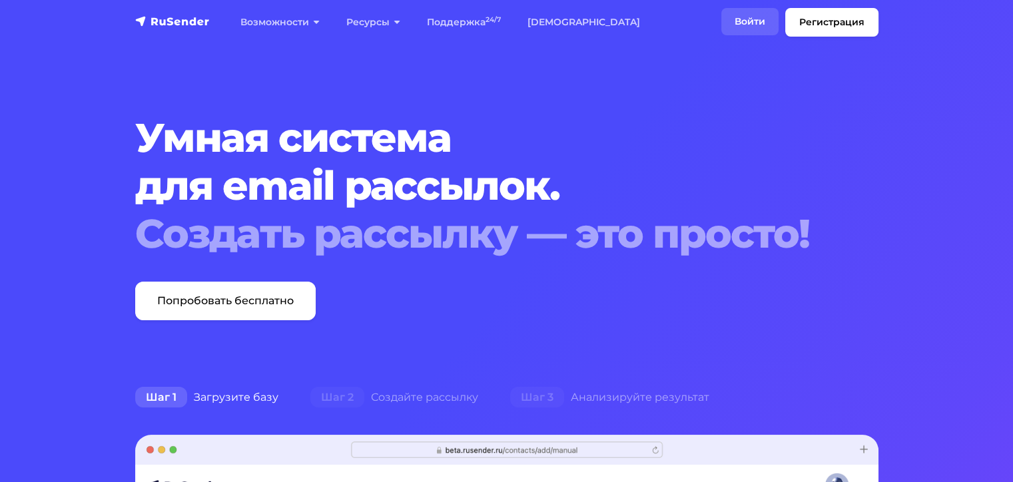
click at [740, 28] on link "Войти" at bounding box center [749, 21] width 57 height 27
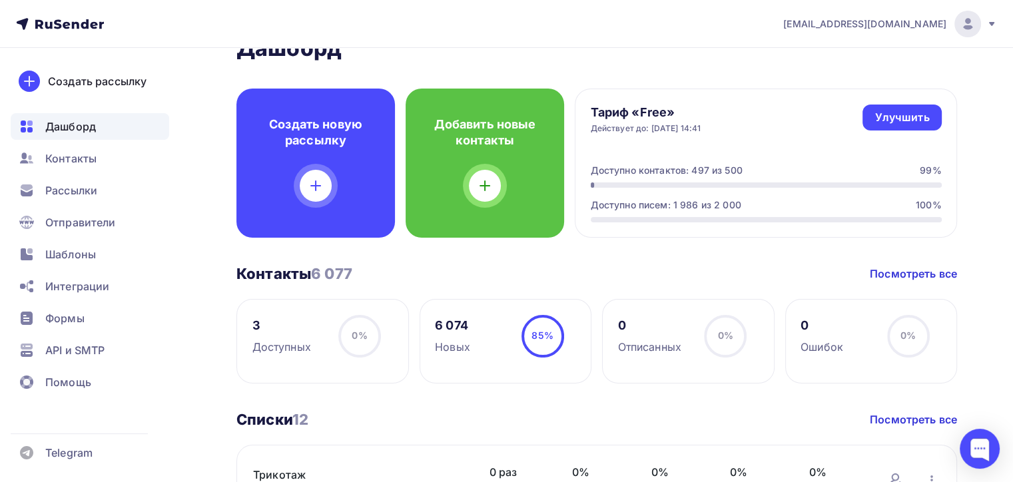
scroll to position [67, 0]
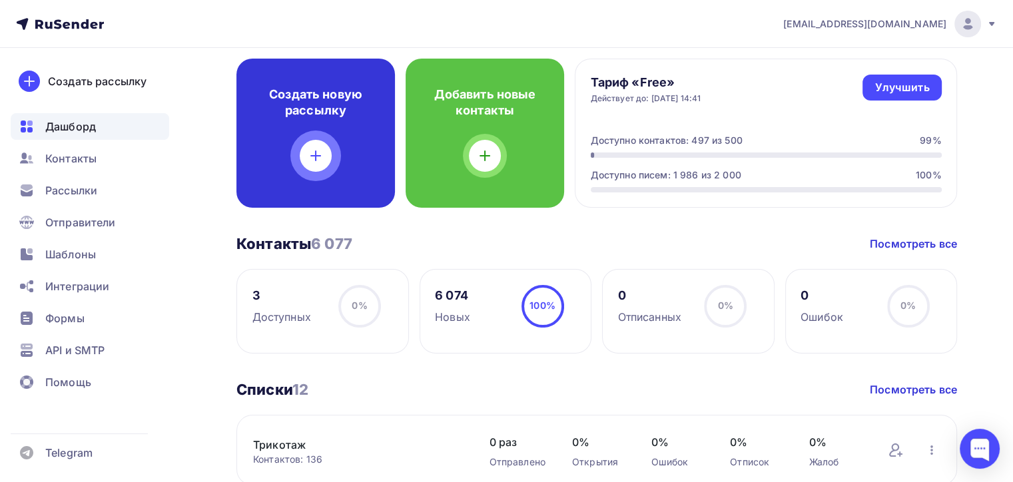
click at [326, 120] on div "Создать новую рассылку" at bounding box center [315, 133] width 158 height 149
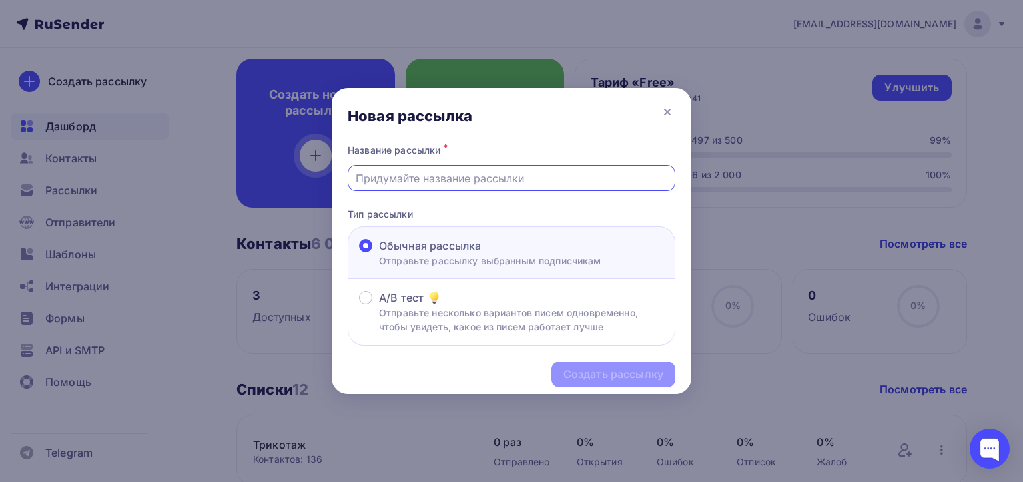
click at [531, 181] on input "text" at bounding box center [512, 178] width 312 height 16
click at [527, 175] on input "text" at bounding box center [512, 178] width 312 height 16
type input "VC9-1612-P"
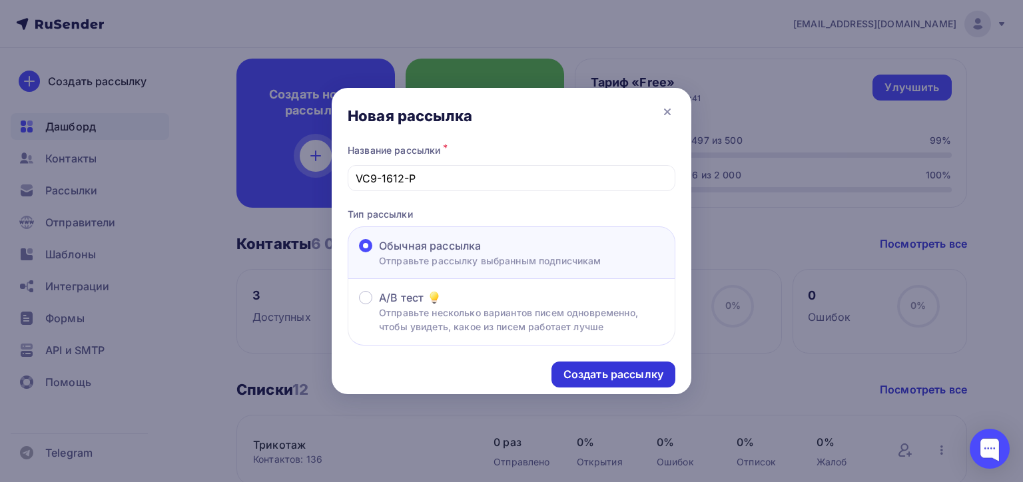
click at [576, 386] on div "Создать рассылку" at bounding box center [613, 375] width 124 height 26
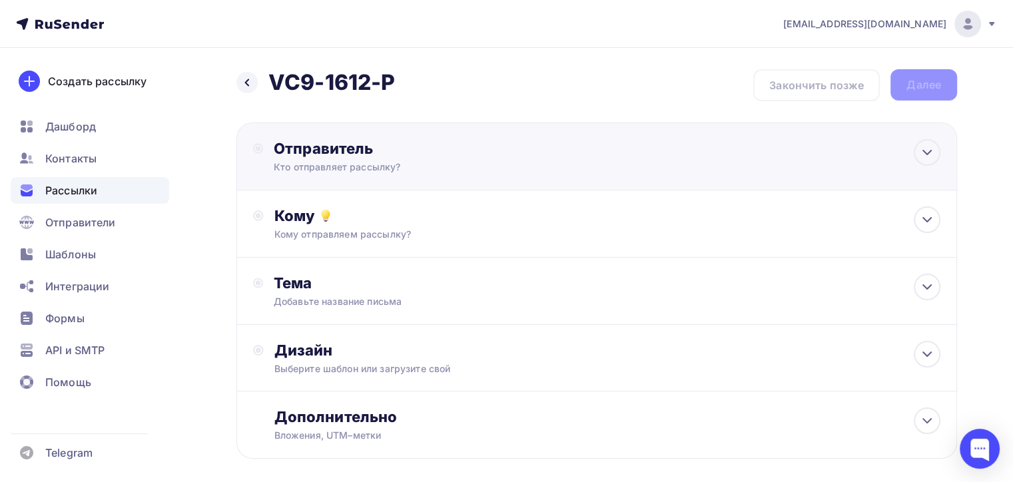
click at [525, 164] on div "Кто отправляет рассылку?" at bounding box center [404, 166] width 260 height 13
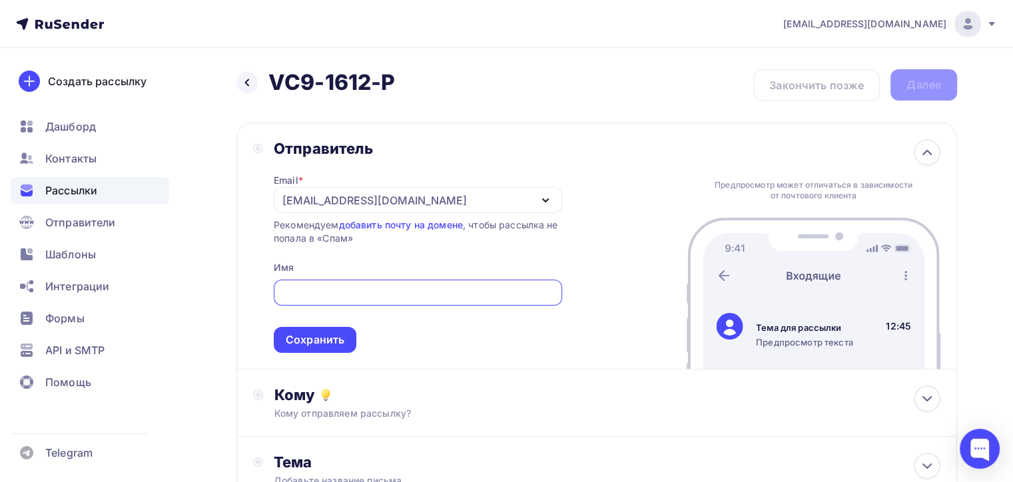
click at [406, 201] on div "[EMAIL_ADDRESS][DOMAIN_NAME]" at bounding box center [418, 200] width 288 height 26
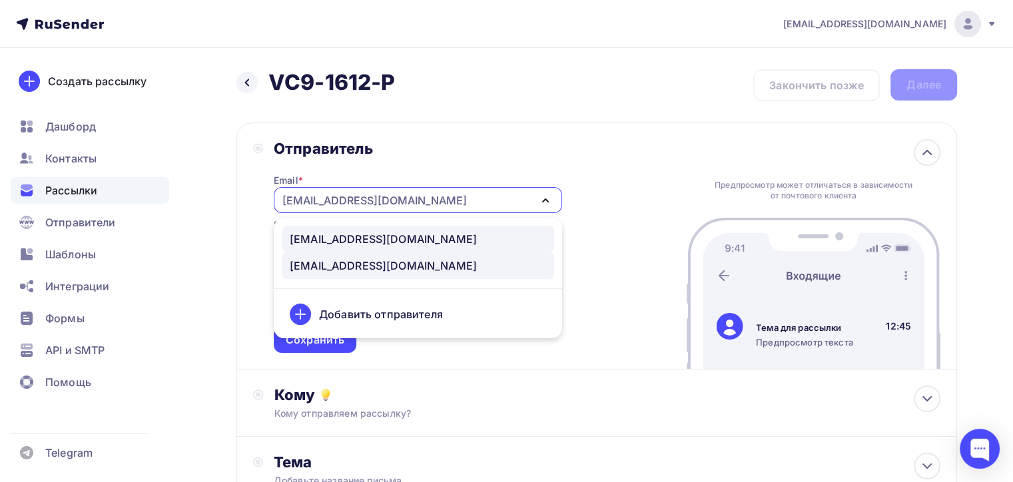
click at [363, 244] on div "100@zipkittech.ru" at bounding box center [383, 239] width 187 height 16
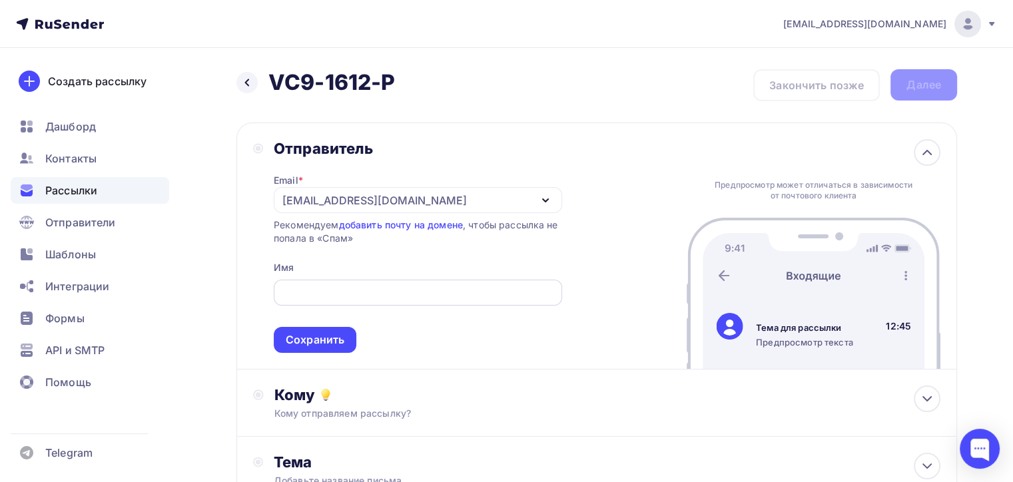
click at [368, 299] on input "text" at bounding box center [417, 293] width 273 height 16
type input "Ч"
type input "X"
type input "Zipkittech"
click at [402, 338] on span "Zipkittech Сохранить" at bounding box center [418, 313] width 288 height 79
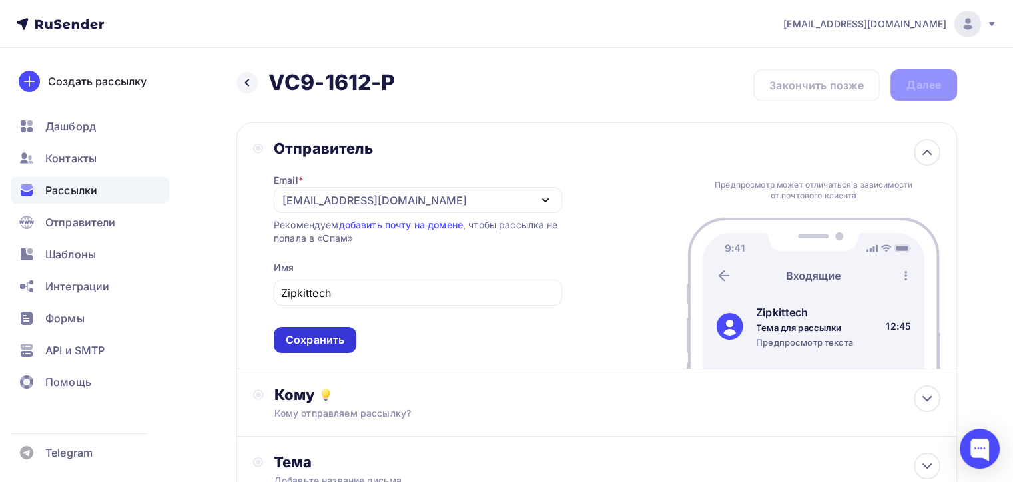
click at [333, 338] on div "Сохранить" at bounding box center [315, 339] width 59 height 15
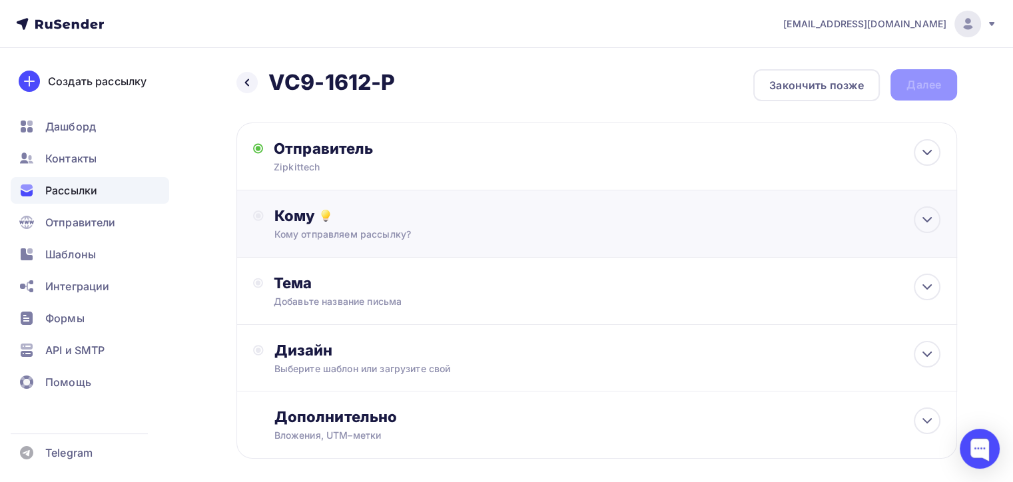
click at [505, 224] on div "Кому Кому отправляем рассылку? Списки получателей Выберите список Все списки id…" at bounding box center [607, 223] width 666 height 35
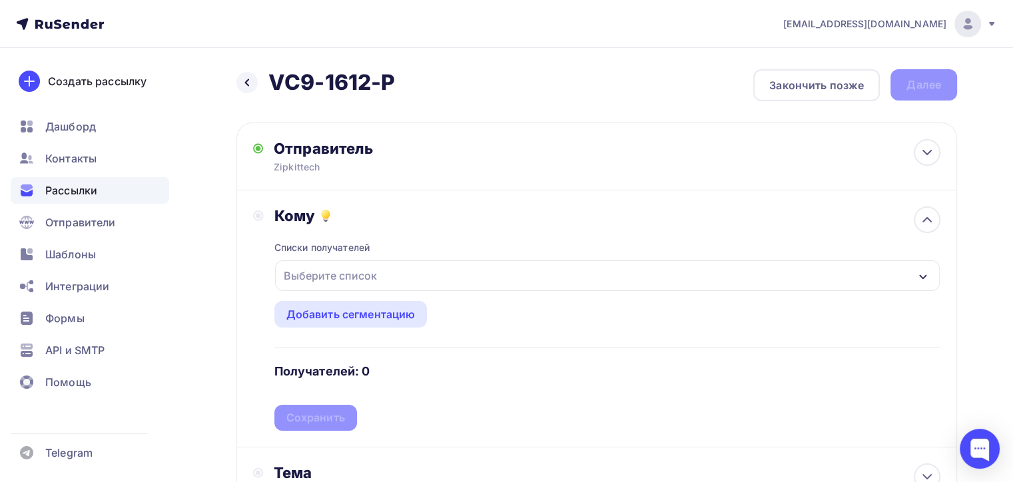
click at [474, 272] on div "Выберите список" at bounding box center [607, 275] width 665 height 31
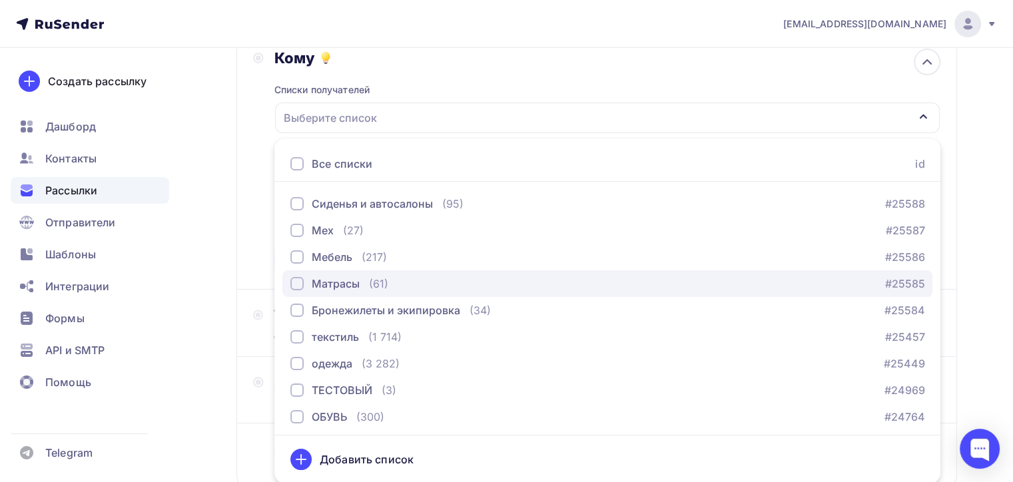
scroll to position [83, 0]
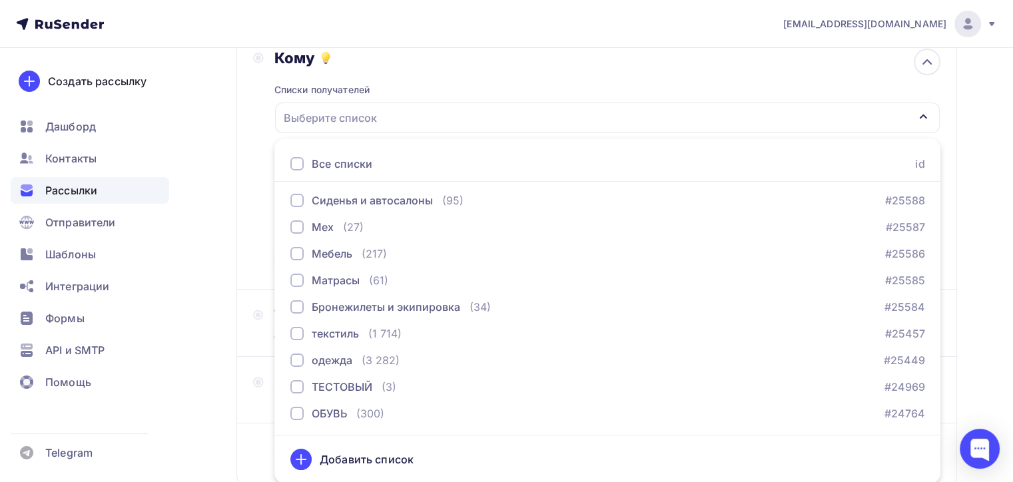
click at [258, 104] on div "Кому Списки получателей Выберите список Все списки id Трикотаж (136) #25591 Сум…" at bounding box center [596, 161] width 687 height 224
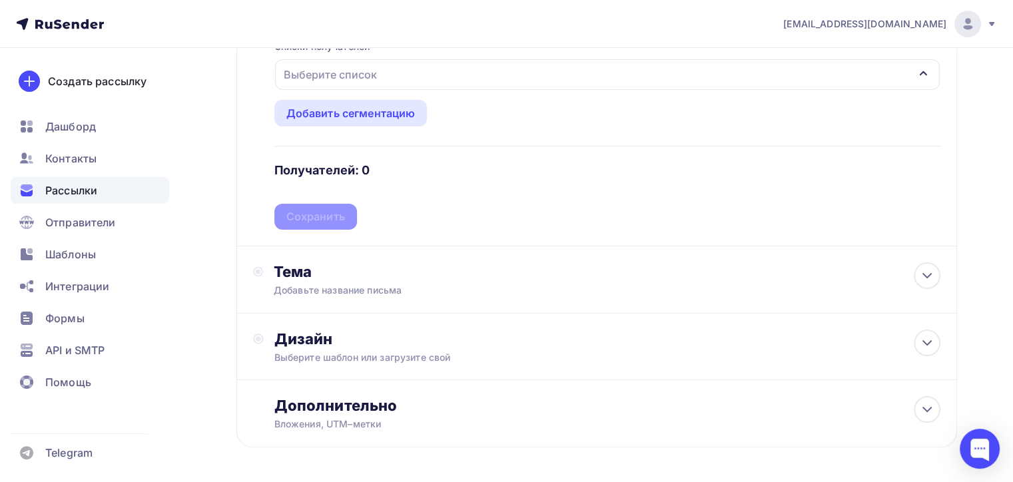
scroll to position [250, 0]
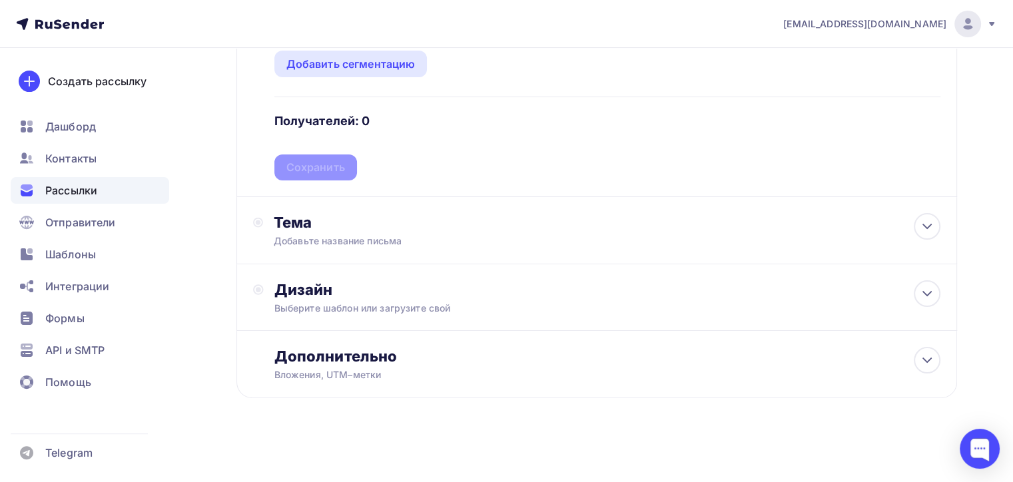
click at [42, 236] on ul "Дашборд Контакты Рассылки Отправители Шаблоны Интеграции Формы API и SMTP Помощь" at bounding box center [90, 258] width 158 height 290
click at [49, 256] on span "Шаблоны" at bounding box center [70, 254] width 51 height 16
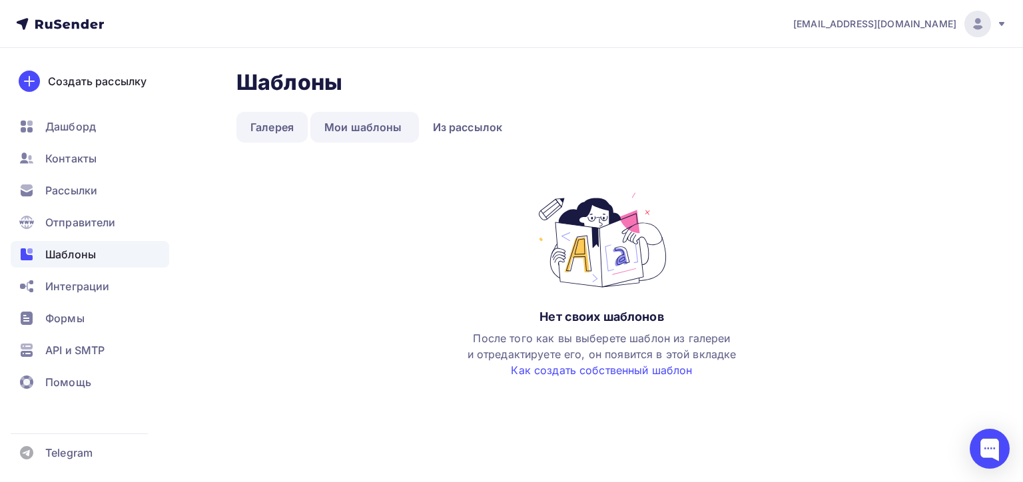
click at [281, 135] on link "Галерея" at bounding box center [271, 127] width 71 height 31
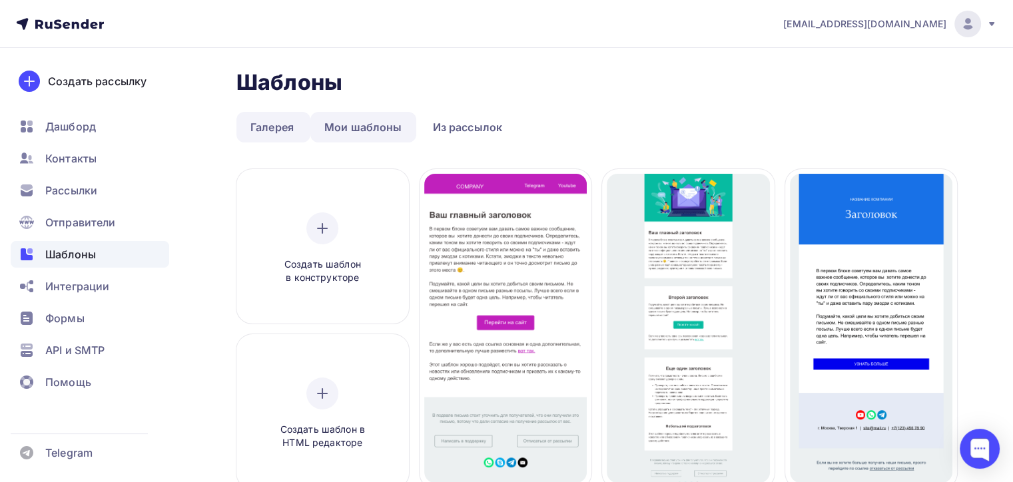
click at [364, 125] on link "Мои шаблоны" at bounding box center [363, 127] width 106 height 31
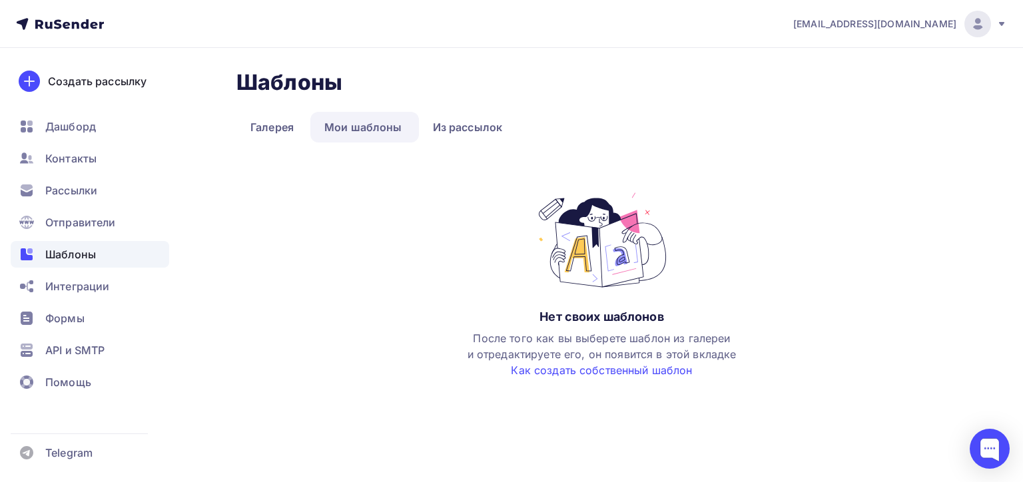
click at [541, 378] on div "Шаблоны Шаблоны Галерея Мои шаблоны Из рассылок Нет своих шаблонов После того к…" at bounding box center [511, 240] width 1023 height 384
click at [539, 375] on link "Как создать собственный шаблон" at bounding box center [601, 370] width 181 height 13
click at [272, 131] on link "Галерея" at bounding box center [271, 127] width 71 height 31
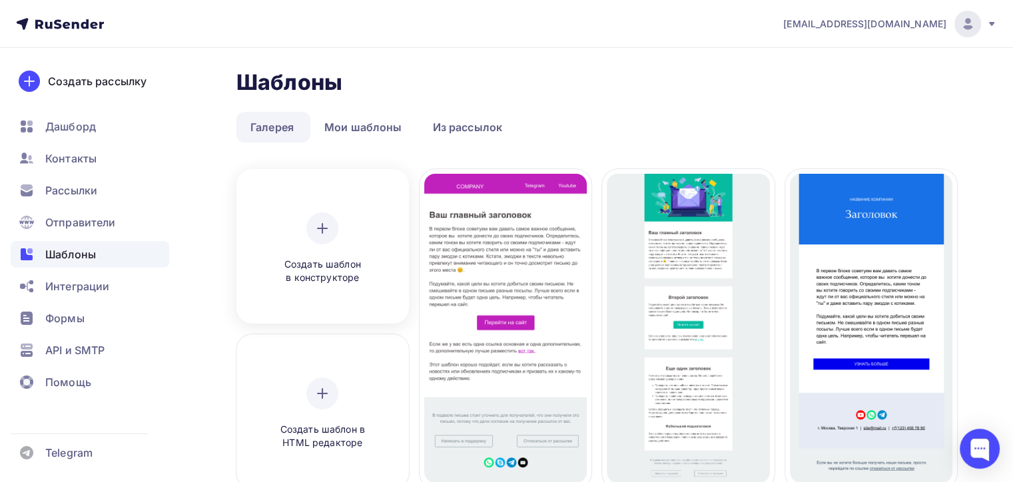
click at [322, 211] on div "Создать шаблон в конструкторе" at bounding box center [322, 248] width 163 height 149
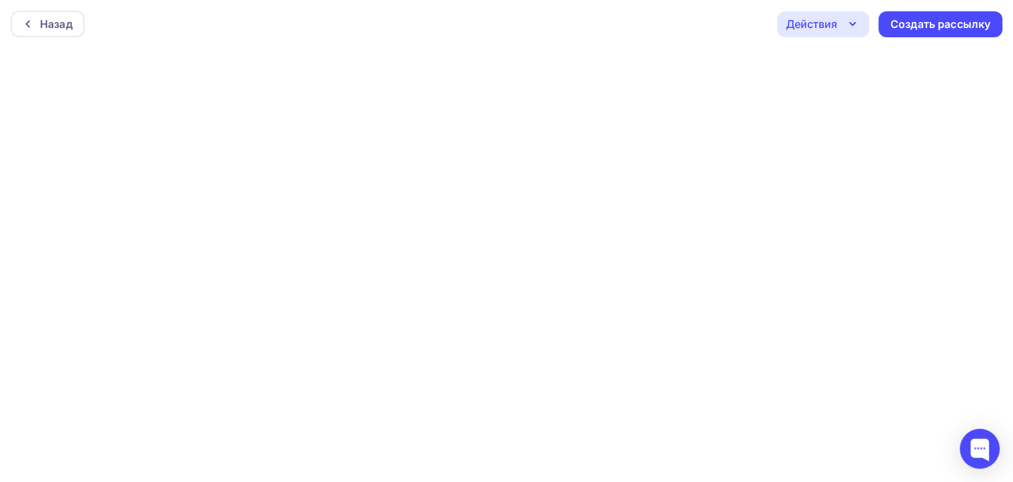
click at [822, 23] on div "Действия" at bounding box center [811, 24] width 51 height 16
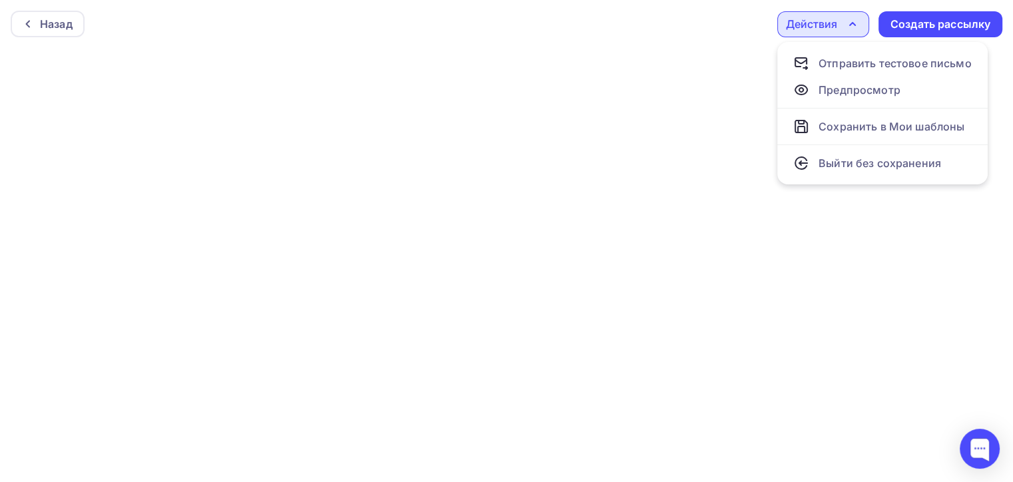
click at [812, 25] on div "Действия" at bounding box center [811, 24] width 51 height 16
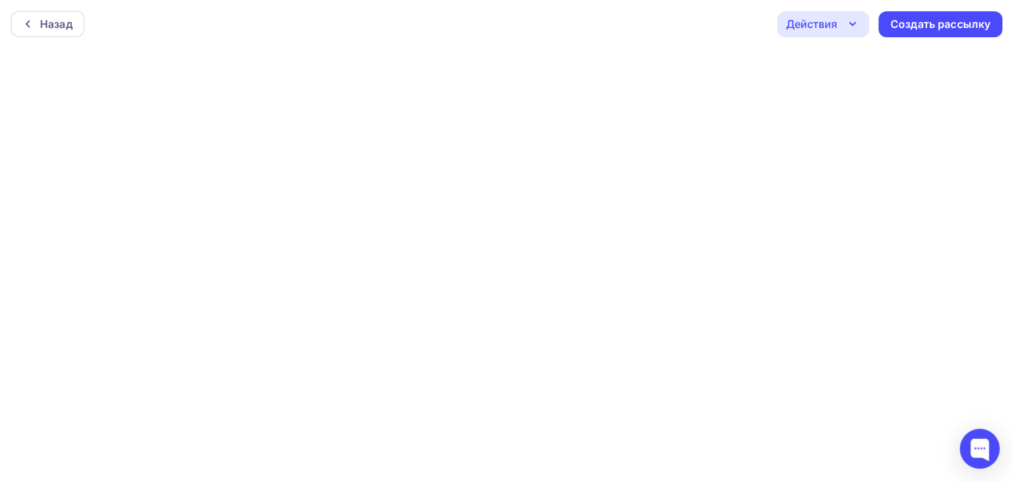
click at [613, 27] on div "Назад Действия Отправить тестовое письмо Предпросмотр Сохранить в Мои шаблоны В…" at bounding box center [506, 24] width 1013 height 48
click at [838, 27] on div "Действия" at bounding box center [823, 24] width 92 height 26
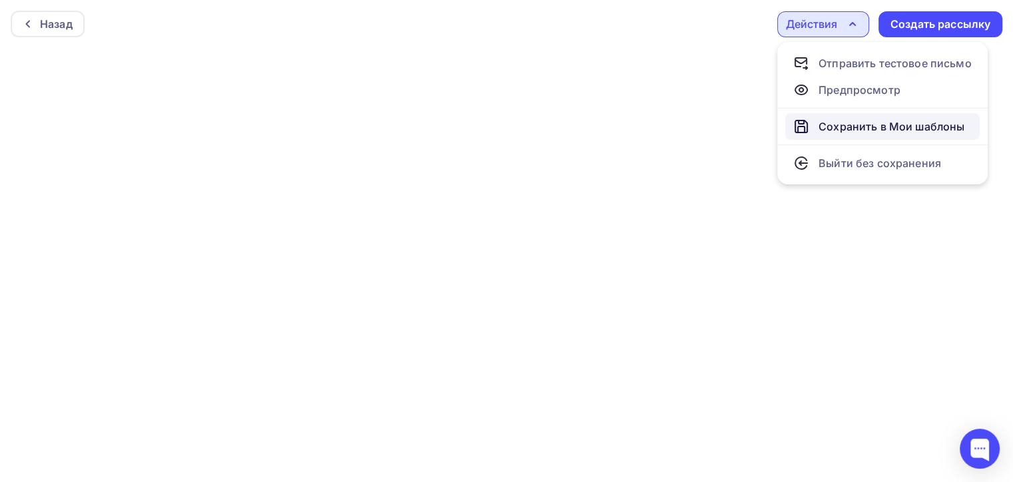
click at [844, 123] on div "Сохранить в Мои шаблоны" at bounding box center [891, 127] width 146 height 16
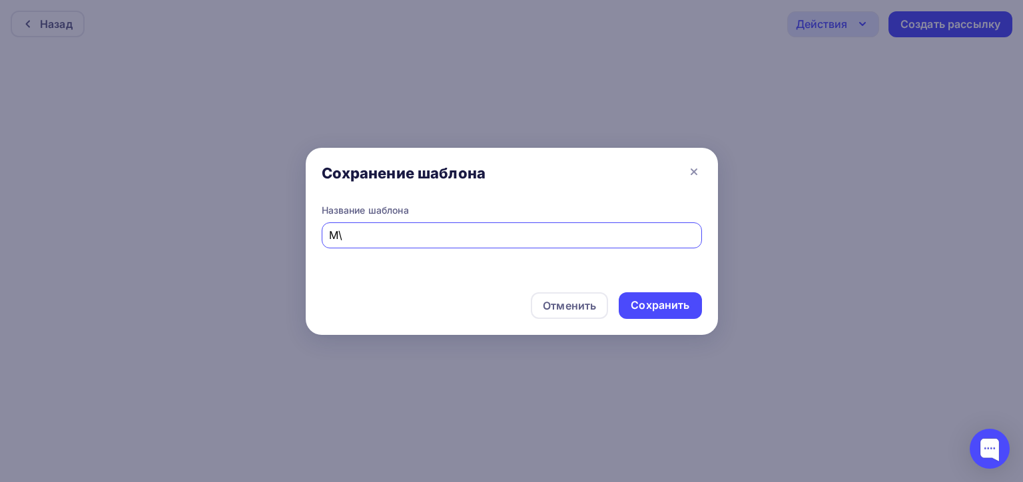
type input "М"
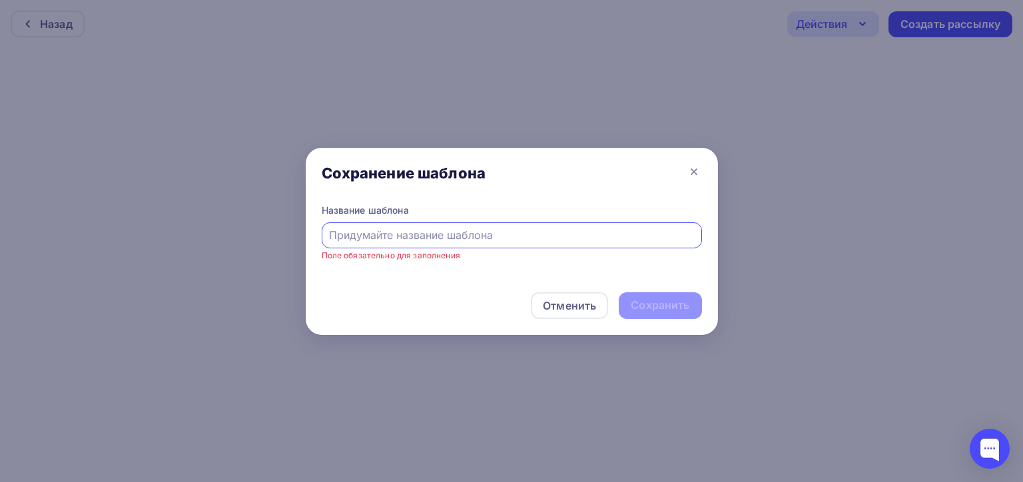
type input "М"
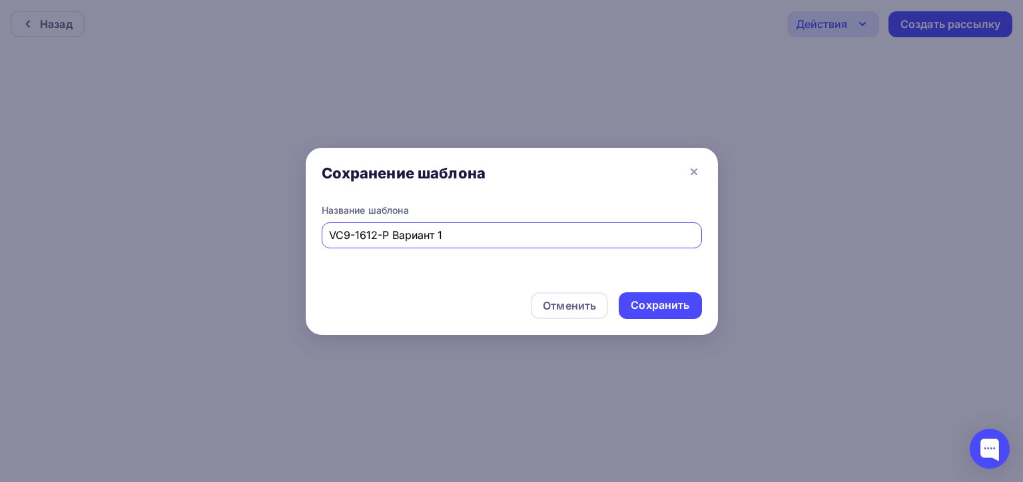
type input "VC9-1612-P Вариант 1"
click at [665, 307] on div "Сохранить" at bounding box center [660, 305] width 59 height 15
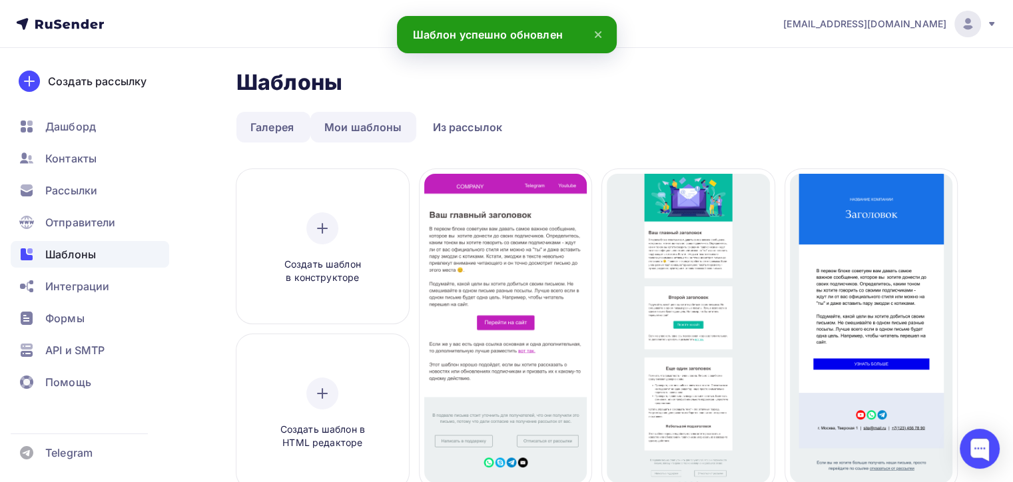
click at [391, 125] on link "Мои шаблоны" at bounding box center [363, 127] width 106 height 31
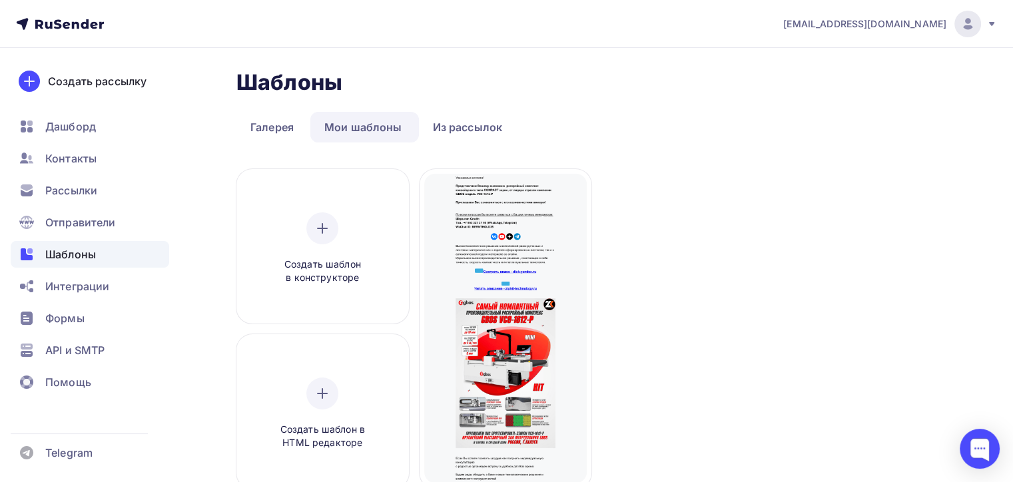
click at [377, 125] on link "Мои шаблоны" at bounding box center [363, 127] width 106 height 31
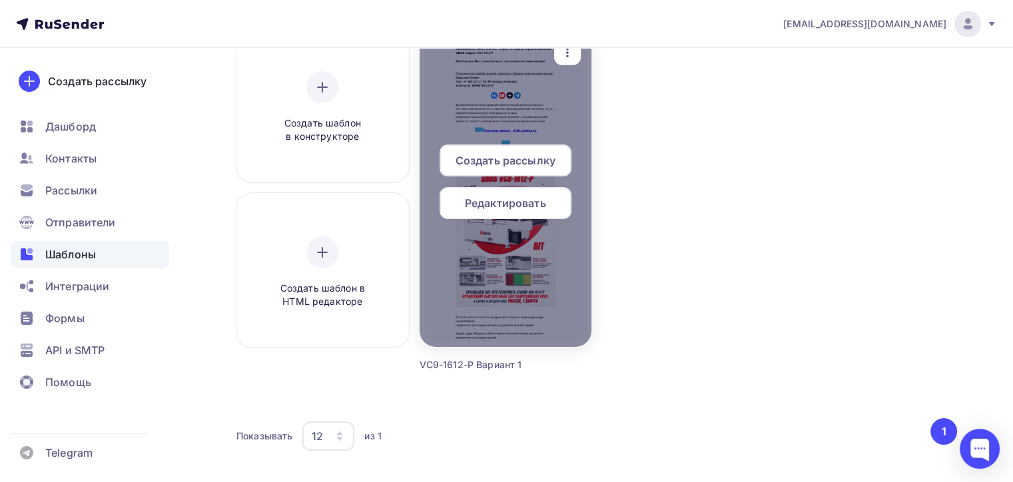
scroll to position [180, 0]
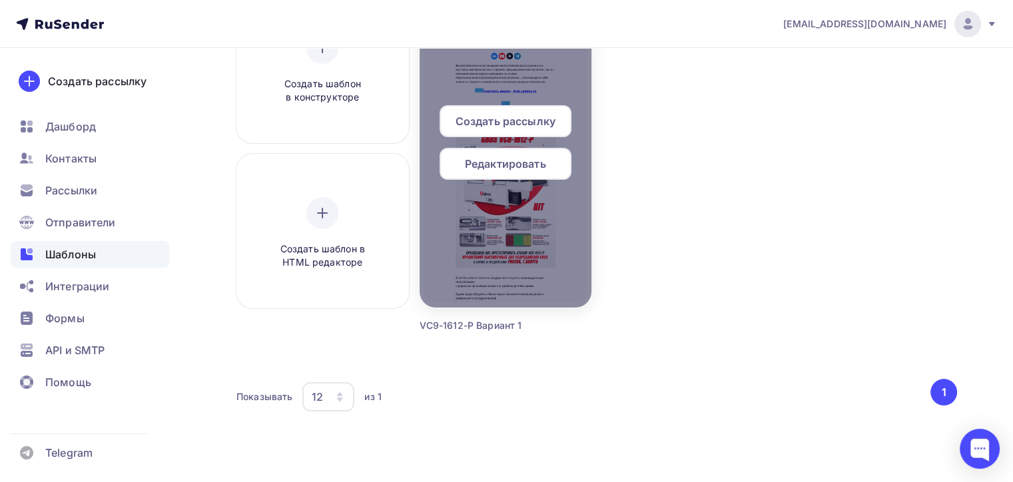
click at [509, 124] on span "Создать рассылку" at bounding box center [505, 121] width 100 height 16
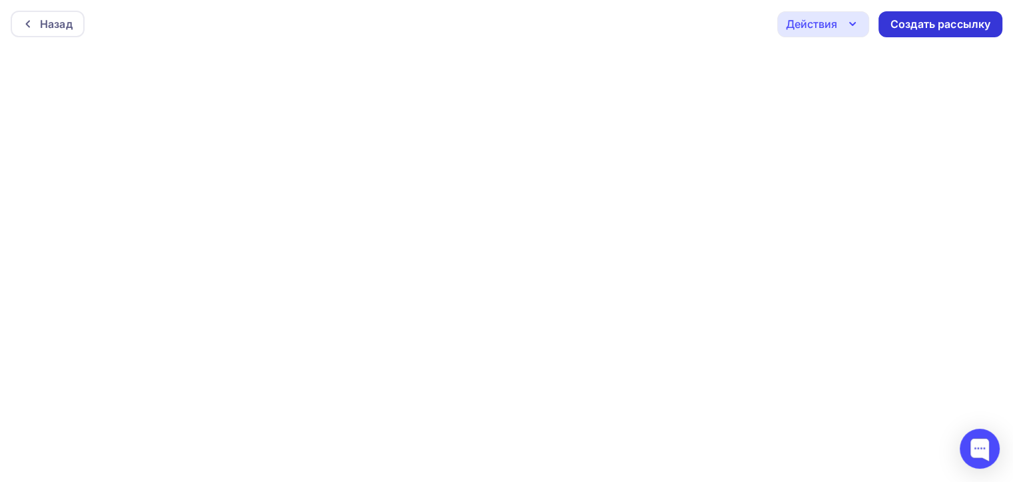
click at [900, 29] on div "Создать рассылку" at bounding box center [940, 24] width 100 height 15
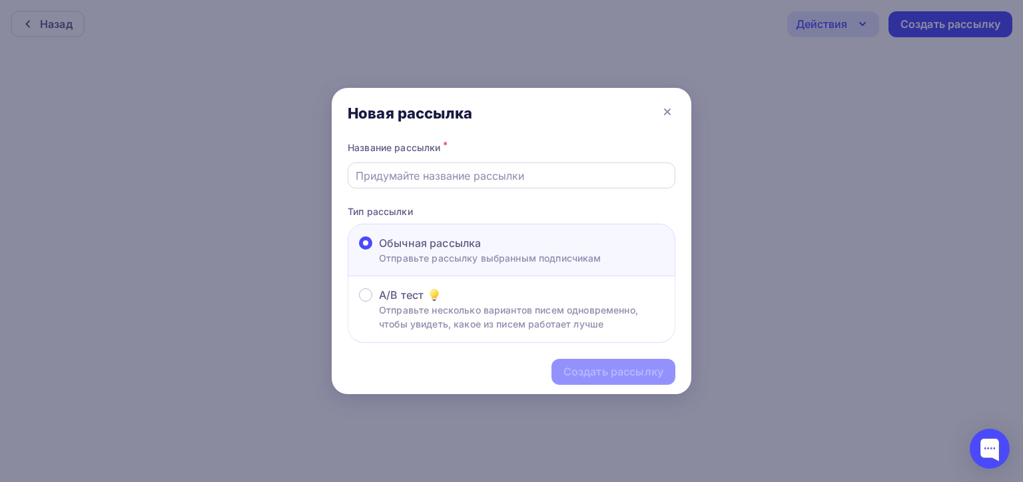
click at [450, 178] on input "text" at bounding box center [512, 176] width 312 height 16
type input "М"
type input "v"
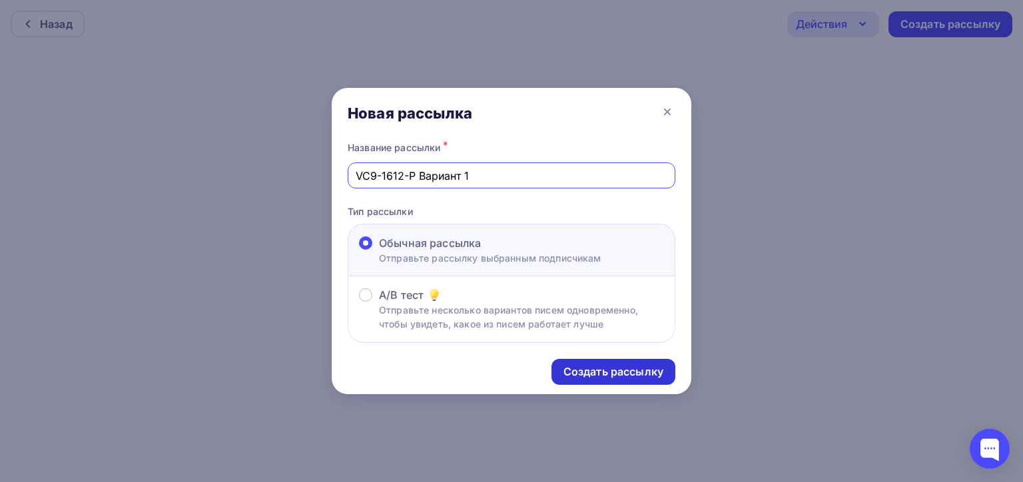
type input "VC9-1612-P Вариант 1"
click at [579, 371] on div "Создать рассылку" at bounding box center [613, 371] width 100 height 15
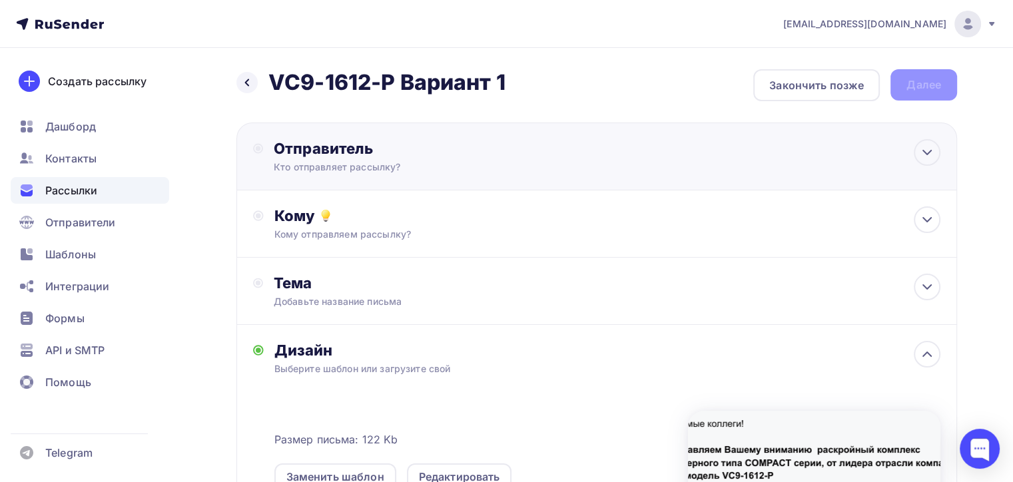
click at [519, 168] on div "Кто отправляет рассылку?" at bounding box center [404, 166] width 260 height 13
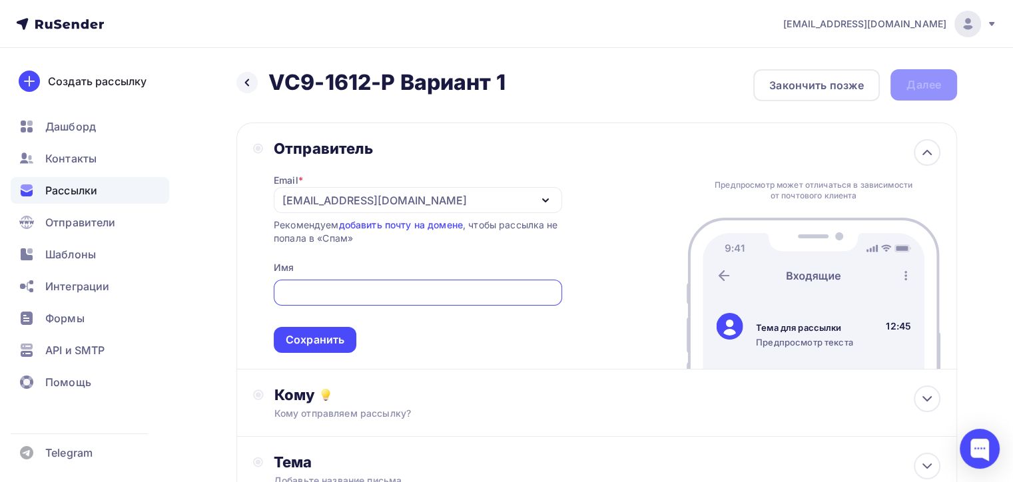
click at [312, 197] on div "[EMAIL_ADDRESS][DOMAIN_NAME]" at bounding box center [374, 200] width 184 height 16
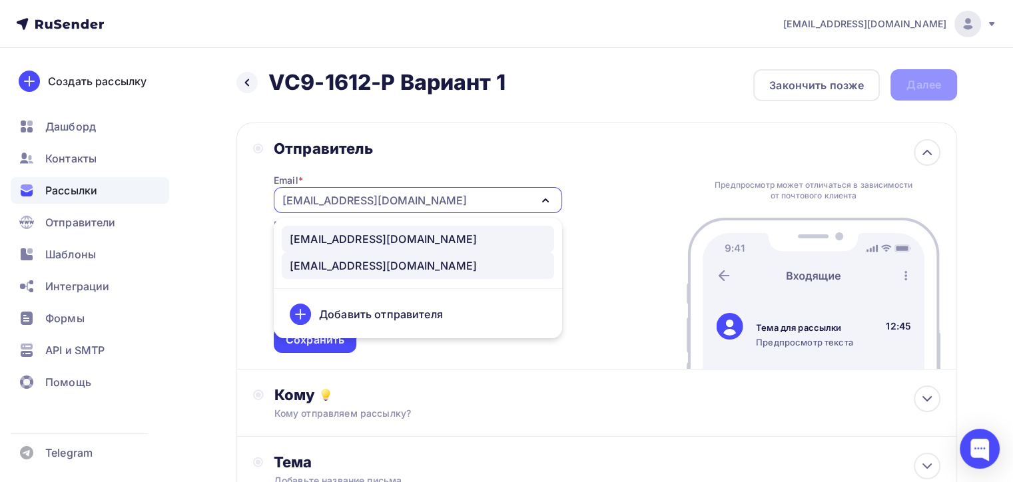
click at [354, 245] on div "100@zipkittech.ru" at bounding box center [383, 239] width 187 height 16
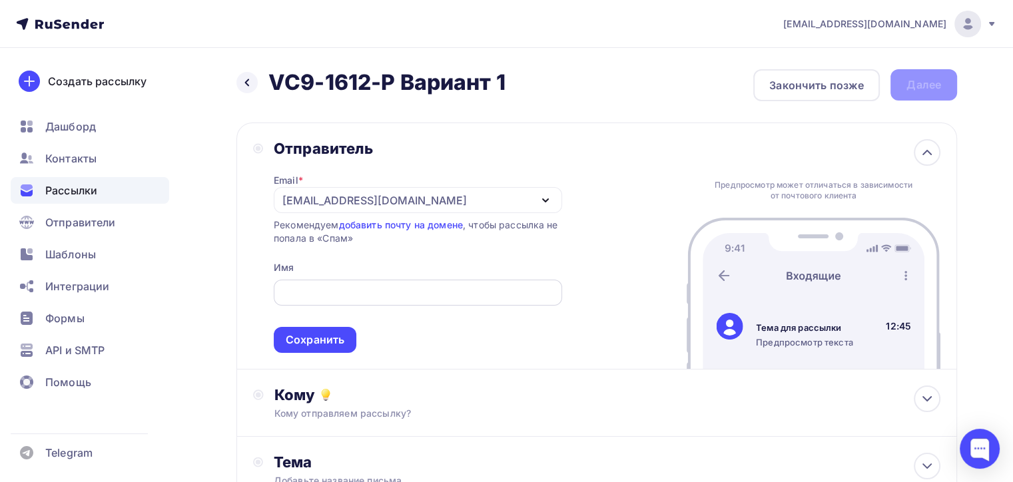
click at [324, 288] on input "text" at bounding box center [417, 293] width 273 height 16
paste input "Для производителей обуви (GBOS Automate Inc.) VС9-1612-P"
type input "Для производителей обуви (GBOS Automate Inc.) VС9-1612-P"
type input "м"
type input "v"
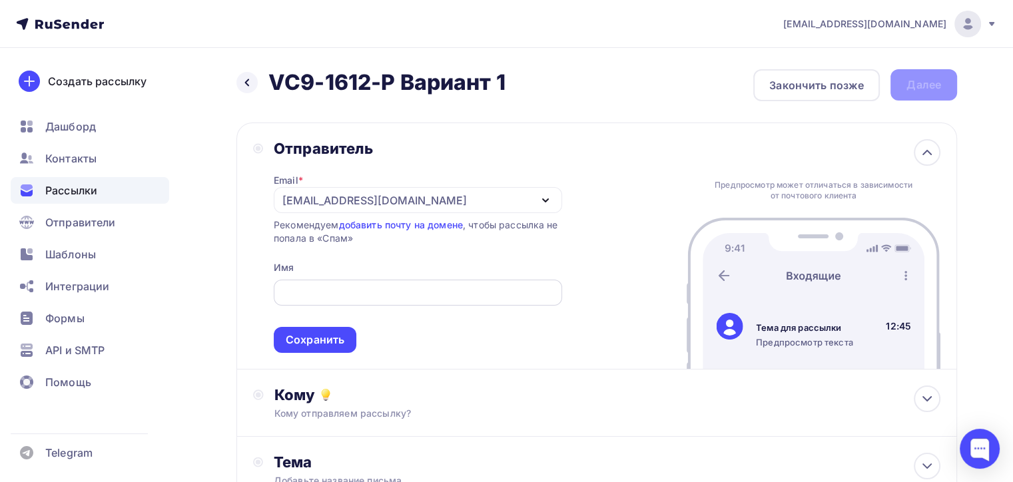
drag, startPoint x: 363, startPoint y: 286, endPoint x: 364, endPoint y: 280, distance: 6.7
click at [364, 280] on div at bounding box center [418, 293] width 288 height 26
type input "zipkittech"
click at [322, 320] on span "zipkittech Сохранить" at bounding box center [418, 313] width 288 height 79
click at [323, 328] on div "Сохранить" at bounding box center [315, 340] width 83 height 26
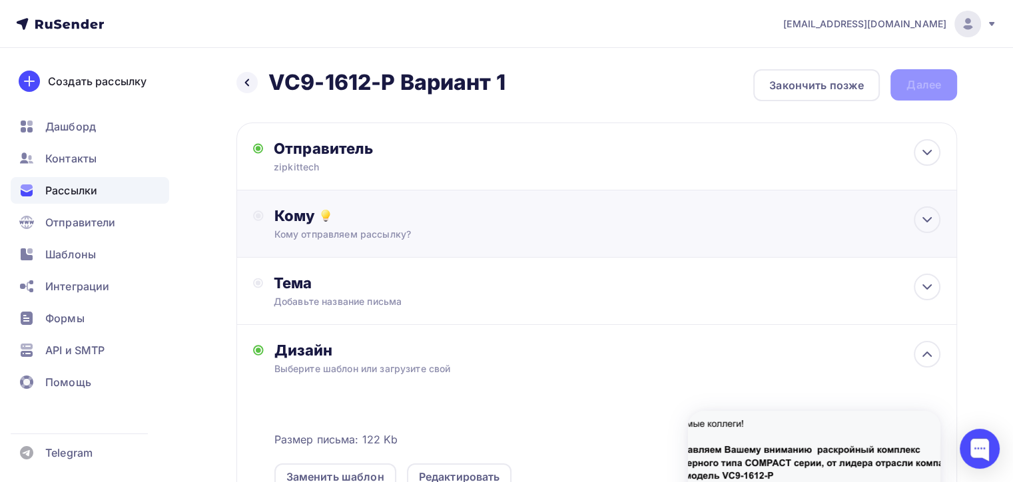
click at [363, 212] on div "Кому" at bounding box center [607, 215] width 666 height 19
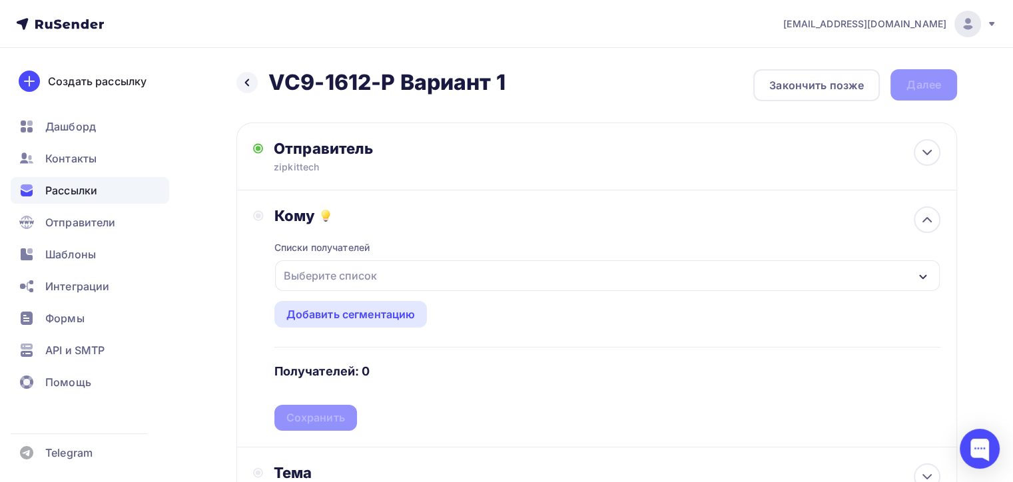
click at [366, 253] on div "Списки получателей" at bounding box center [322, 247] width 96 height 13
click at [374, 274] on div "Выберите список" at bounding box center [330, 276] width 104 height 24
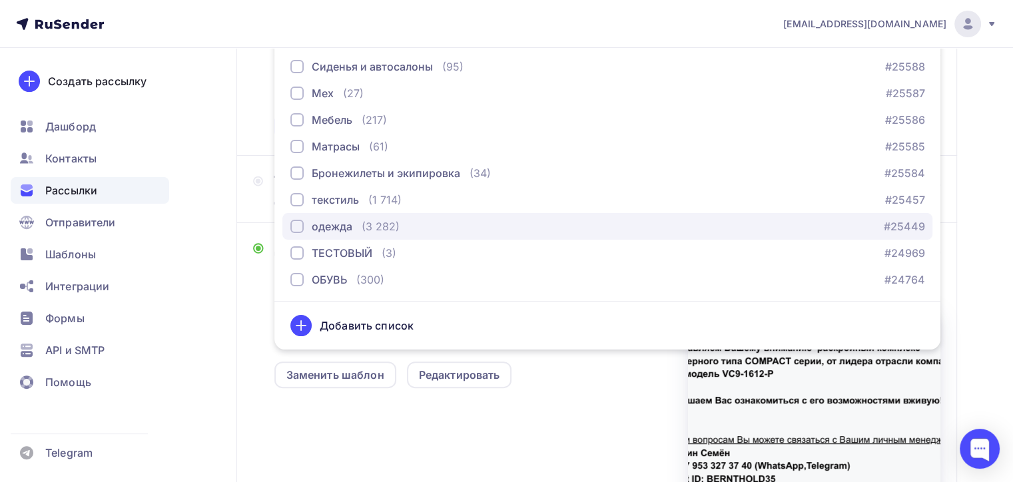
scroll to position [224, 0]
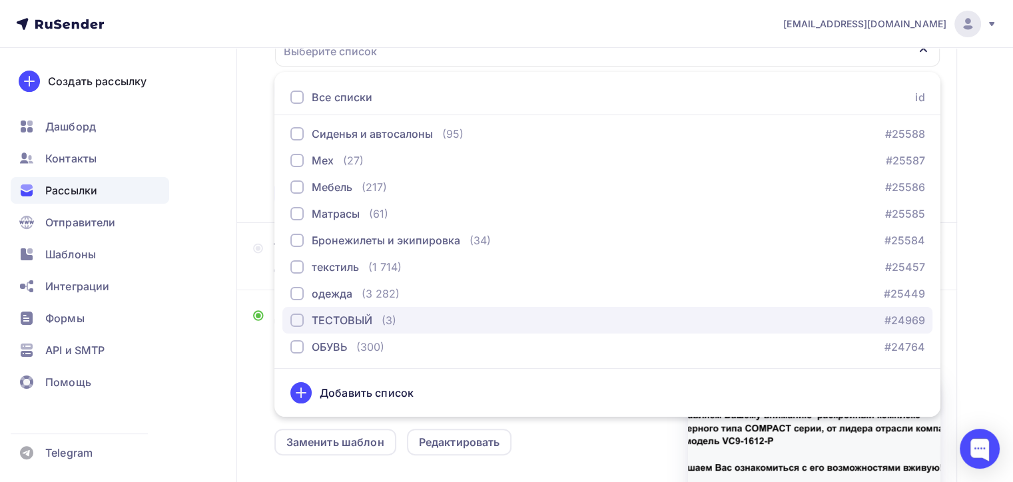
click at [297, 322] on div "button" at bounding box center [296, 320] width 13 height 13
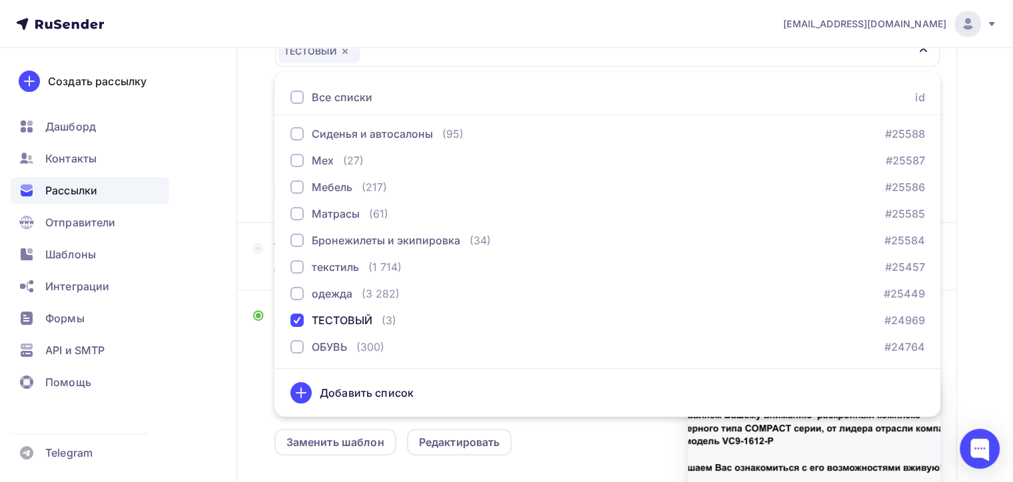
click at [234, 361] on div "Назад VC9-1612-P Вариант 1 VC9-1612-P Вариант 1 Закончить позже Далее Отправите…" at bounding box center [506, 281] width 1013 height 914
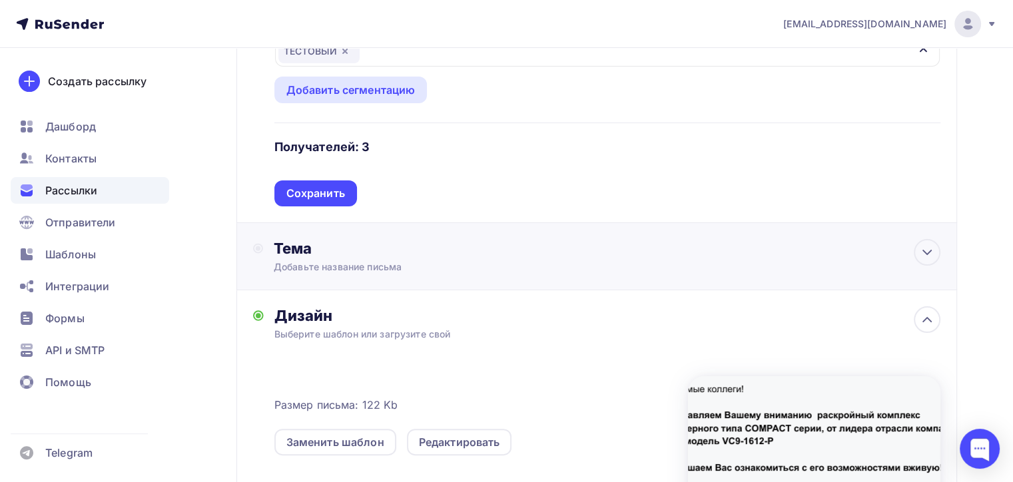
click at [362, 277] on div "Тема Добавьте название письма Тема * Рекомендуем использовать не более 150 симв…" at bounding box center [596, 256] width 720 height 67
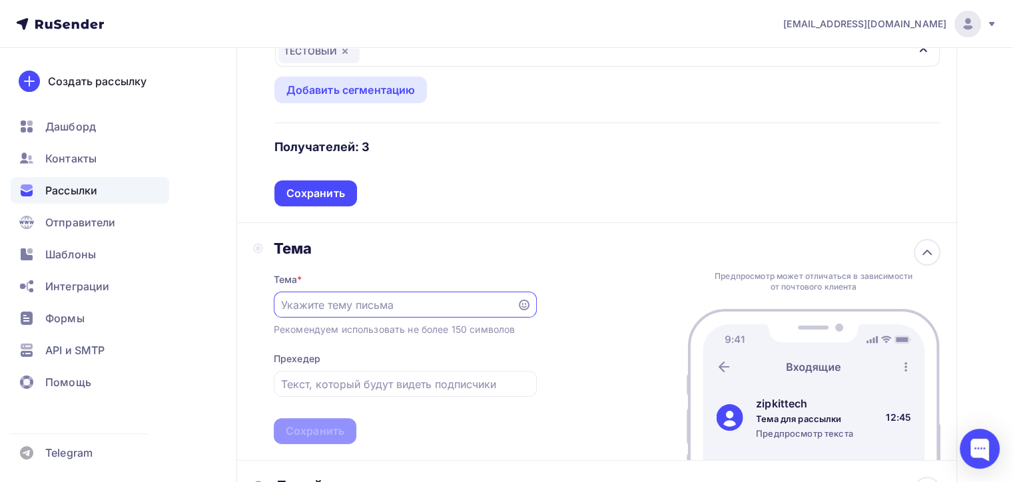
scroll to position [0, 0]
click at [348, 302] on input "text" at bounding box center [395, 306] width 228 height 16
type input "v"
type input "V"
type input "Р"
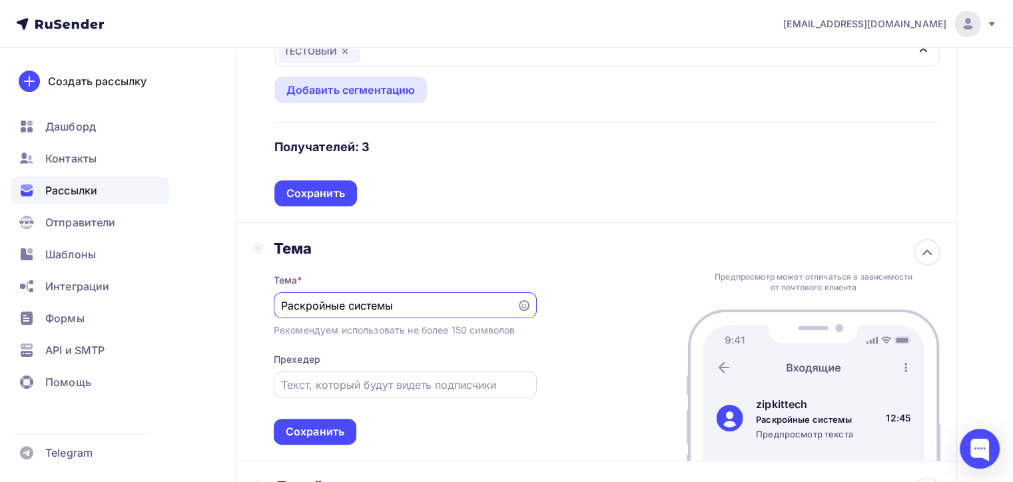
type input "Раскройные системы"
click at [390, 372] on div at bounding box center [405, 385] width 263 height 26
click at [417, 380] on input "text" at bounding box center [405, 385] width 248 height 16
paste input "Для производителей обуви (GBOS Automate Inc.) VС9-1612-P"
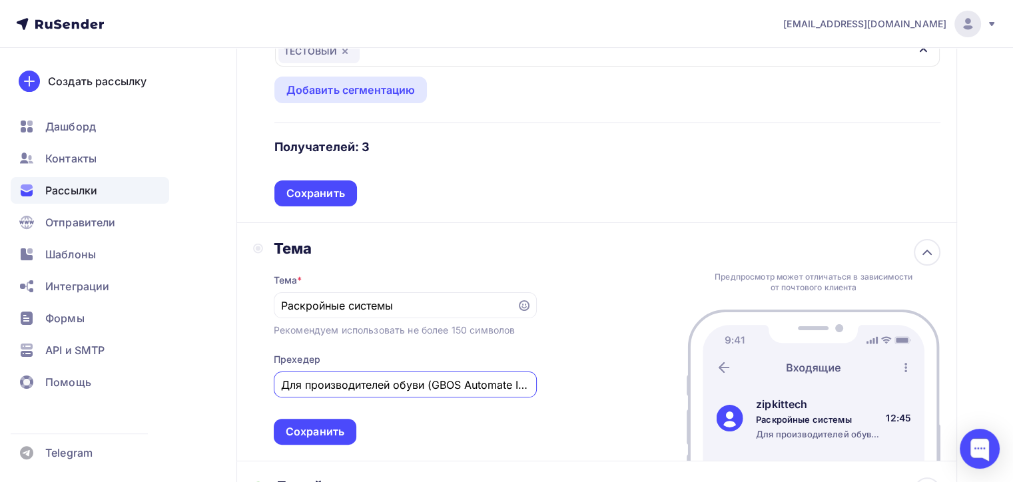
drag, startPoint x: 352, startPoint y: 376, endPoint x: 190, endPoint y: 373, distance: 161.8
click at [192, 374] on div "Назад VC9-1612-P Вариант 1 VC9-1612-P Вариант 1 Закончить позже Далее Отправите…" at bounding box center [506, 366] width 1013 height 1085
drag, startPoint x: 393, startPoint y: 385, endPoint x: 69, endPoint y: 407, distance: 324.4
click at [69, 407] on div "naduvaev1@gmail.com Аккаунт Тарифы Выйти Создать рассылку Дашборд Контакты Расс…" at bounding box center [506, 342] width 1013 height 1133
click at [425, 377] on input "VС9-1612-P" at bounding box center [405, 385] width 248 height 16
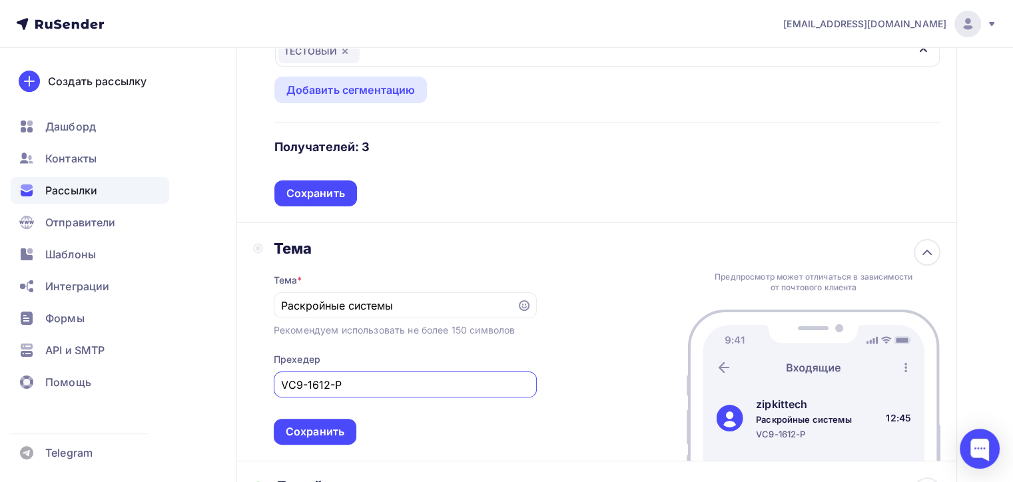
click at [278, 389] on div "VС9-1612-P" at bounding box center [405, 385] width 263 height 26
click at [283, 390] on input "VС9-1612-P" at bounding box center [405, 385] width 248 height 16
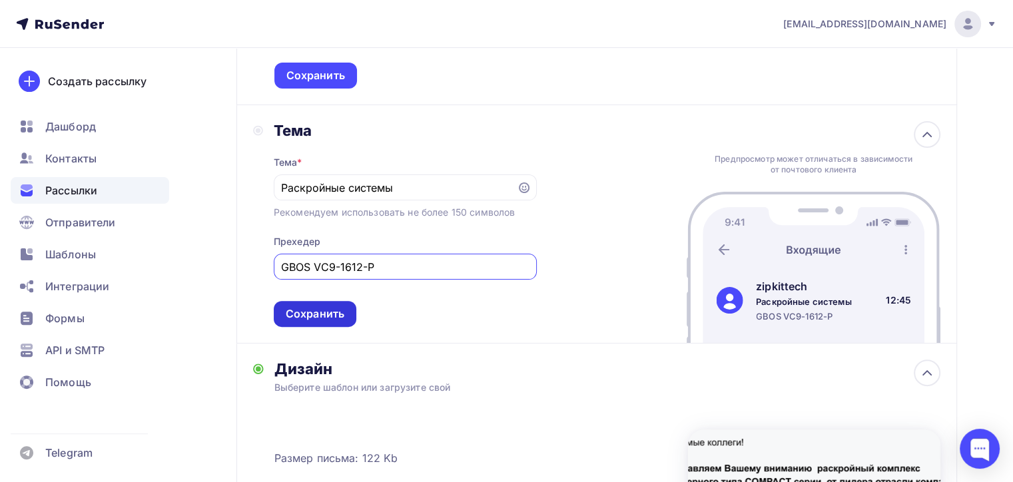
scroll to position [358, 0]
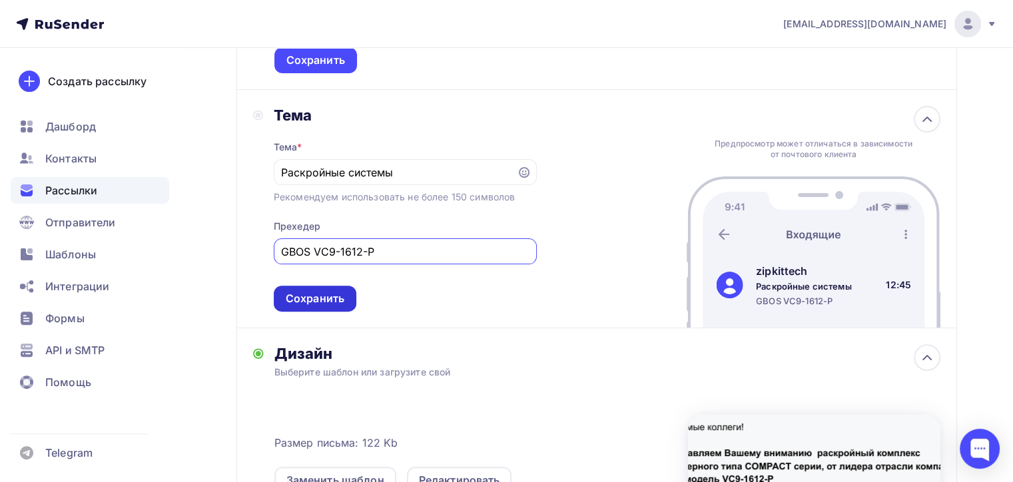
type input "GBOS VС9-1612-P"
click at [323, 288] on div "Сохранить" at bounding box center [315, 299] width 83 height 26
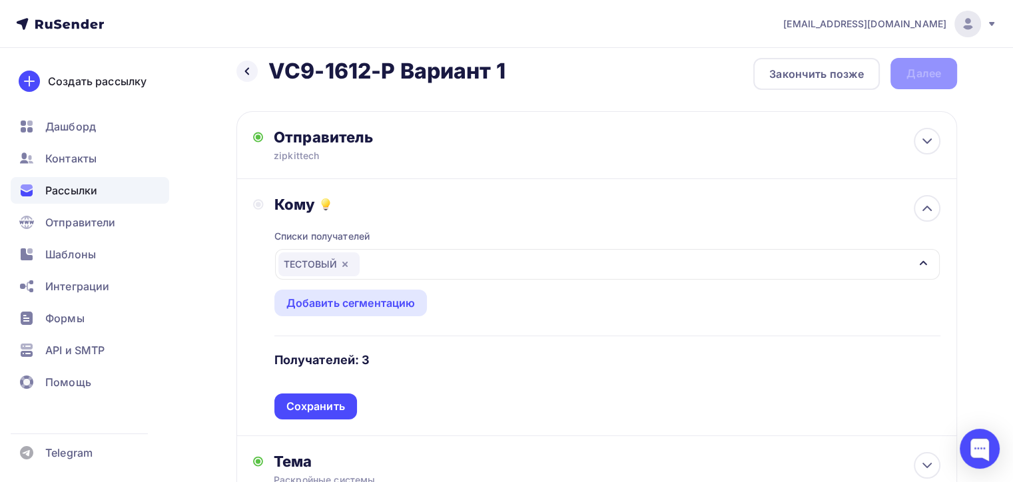
scroll to position [0, 0]
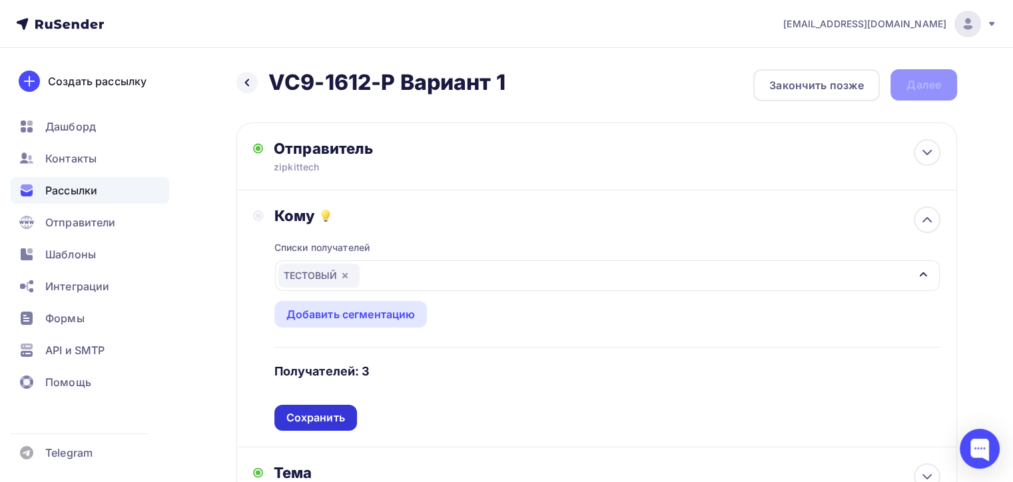
click at [333, 418] on div "Сохранить" at bounding box center [315, 417] width 59 height 15
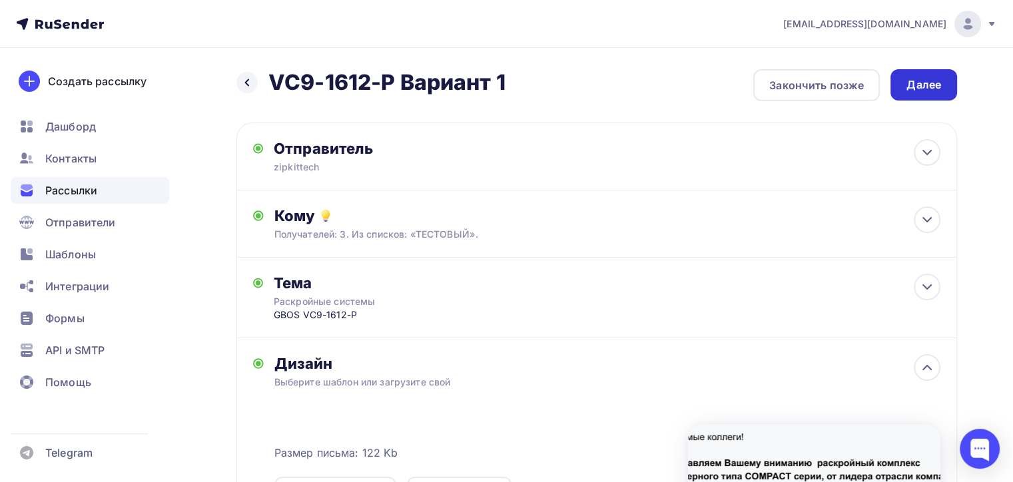
click at [926, 84] on div "Далее" at bounding box center [923, 84] width 35 height 15
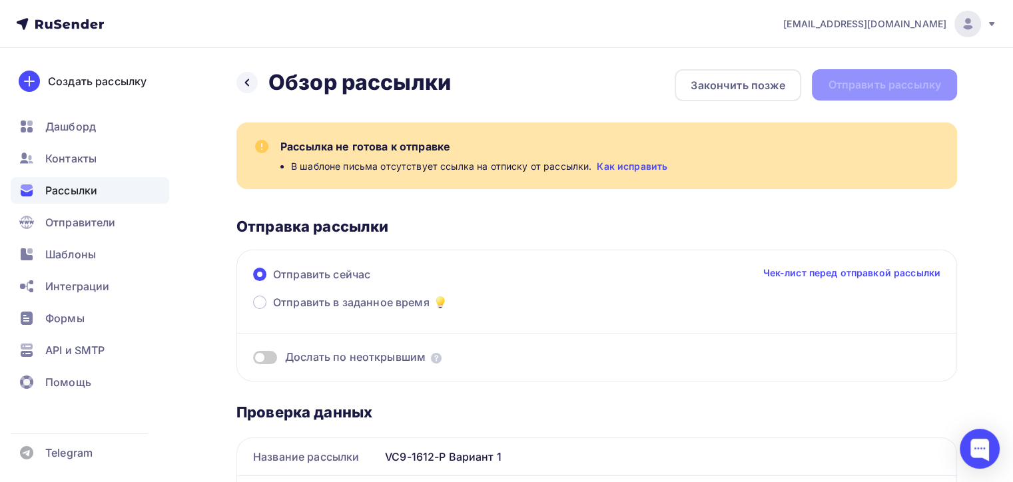
click at [607, 169] on link "Как исправить" at bounding box center [632, 166] width 71 height 13
click at [705, 95] on div "Закончить позже" at bounding box center [738, 85] width 127 height 32
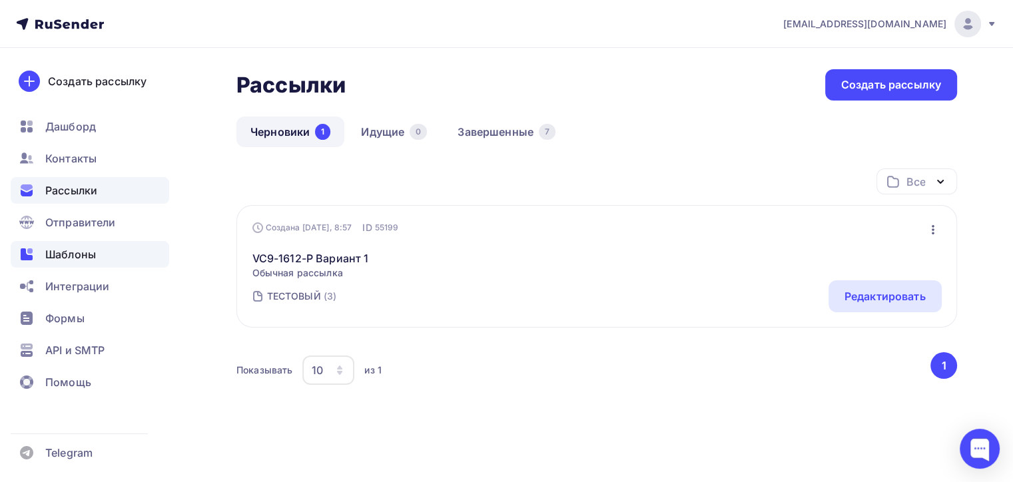
click at [112, 250] on div "Шаблоны" at bounding box center [90, 254] width 158 height 27
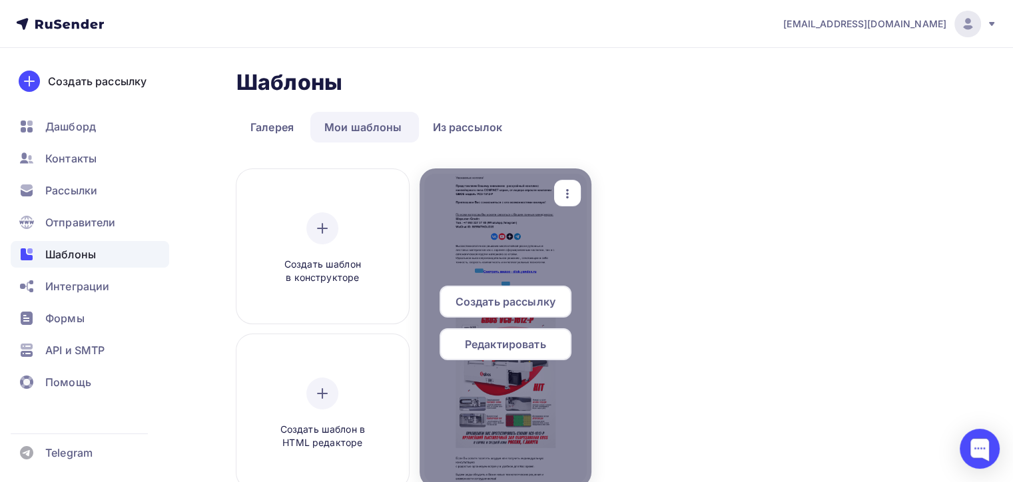
drag, startPoint x: 471, startPoint y: 332, endPoint x: 474, endPoint y: 344, distance: 12.3
click at [475, 345] on div "Редактировать" at bounding box center [505, 344] width 132 height 32
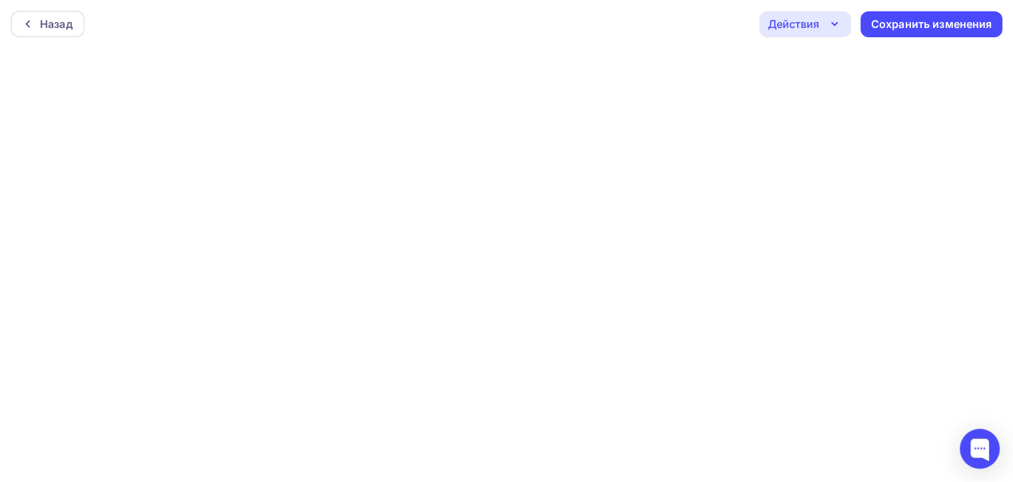
scroll to position [3, 0]
click at [922, 27] on div "Сохранить изменения" at bounding box center [931, 21] width 121 height 15
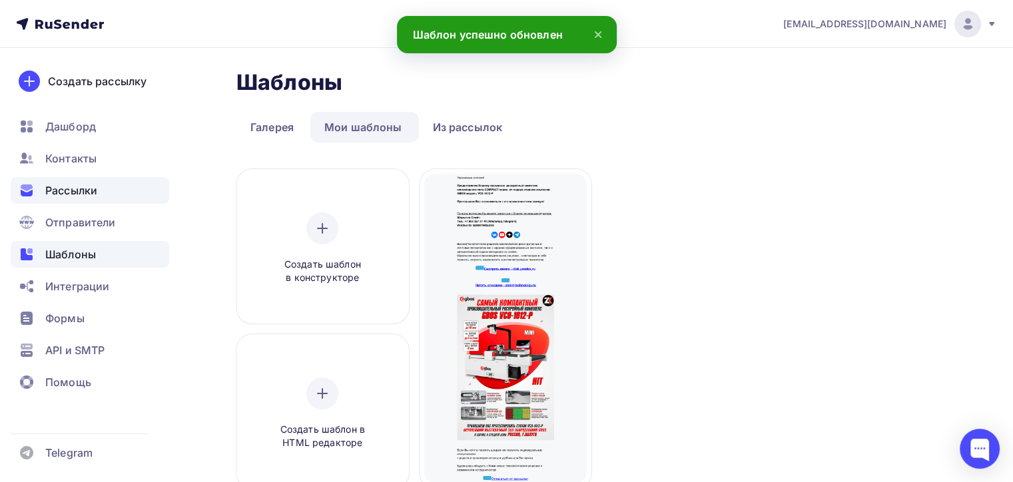
click at [99, 194] on div "Рассылки" at bounding box center [90, 190] width 158 height 27
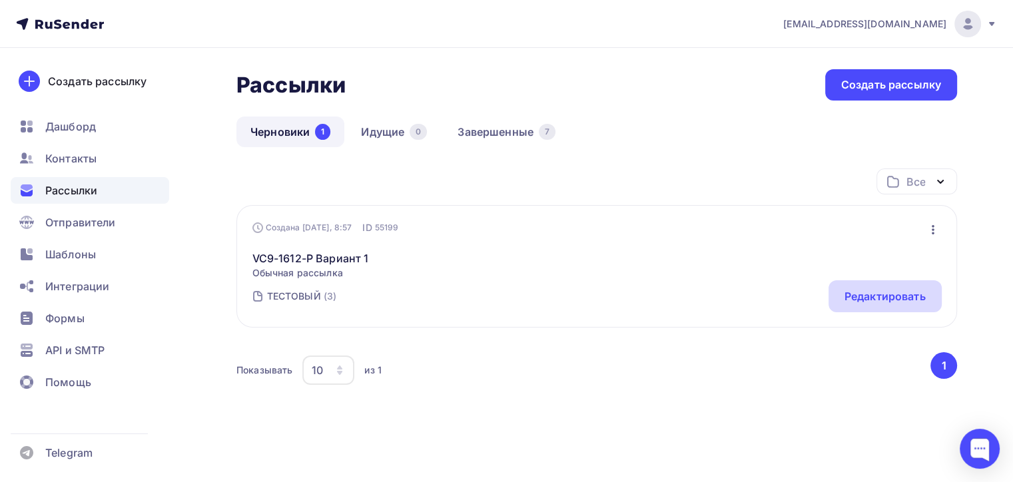
click at [854, 292] on div "Редактировать" at bounding box center [884, 296] width 81 height 16
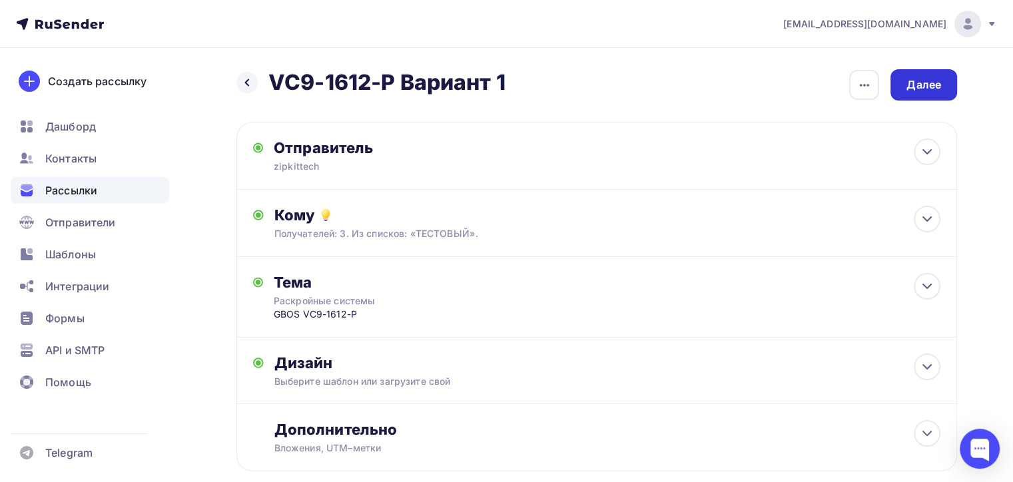
drag, startPoint x: 956, startPoint y: 75, endPoint x: 951, endPoint y: 80, distance: 7.5
click at [951, 80] on div "Назад VC9-1612-P Вариант 1 VC9-1612-P Вариант 1 Закончить позже Переименовать р…" at bounding box center [506, 302] width 1013 height 509
click at [922, 74] on div "Далее" at bounding box center [923, 84] width 67 height 31
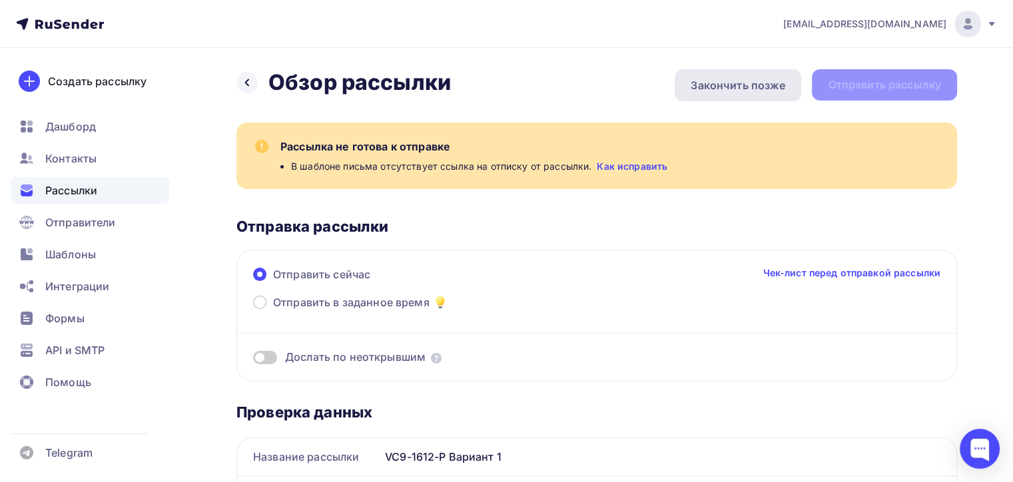
click at [769, 91] on div "Закончить позже" at bounding box center [738, 85] width 95 height 16
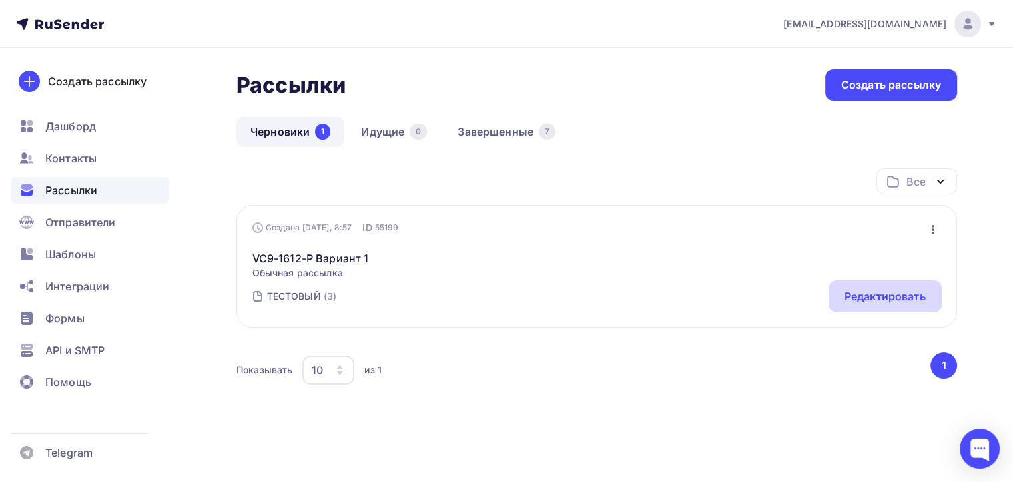
click at [914, 294] on div "Редактировать" at bounding box center [884, 296] width 81 height 16
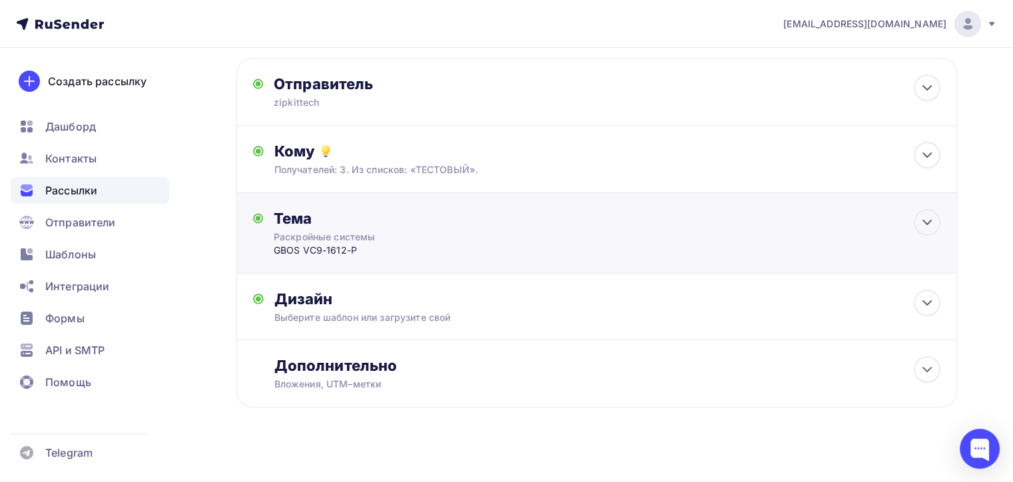
scroll to position [75, 0]
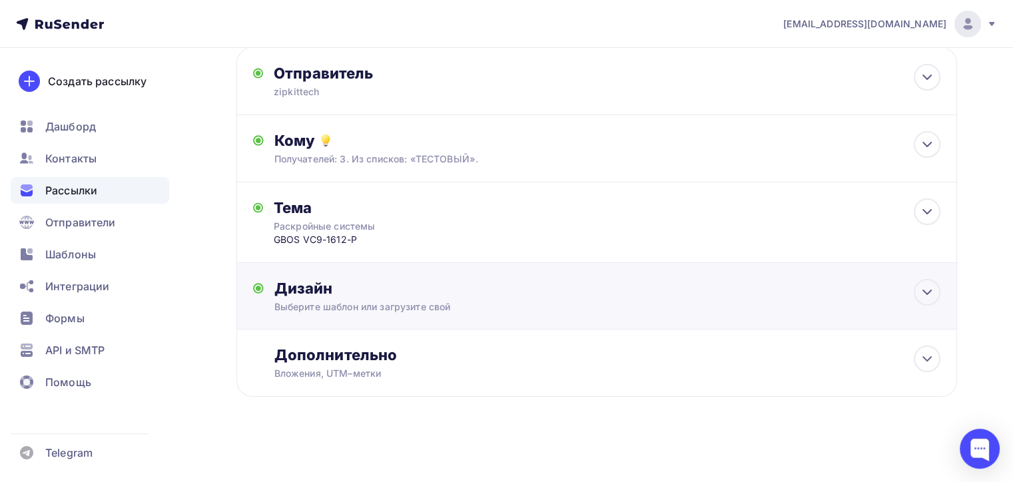
click at [494, 287] on div "Дизайн" at bounding box center [607, 288] width 666 height 19
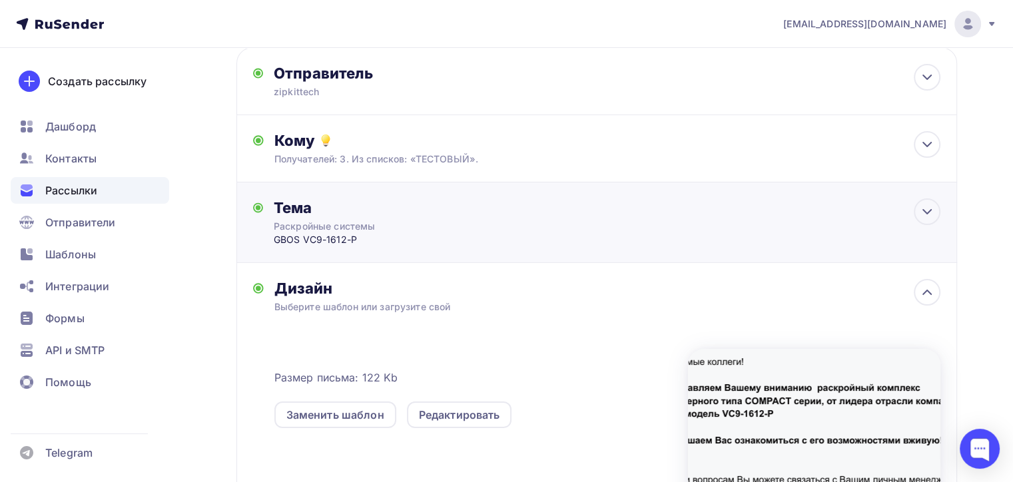
click at [465, 242] on div "GBOS VС9-1612-P" at bounding box center [405, 239] width 263 height 13
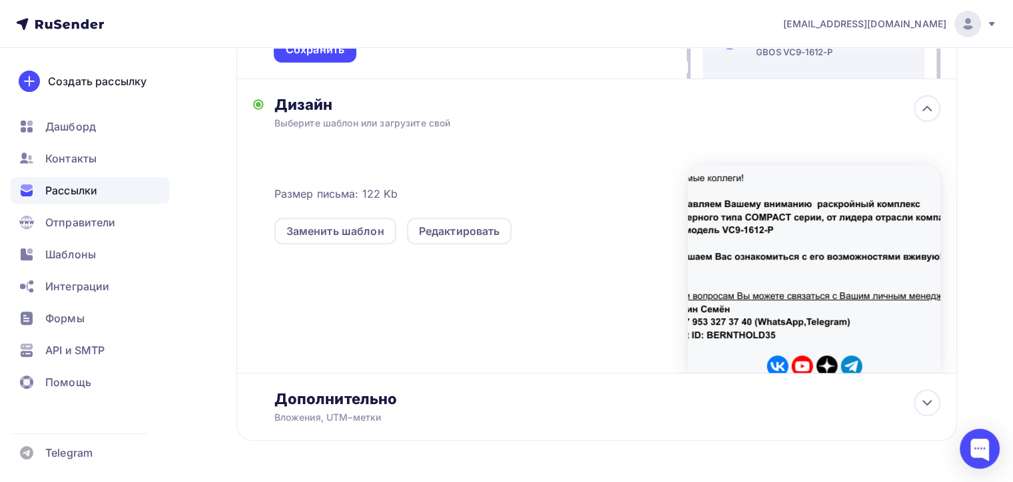
scroll to position [393, 0]
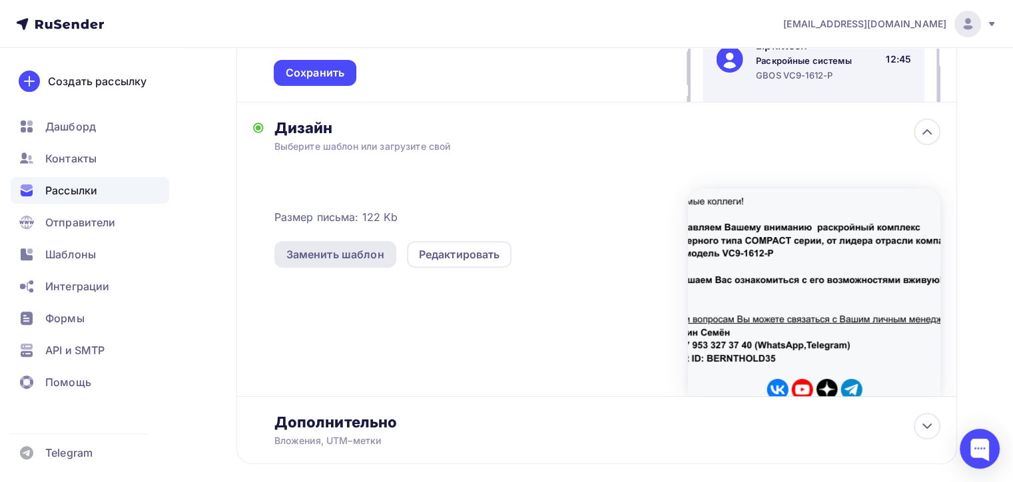
click at [380, 251] on div "Заменить шаблон" at bounding box center [335, 254] width 98 height 16
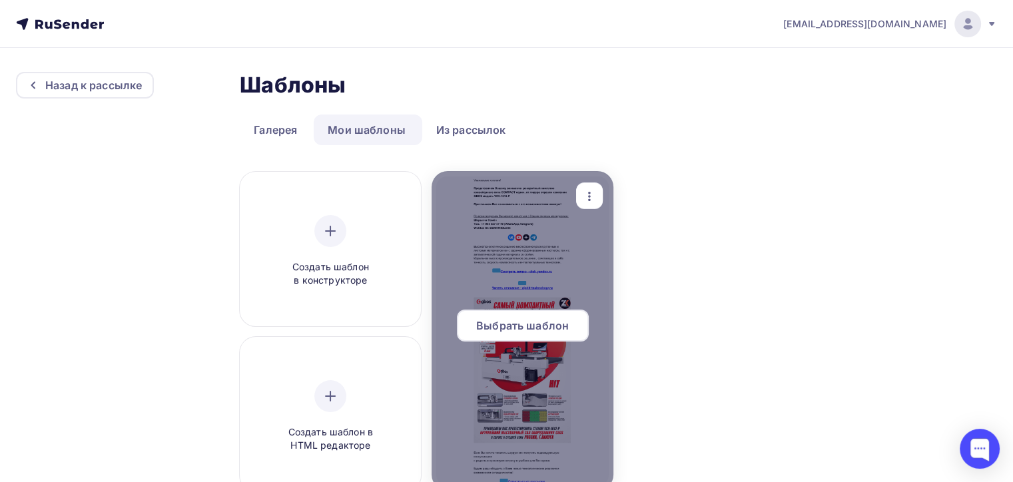
click at [572, 296] on div at bounding box center [521, 331] width 181 height 320
click at [522, 331] on span "Выбрать шаблон" at bounding box center [522, 326] width 93 height 16
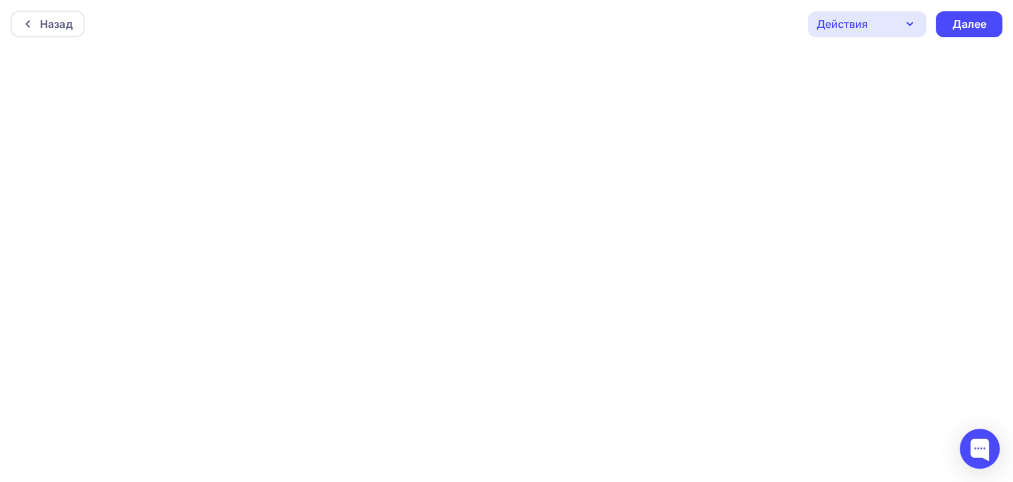
click at [964, 42] on div "Назад Действия Отправить тестовое письмо Предпросмотр Сохранить в Мои шаблоны В…" at bounding box center [506, 24] width 1013 height 48
click at [962, 30] on div "Далее" at bounding box center [969, 24] width 35 height 15
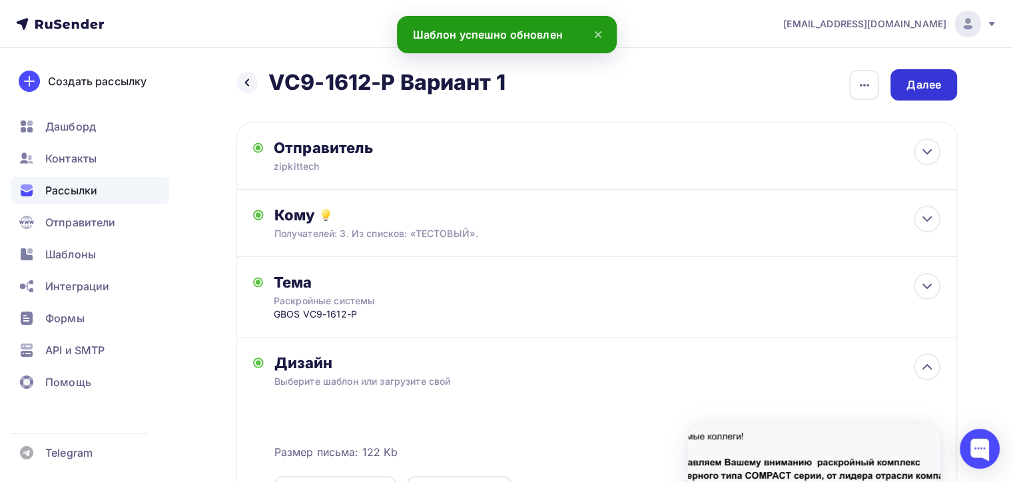
click at [895, 96] on div "Далее" at bounding box center [923, 84] width 67 height 31
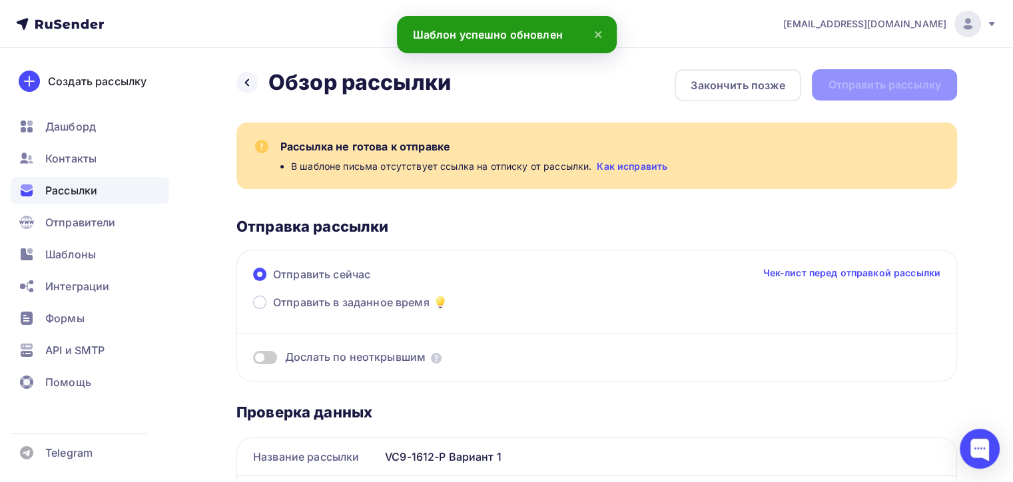
click at [466, 161] on span "В шаблоне письма отсутствует ссылка на отписку от рассылки." at bounding box center [441, 166] width 300 height 13
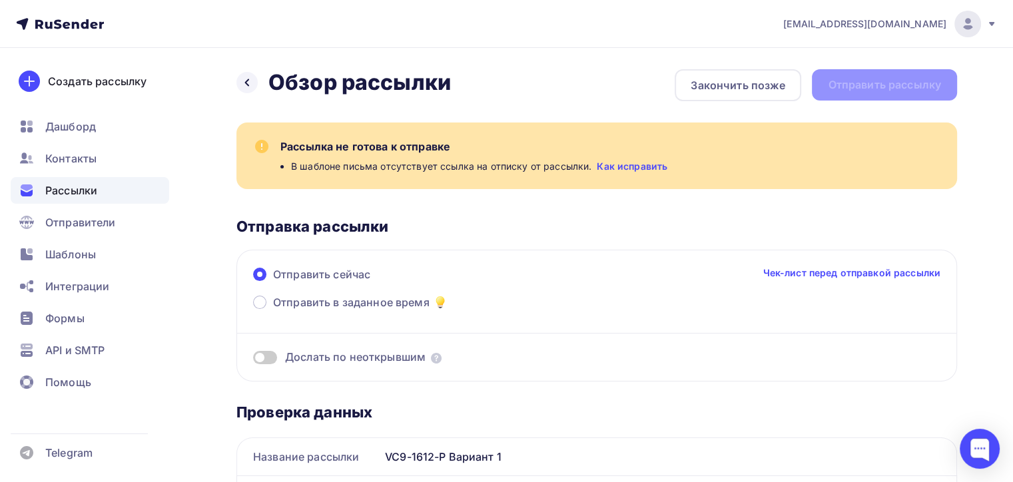
click at [615, 170] on link "Как исправить" at bounding box center [632, 166] width 71 height 13
click at [751, 90] on div "Закончить позже" at bounding box center [738, 85] width 95 height 16
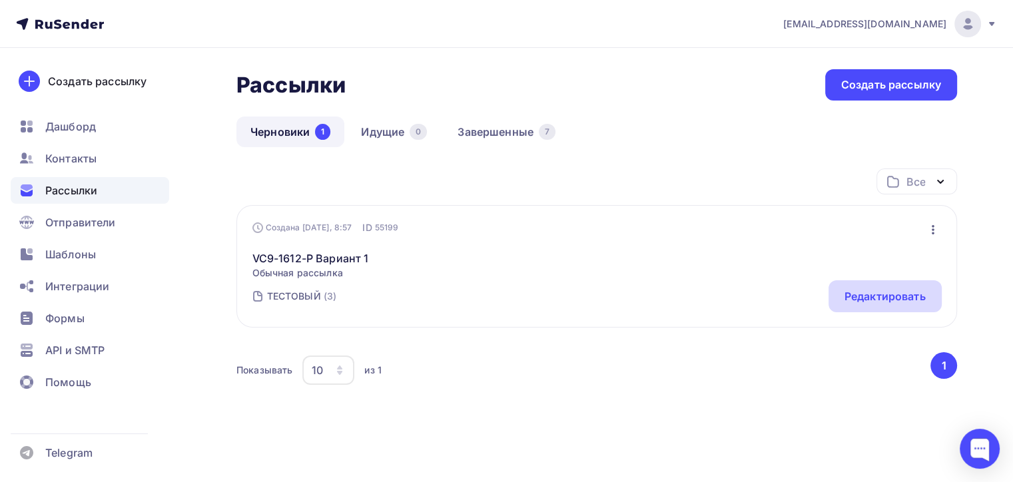
click at [884, 293] on div "Редактировать" at bounding box center [884, 296] width 81 height 16
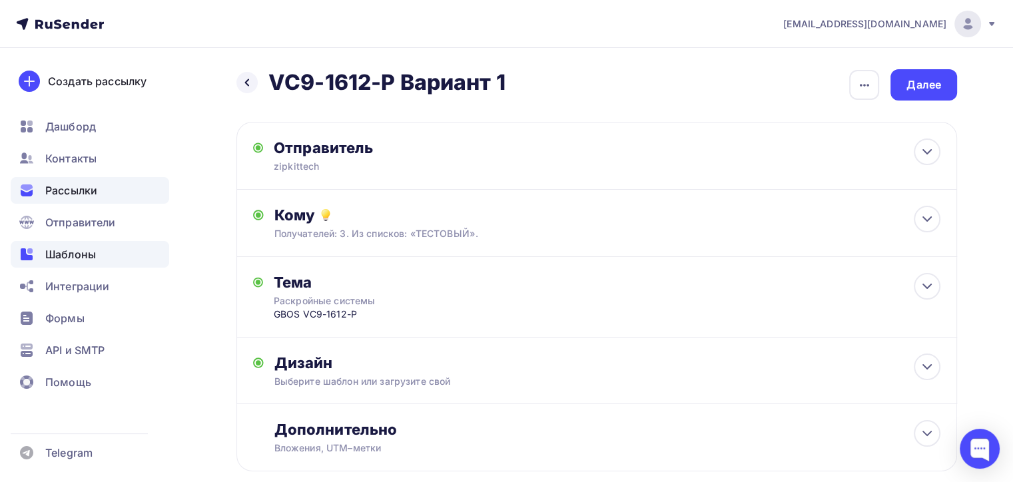
click at [111, 254] on div "Шаблоны" at bounding box center [90, 254] width 158 height 27
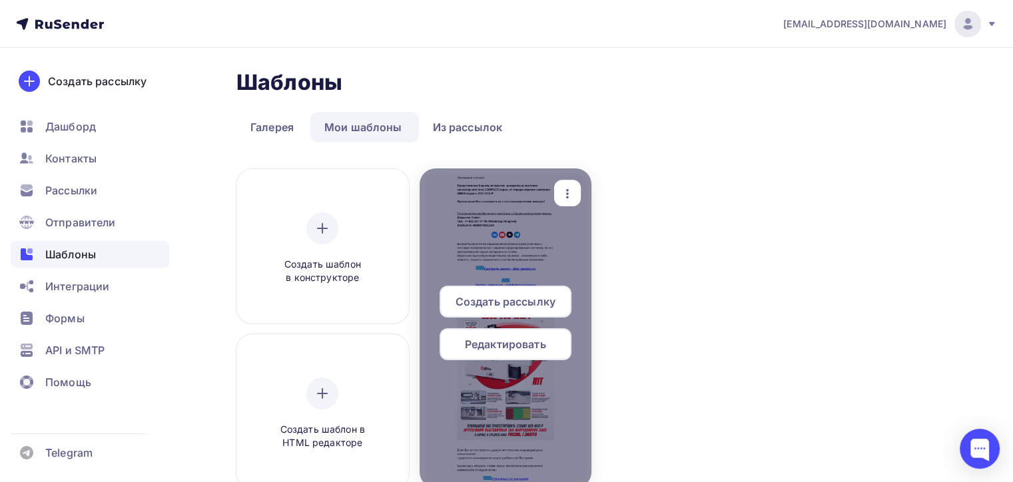
click at [516, 341] on span "Редактировать" at bounding box center [505, 344] width 81 height 16
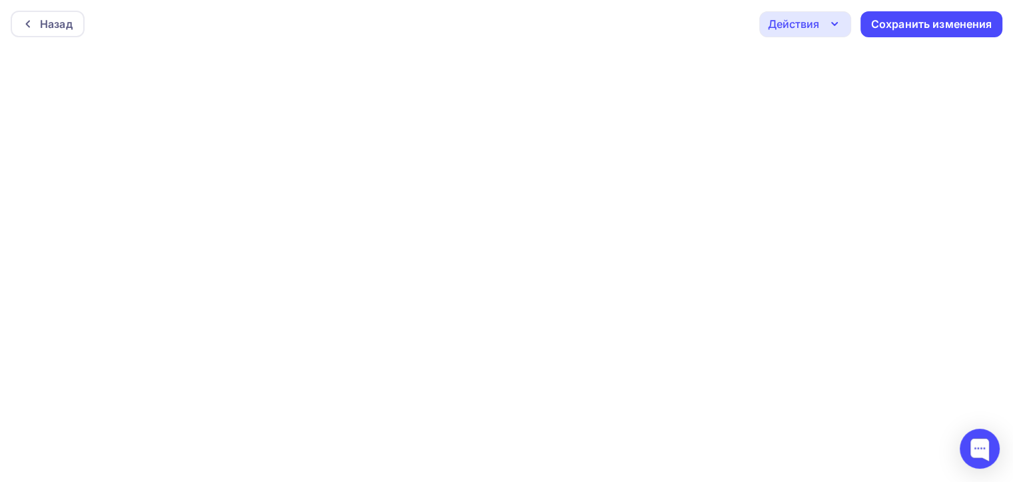
scroll to position [3, 0]
click at [930, 31] on div "Сохранить изменения" at bounding box center [931, 22] width 142 height 26
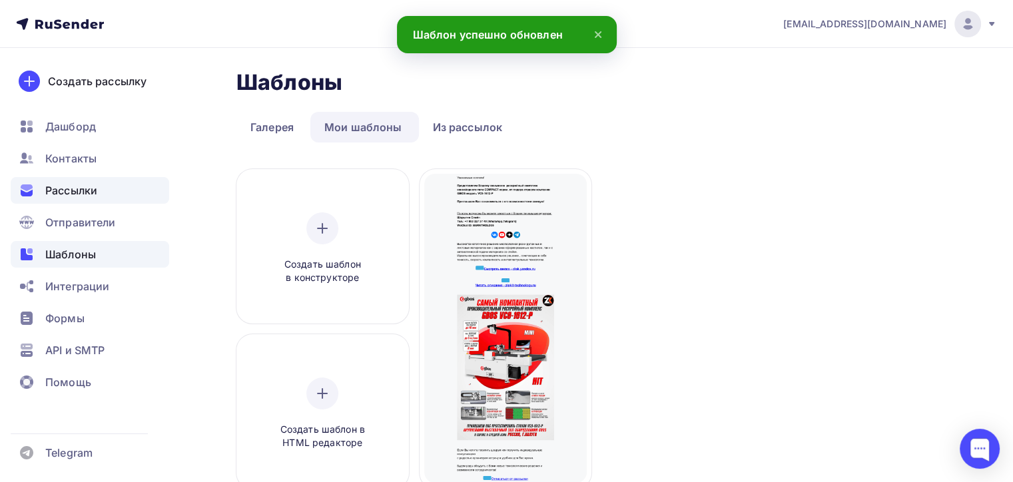
click at [92, 182] on span "Рассылки" at bounding box center [71, 190] width 52 height 16
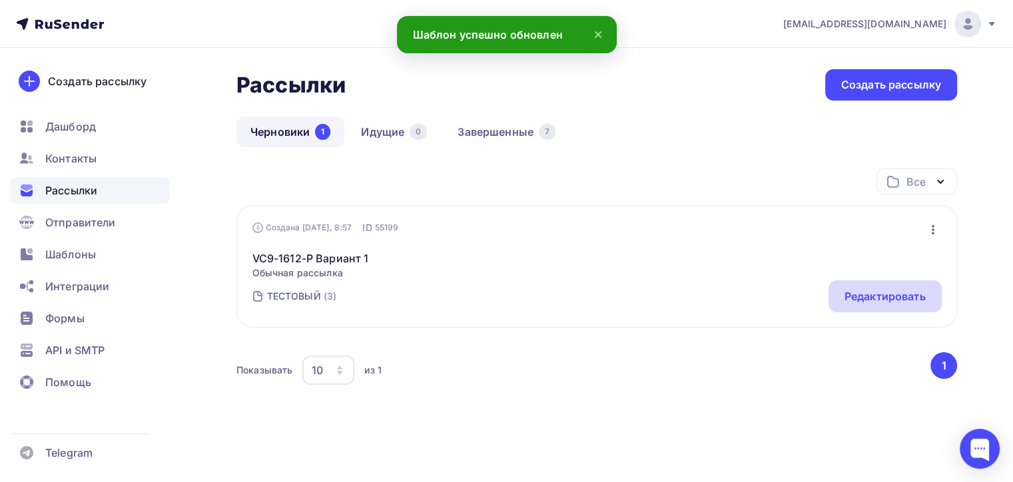
click at [914, 293] on div "Редактировать" at bounding box center [884, 296] width 81 height 16
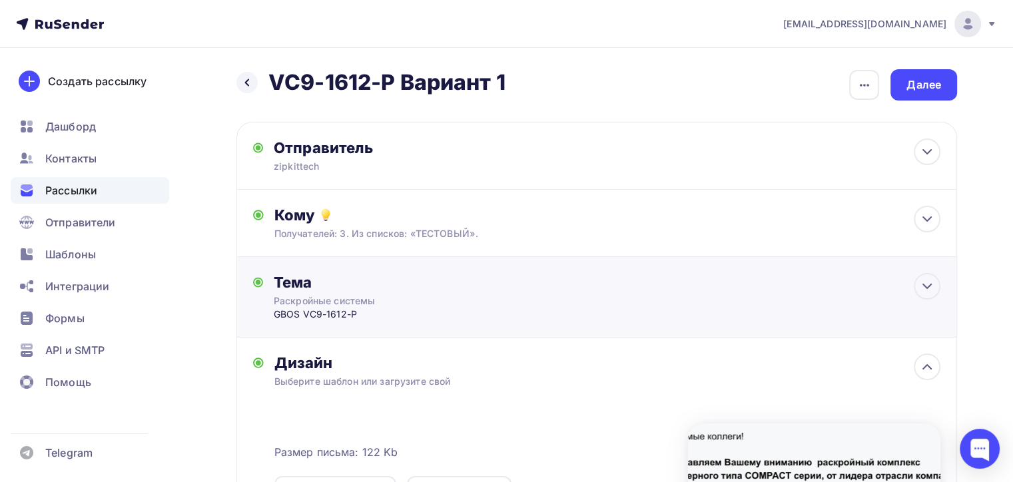
click at [441, 314] on div "GBOS VС9-1612-P" at bounding box center [405, 314] width 263 height 13
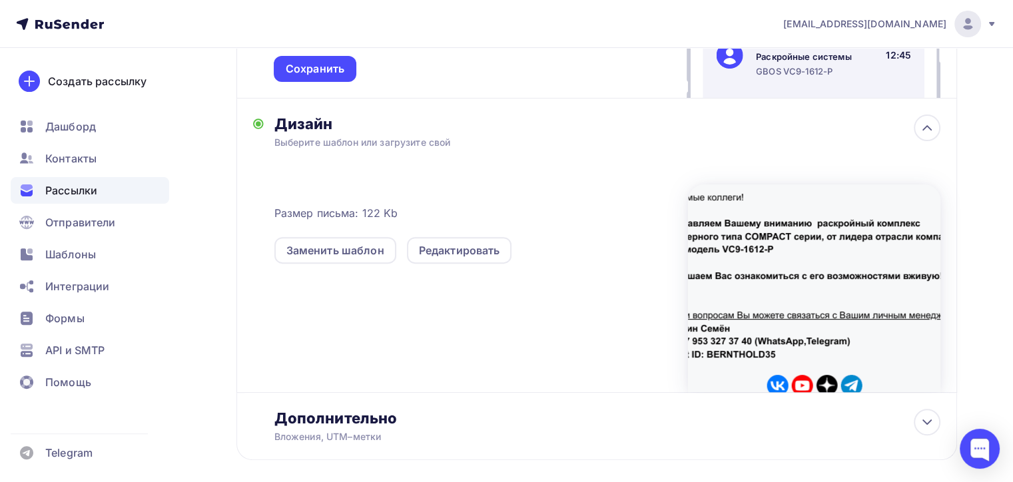
scroll to position [400, 0]
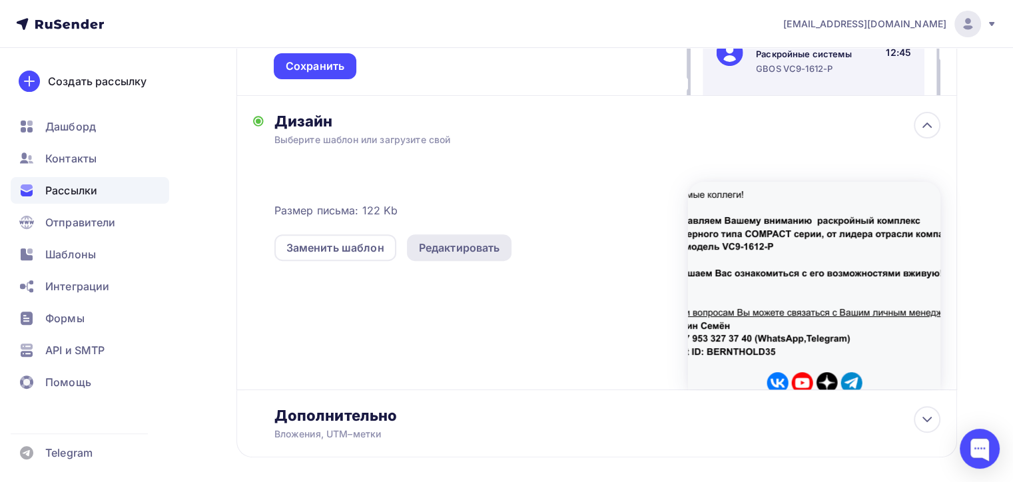
click at [480, 245] on div "Редактировать" at bounding box center [459, 248] width 81 height 16
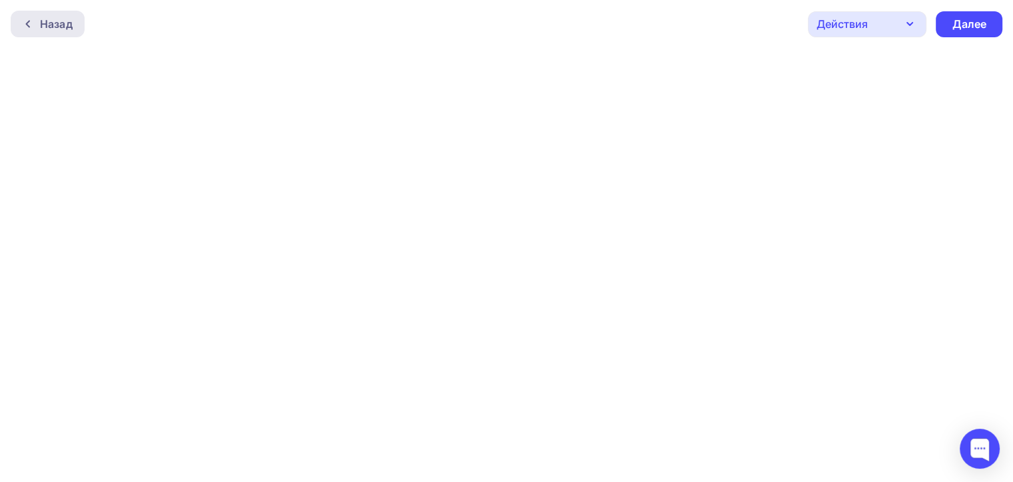
click at [61, 23] on div "Назад" at bounding box center [56, 24] width 33 height 16
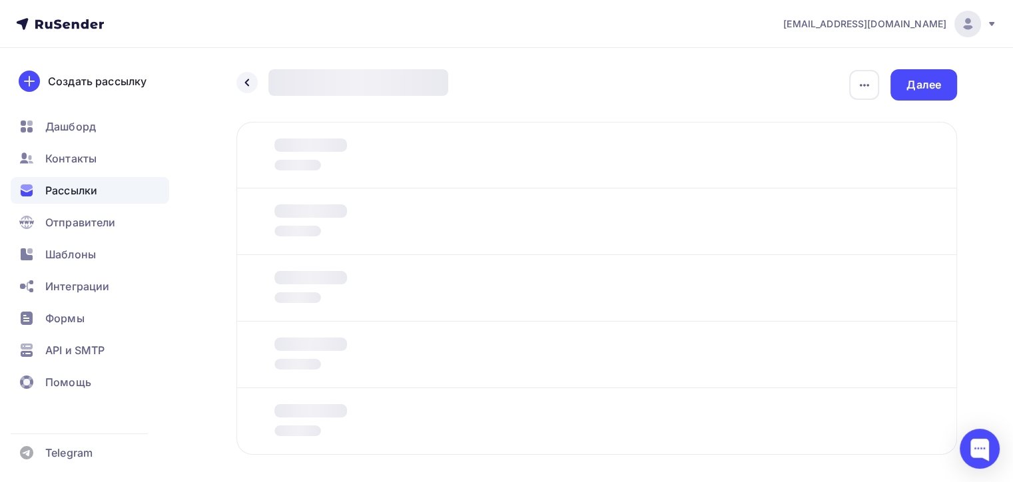
scroll to position [59, 0]
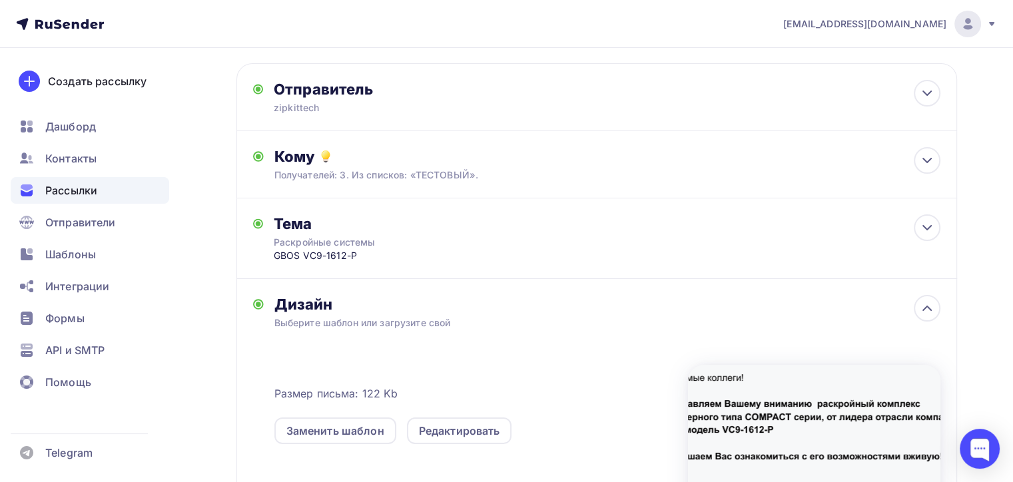
click at [340, 328] on div "Выберите шаблон или загрузите свой" at bounding box center [573, 322] width 599 height 13
click at [338, 436] on div "Заменить шаблон" at bounding box center [335, 431] width 98 height 16
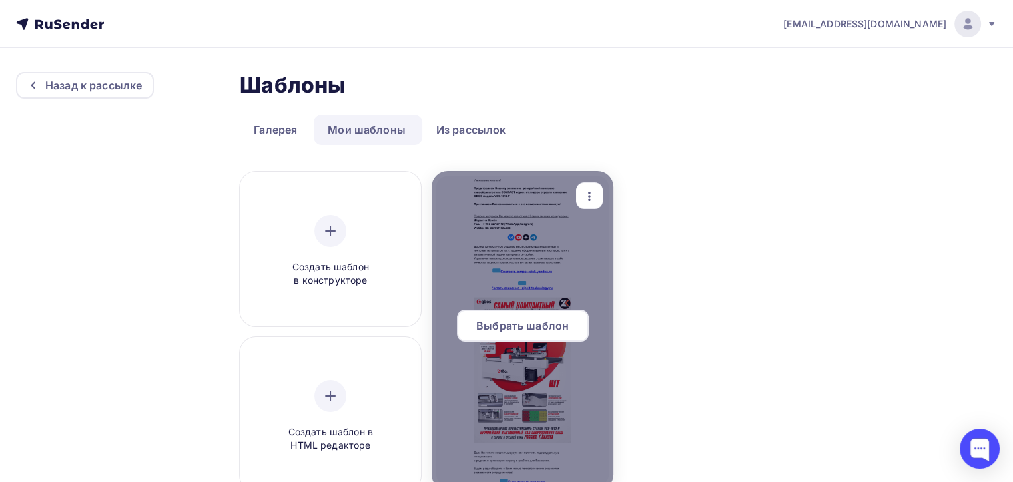
click at [493, 320] on span "Выбрать шаблон" at bounding box center [522, 326] width 93 height 16
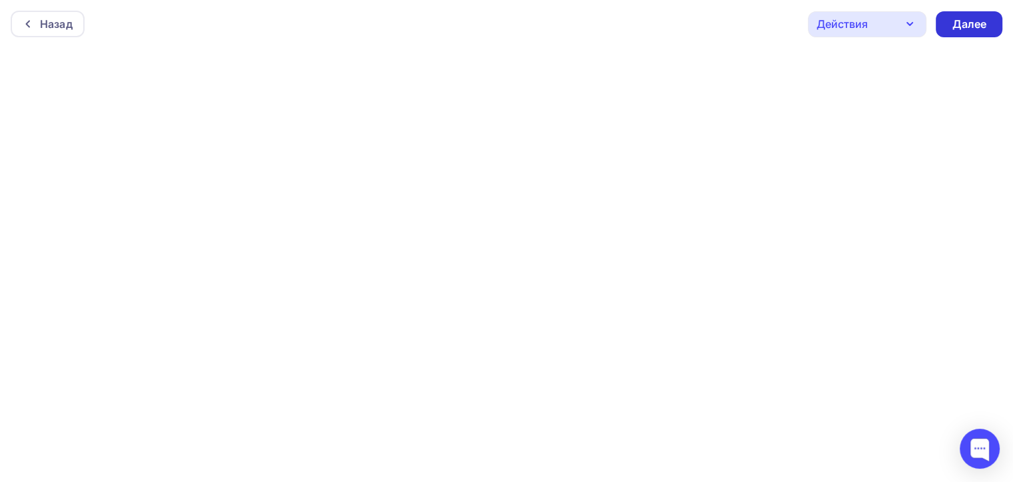
click at [968, 22] on div "Далее" at bounding box center [969, 24] width 35 height 15
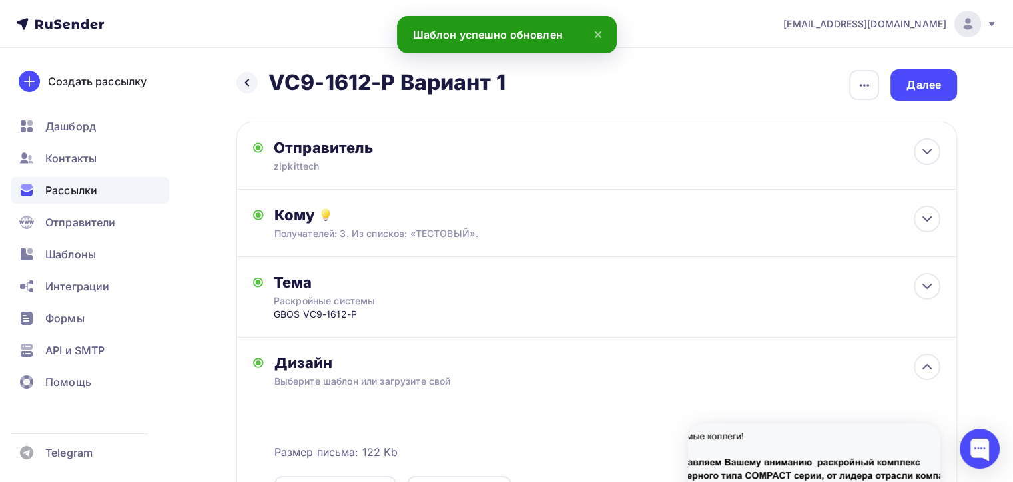
click at [918, 104] on div "Назад VC9-1612-P Вариант 1 VC9-1612-P Вариант 1 Закончить позже Переименовать р…" at bounding box center [596, 400] width 720 height 663
click at [913, 91] on div "Далее" at bounding box center [923, 84] width 35 height 15
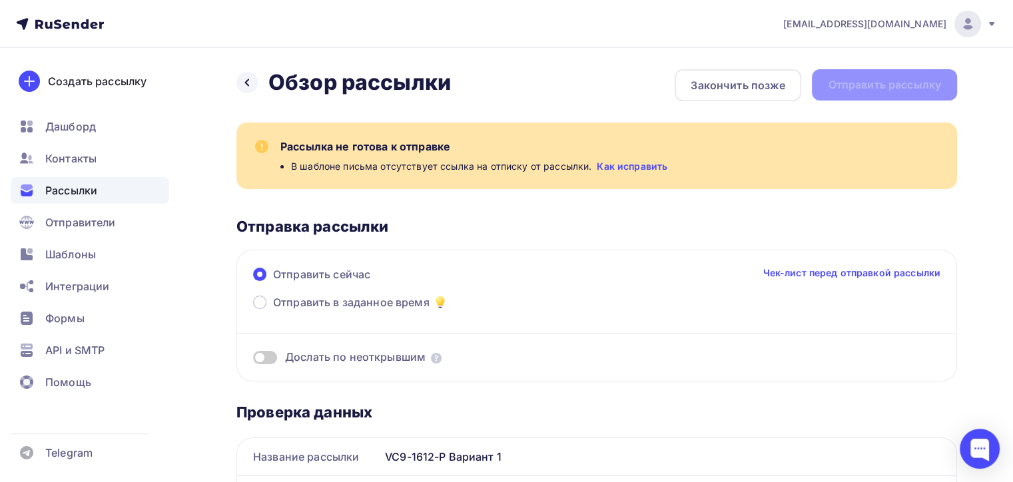
click at [852, 99] on div "Назад Обзор рассылки Обзор рассылки Закончить позже Отправить рассылку" at bounding box center [596, 85] width 720 height 32
click at [855, 96] on div "Назад Обзор рассылки Обзор рассылки Закончить позже Отправить рассылку" at bounding box center [596, 85] width 720 height 32
click at [811, 283] on div "Отправить сейчас Чек-лист перед отправкой рассылки" at bounding box center [596, 280] width 687 height 28
click at [813, 272] on link "Чек-лист перед отправкой рассылки" at bounding box center [851, 272] width 178 height 13
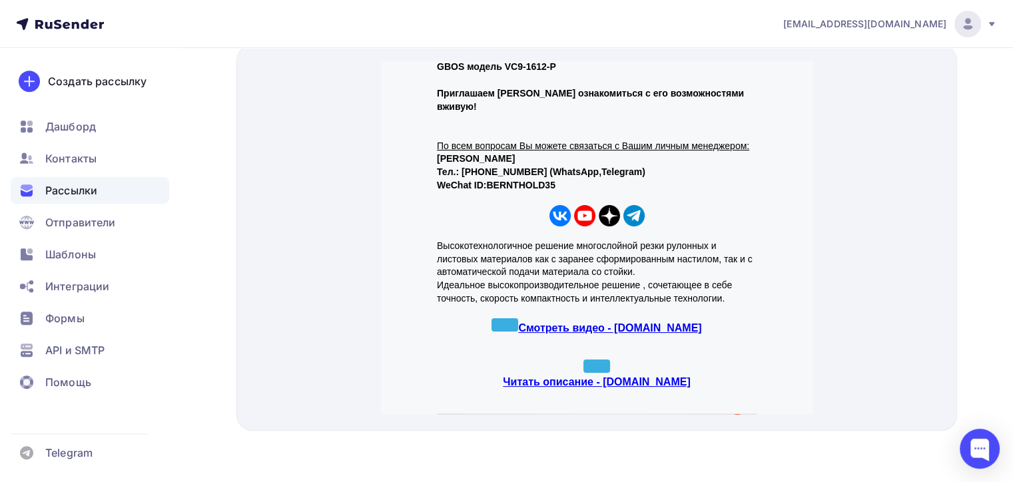
scroll to position [67, 0]
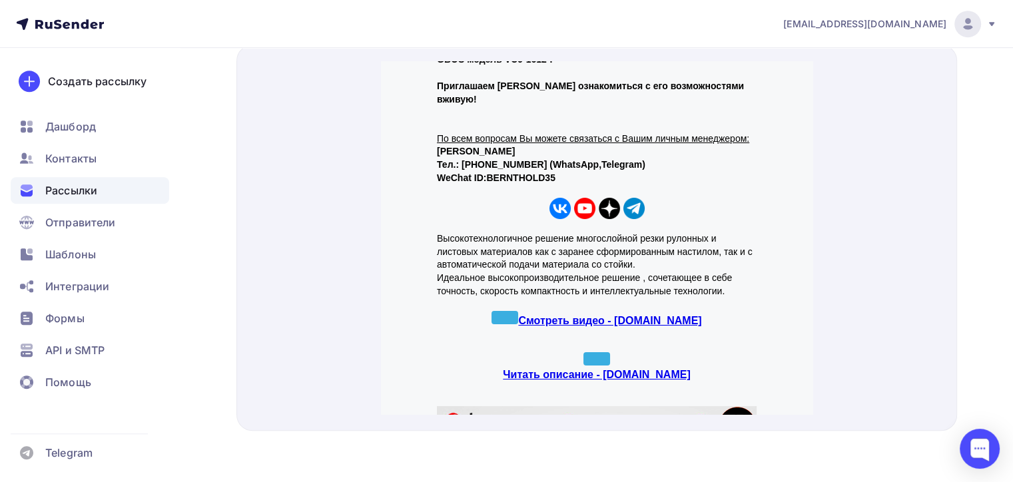
click at [513, 295] on span at bounding box center [504, 301] width 27 height 13
click at [605, 299] on strong "Смотреть видео - disk.yandex.ru" at bounding box center [609, 304] width 183 height 11
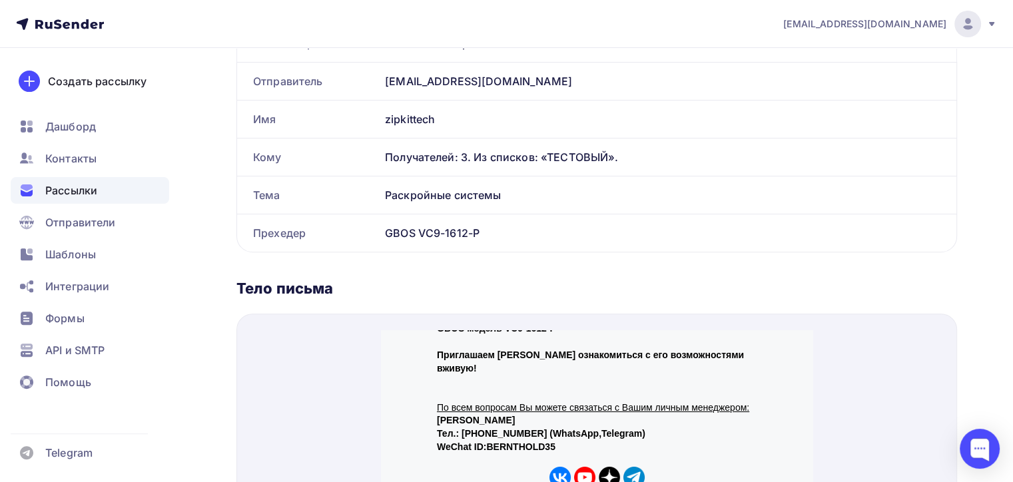
scroll to position [150, 0]
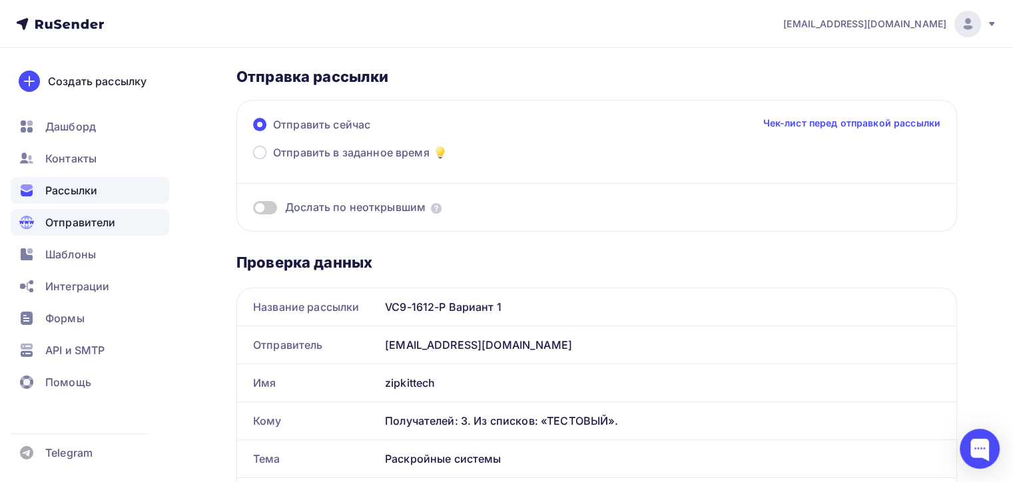
click at [83, 226] on span "Отправители" at bounding box center [80, 222] width 71 height 16
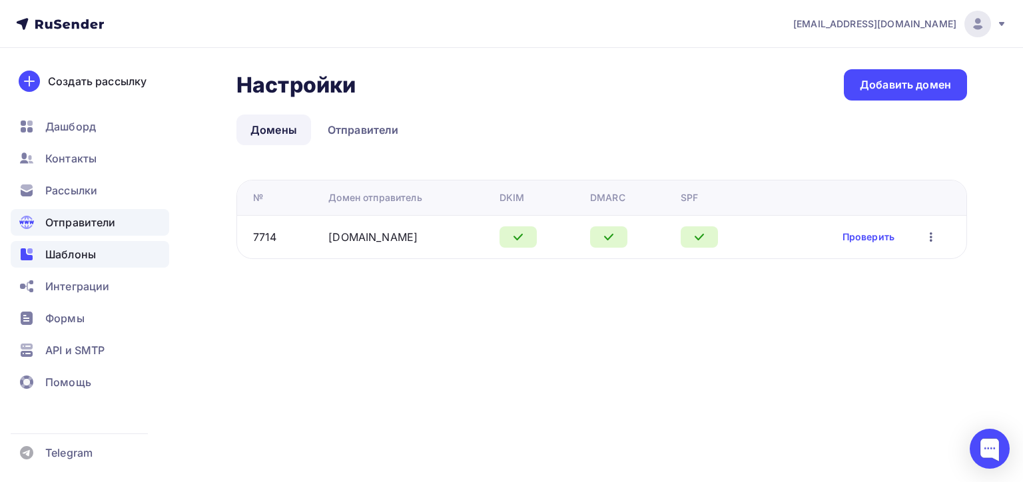
click at [88, 254] on span "Шаблоны" at bounding box center [70, 254] width 51 height 16
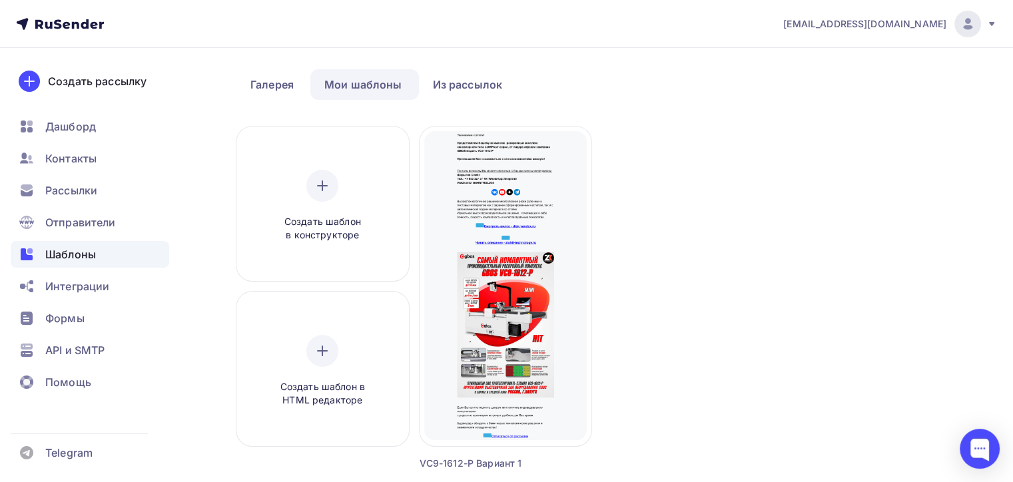
scroll to position [67, 0]
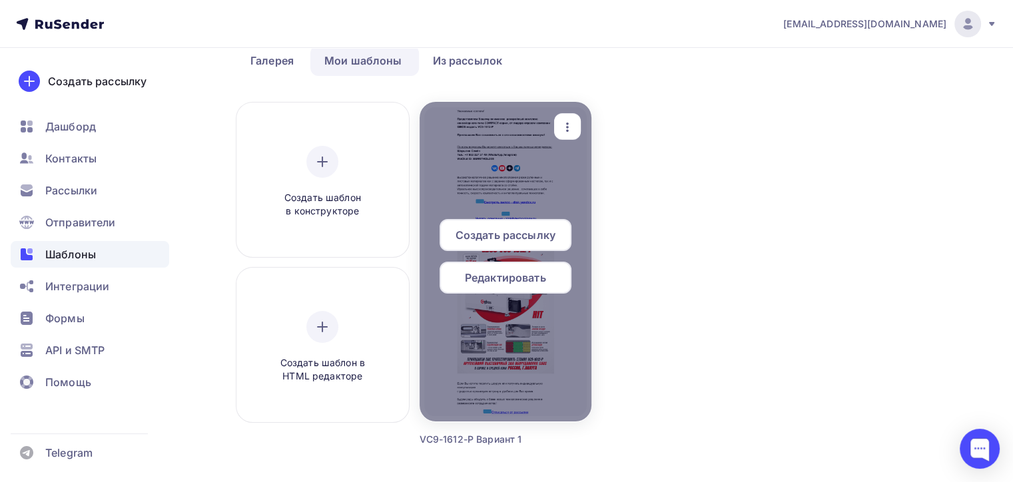
click at [499, 274] on span "Редактировать" at bounding box center [505, 278] width 81 height 16
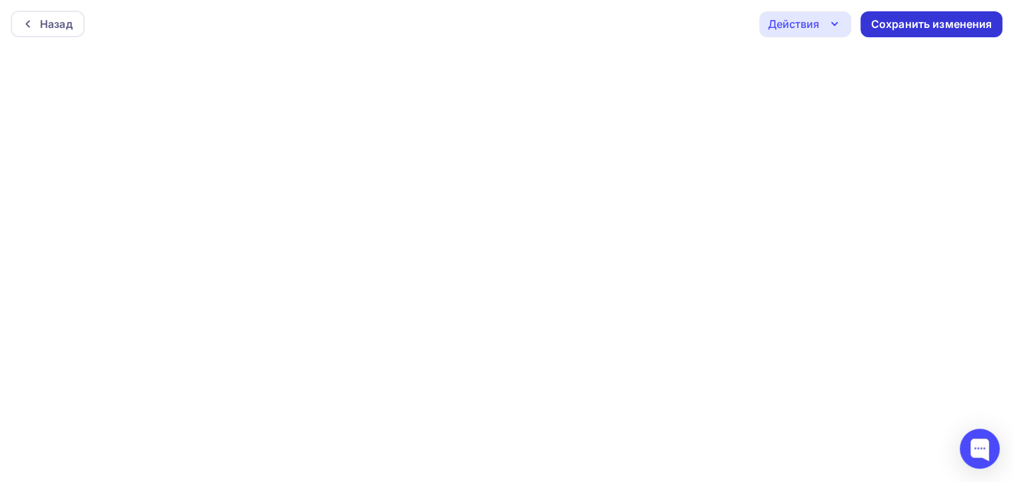
click at [950, 27] on div "Сохранить изменения" at bounding box center [931, 24] width 121 height 15
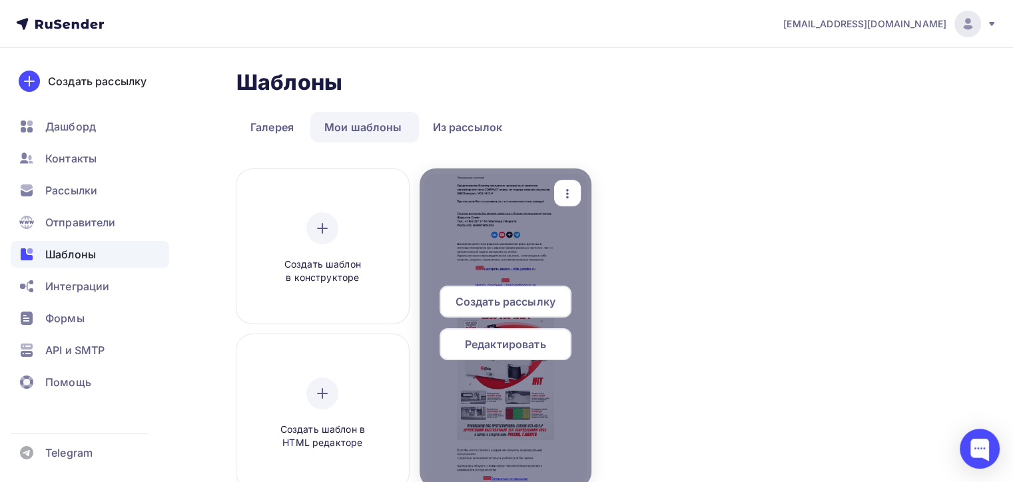
click at [533, 314] on div "Создать рассылку" at bounding box center [505, 302] width 132 height 32
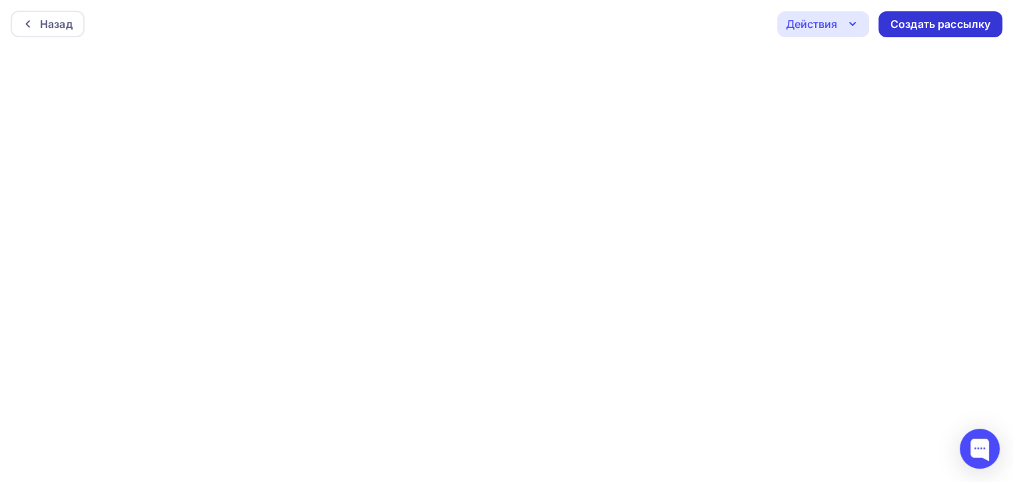
click at [908, 24] on div "Создать рассылку" at bounding box center [940, 24] width 100 height 15
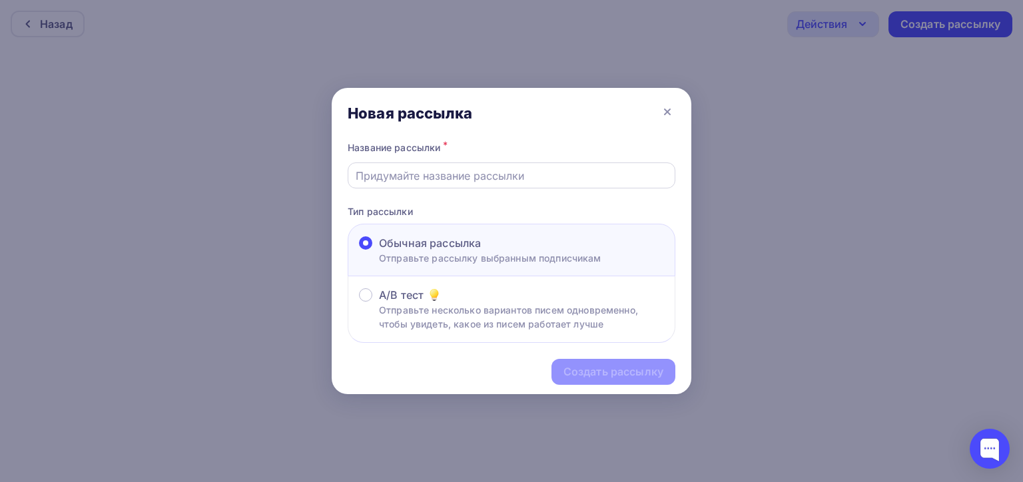
click at [549, 178] on input "text" at bounding box center [512, 176] width 312 height 16
click at [517, 179] on input "VC9-1612-P" at bounding box center [512, 176] width 312 height 16
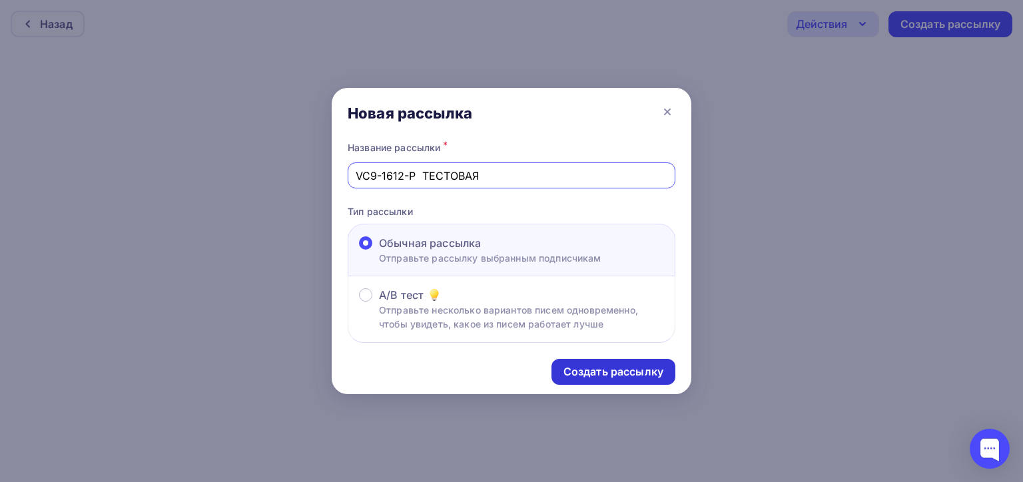
type input "VC9-1612-P TЕСТОВАЯ"
click at [610, 367] on div "Создать рассылку" at bounding box center [613, 371] width 100 height 15
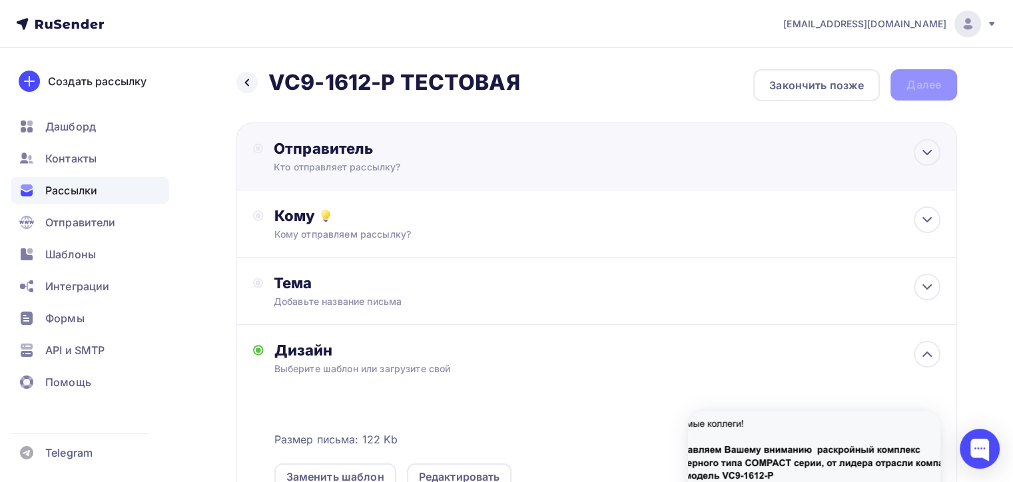
click at [282, 157] on div "Отправитель Кто отправляет рассылку? Email * naduvaev1@gmail.com 100@zipkittech…" at bounding box center [418, 156] width 288 height 35
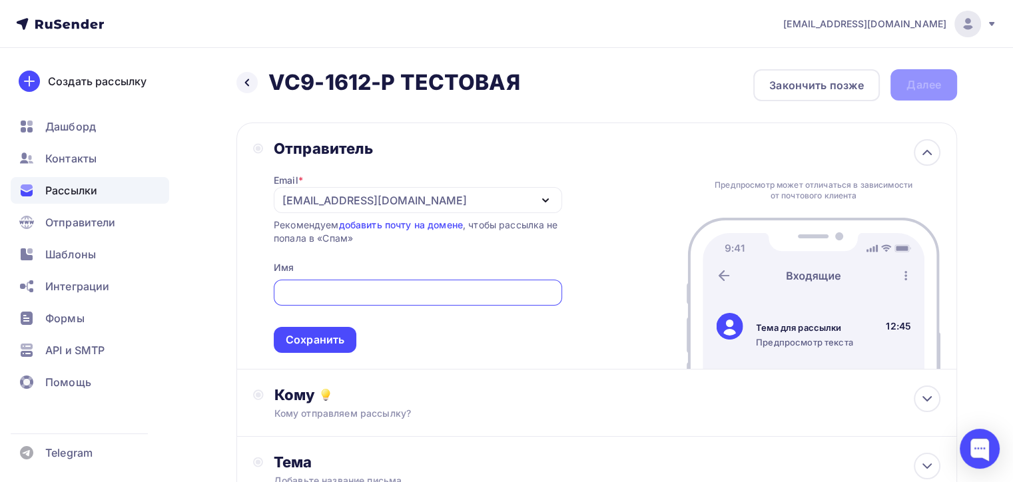
click at [354, 199] on div "[EMAIL_ADDRESS][DOMAIN_NAME]" at bounding box center [374, 200] width 184 height 16
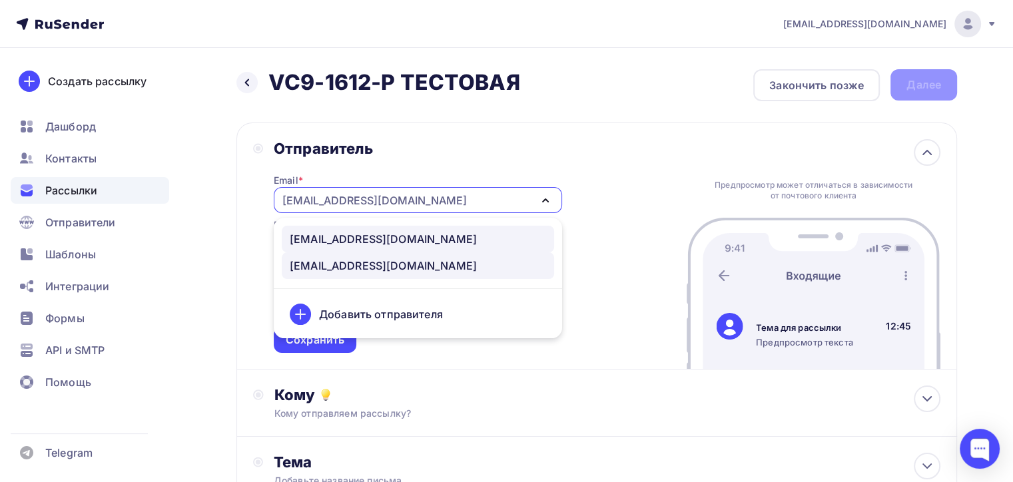
click at [353, 236] on div "100@zipkittech.ru" at bounding box center [383, 239] width 187 height 16
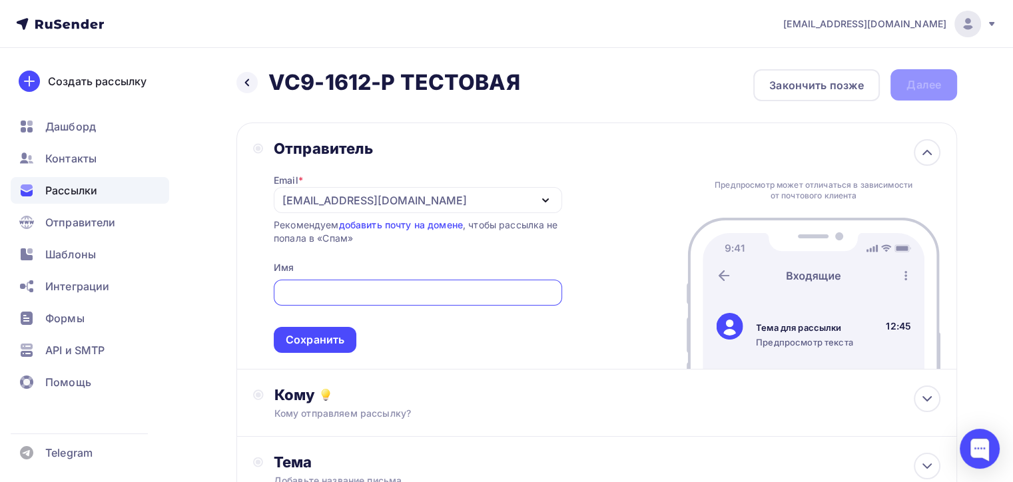
click at [348, 288] on input "text" at bounding box center [417, 293] width 273 height 16
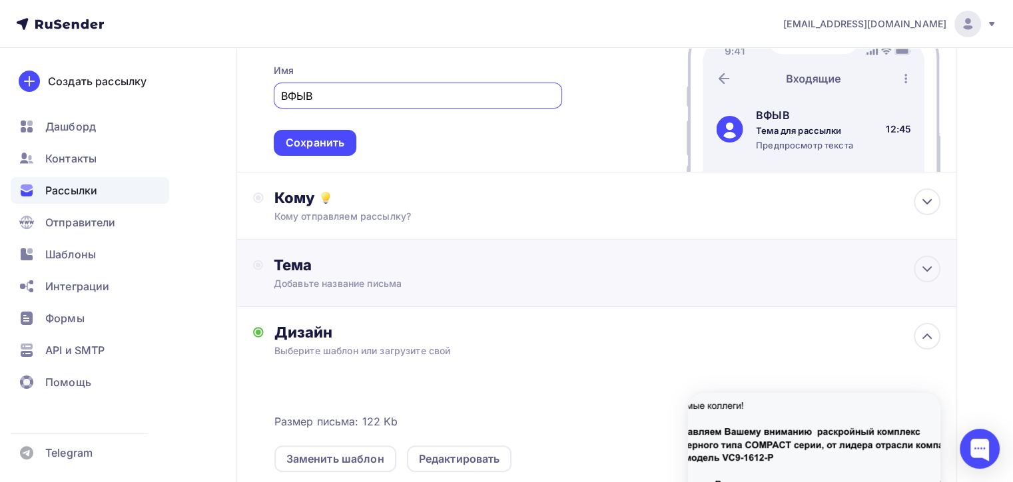
scroll to position [200, 0]
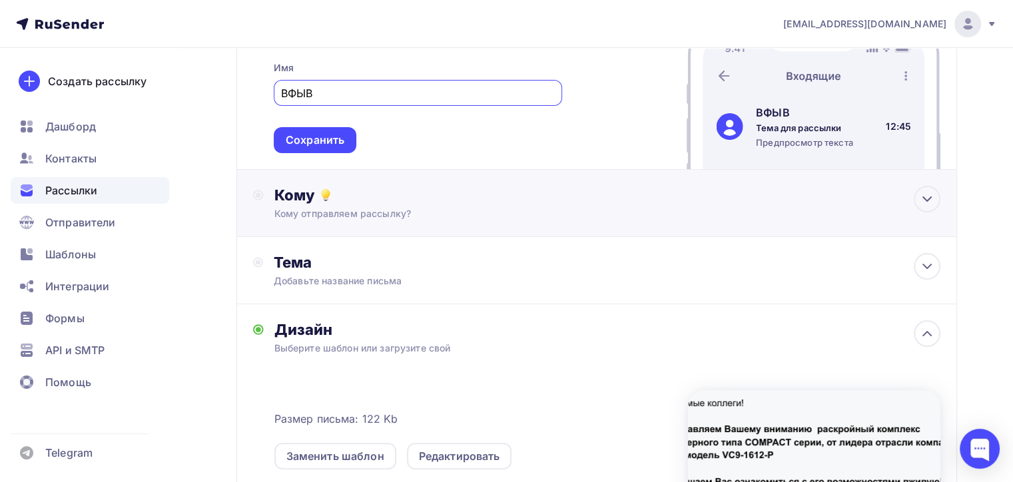
type input "ВФЫВ"
click at [389, 197] on div "Кому" at bounding box center [607, 195] width 666 height 19
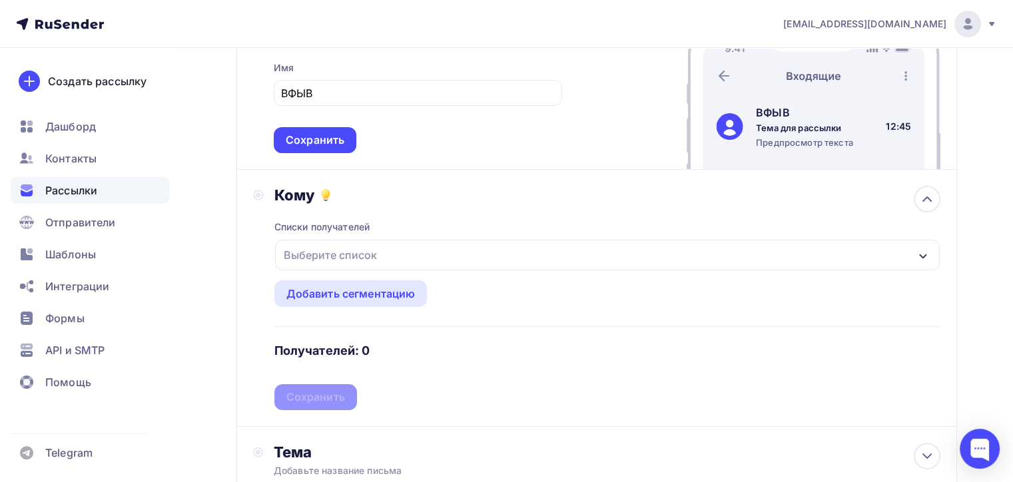
click at [362, 256] on div "Выберите список" at bounding box center [330, 255] width 104 height 24
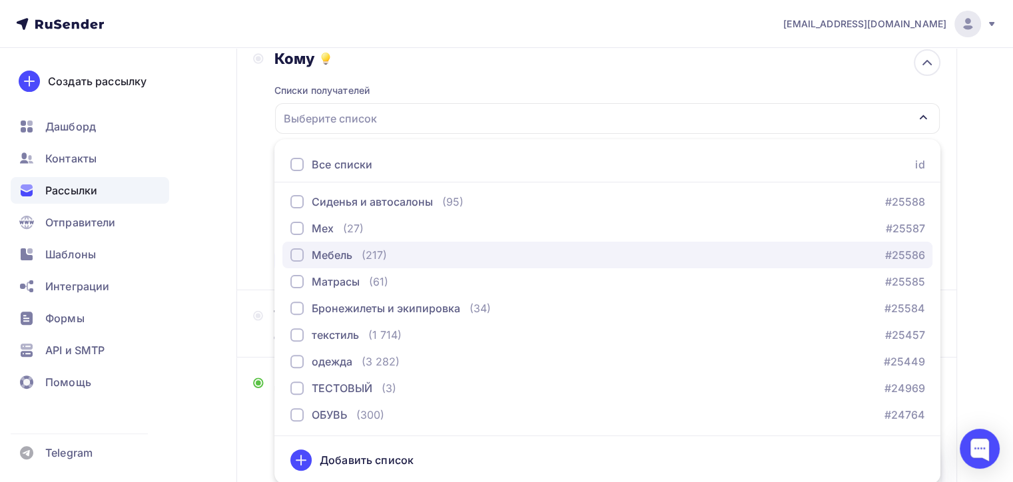
scroll to position [83, 0]
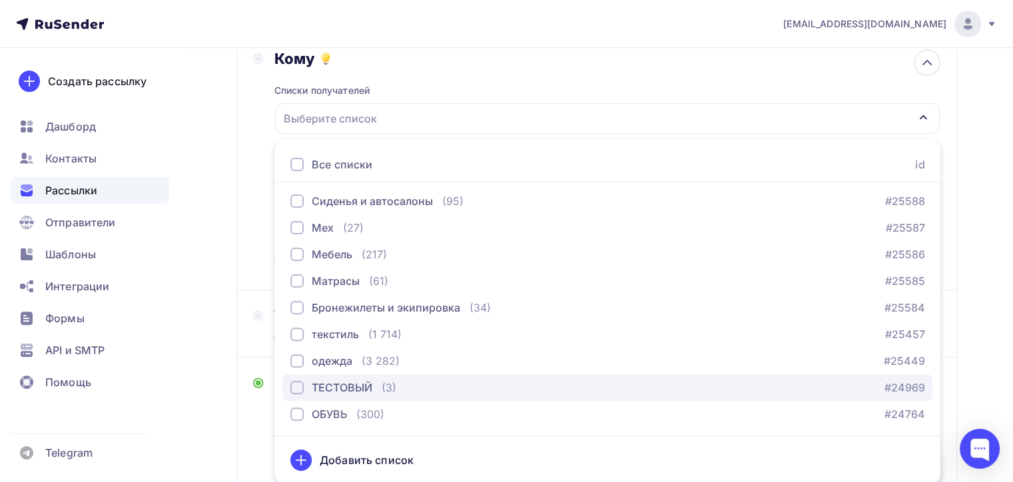
click at [290, 389] on div "button" at bounding box center [296, 387] width 13 height 13
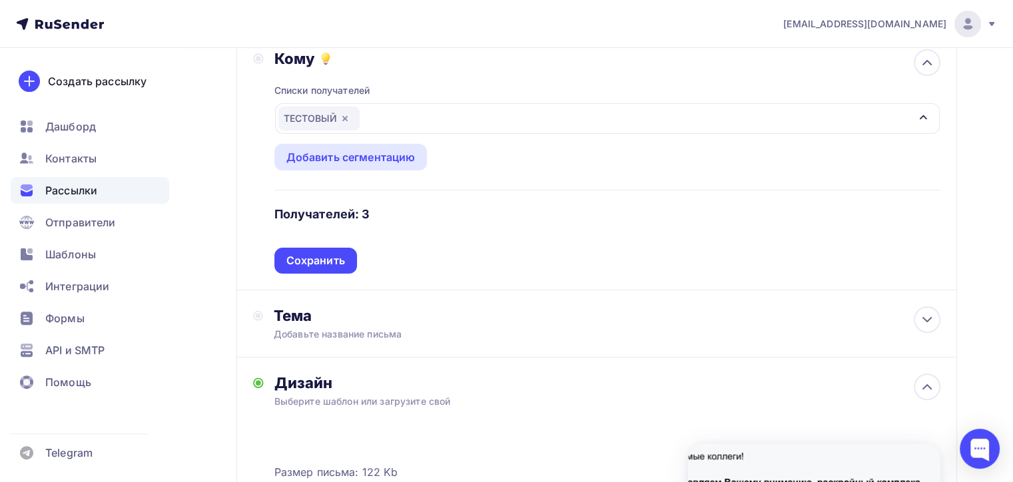
click at [322, 260] on div "Сохранить" at bounding box center [315, 260] width 59 height 15
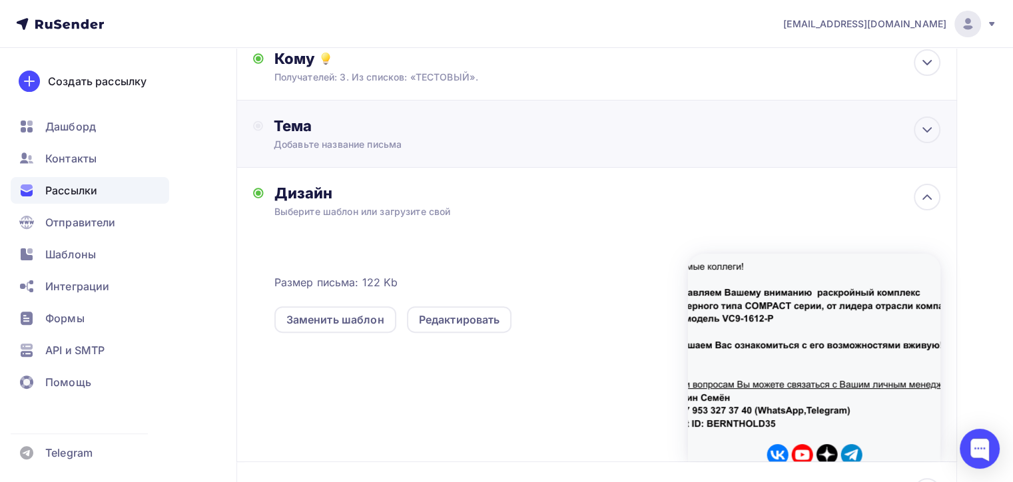
click at [362, 120] on div "Тема" at bounding box center [405, 126] width 263 height 19
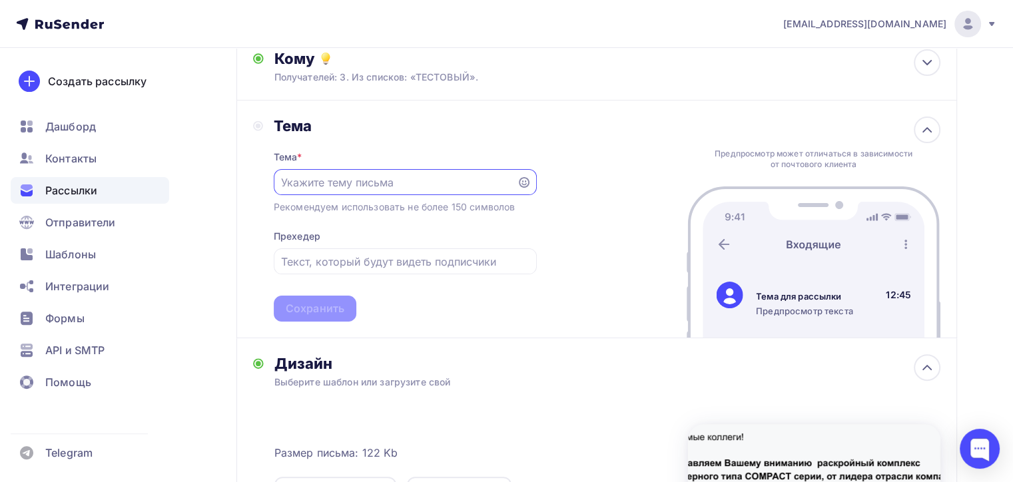
scroll to position [0, 0]
type input "ВФ"
click at [334, 268] on div at bounding box center [405, 262] width 263 height 26
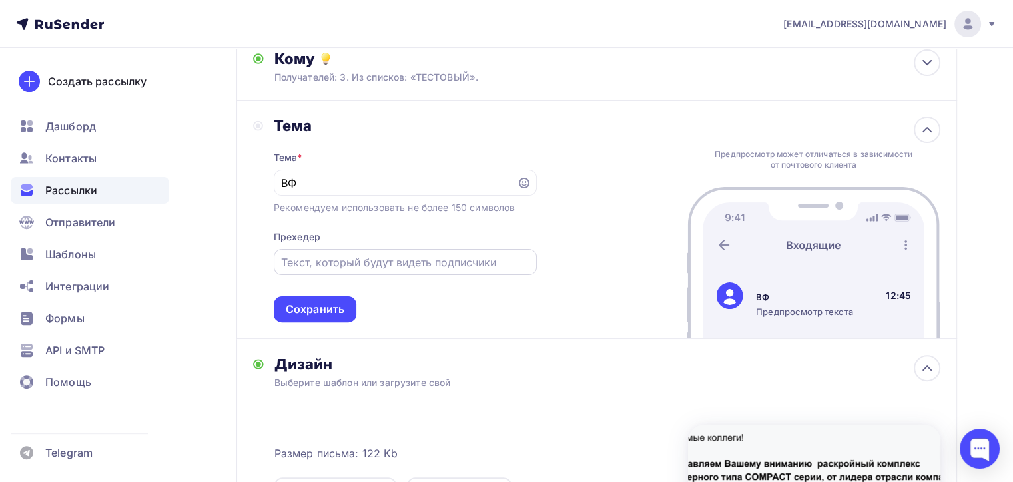
click at [349, 256] on input "text" at bounding box center [405, 262] width 248 height 16
type input "ВФЫ"
click at [475, 302] on div "Тема * ВФ Рекомендуем использовать не более 150 символов Прехедер ВФЫ Сохранить" at bounding box center [405, 228] width 263 height 187
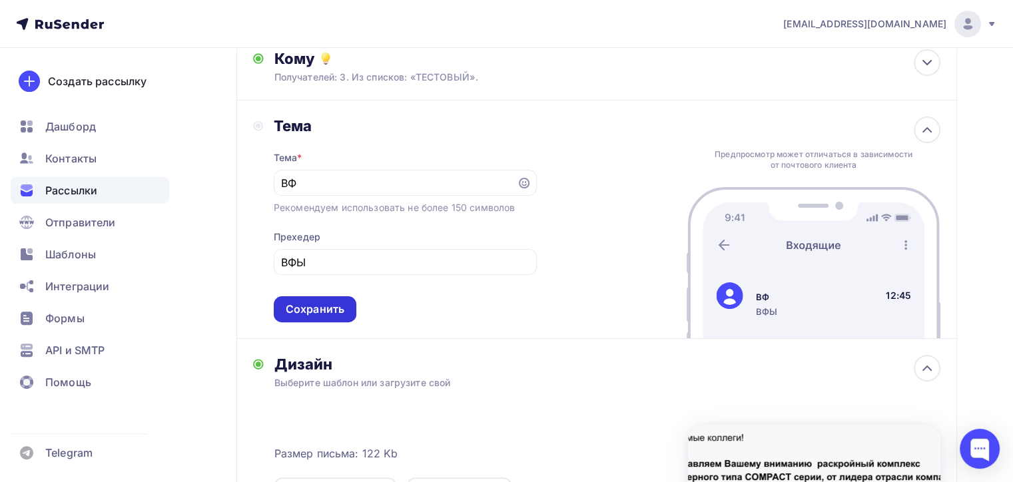
click at [344, 304] on div "Сохранить" at bounding box center [315, 309] width 83 height 26
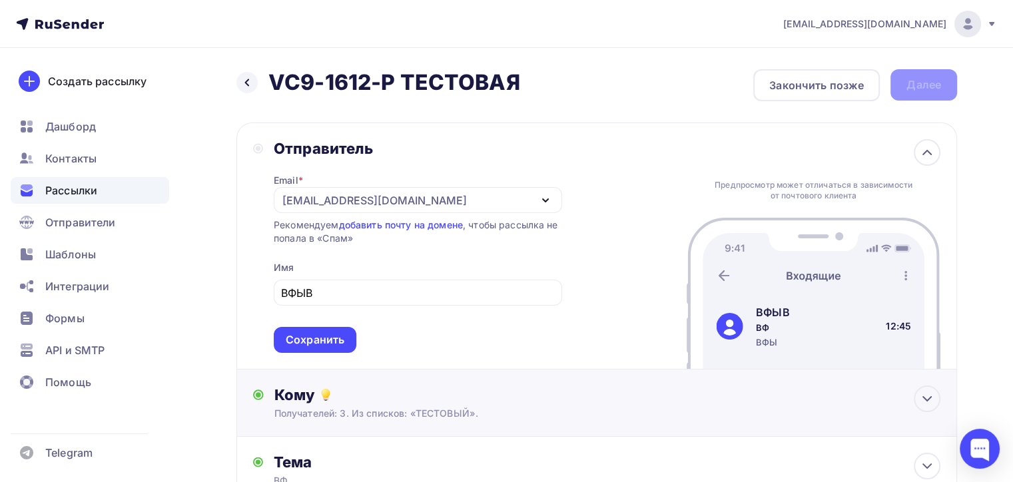
scroll to position [67, 0]
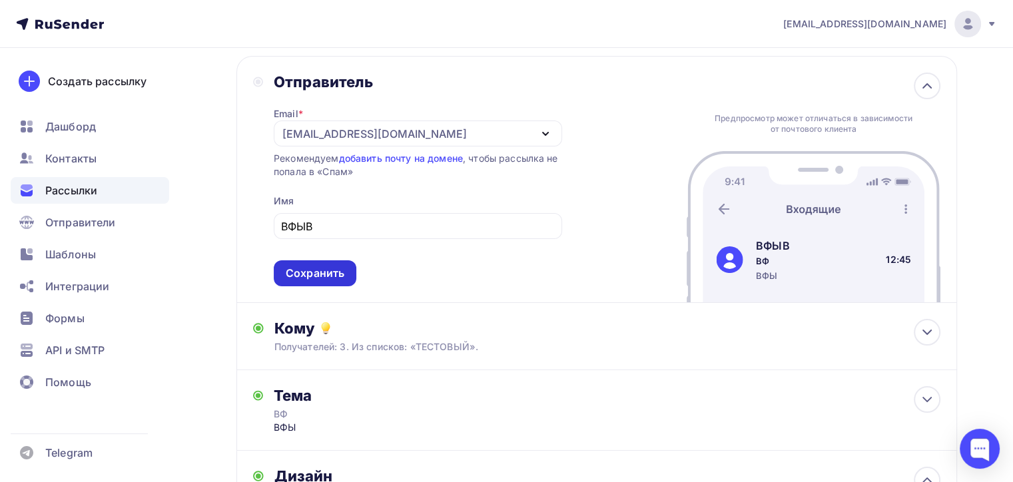
click at [301, 281] on div "Сохранить" at bounding box center [315, 273] width 83 height 26
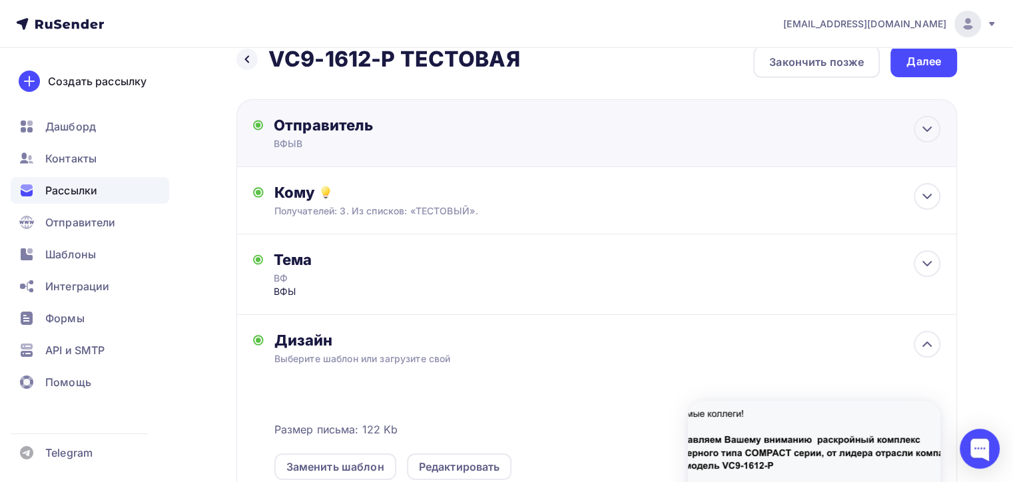
scroll to position [0, 0]
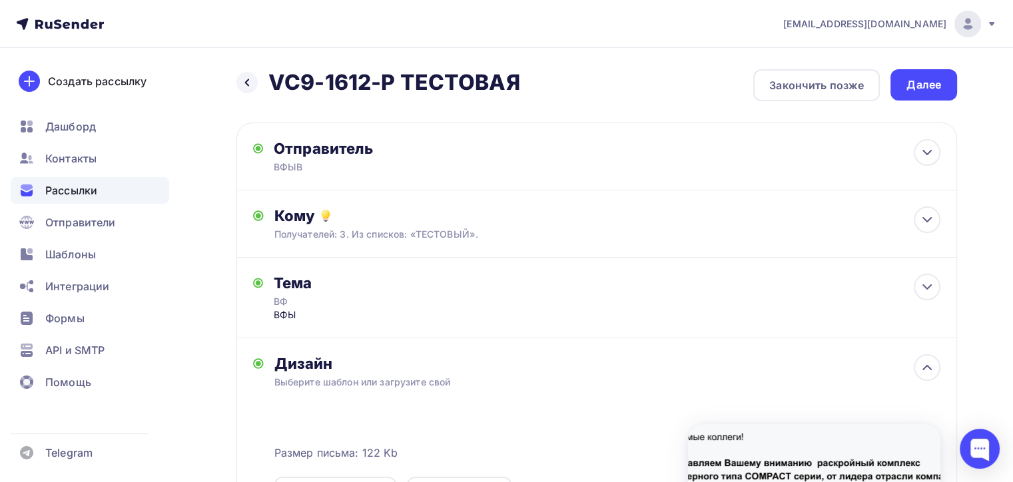
click at [906, 104] on div "Назад VC9-1612-P TЕСТОВАЯ VC9-1612-P TЕСТОВАЯ Закончить позже Далее Отправитель…" at bounding box center [596, 400] width 720 height 663
click at [907, 88] on div "Далее" at bounding box center [923, 84] width 35 height 15
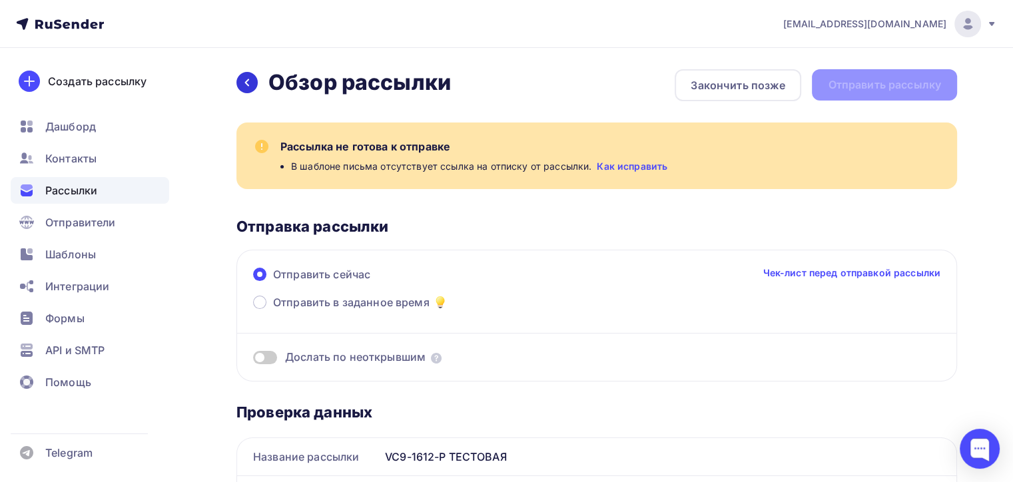
click at [246, 87] on icon at bounding box center [247, 82] width 11 height 11
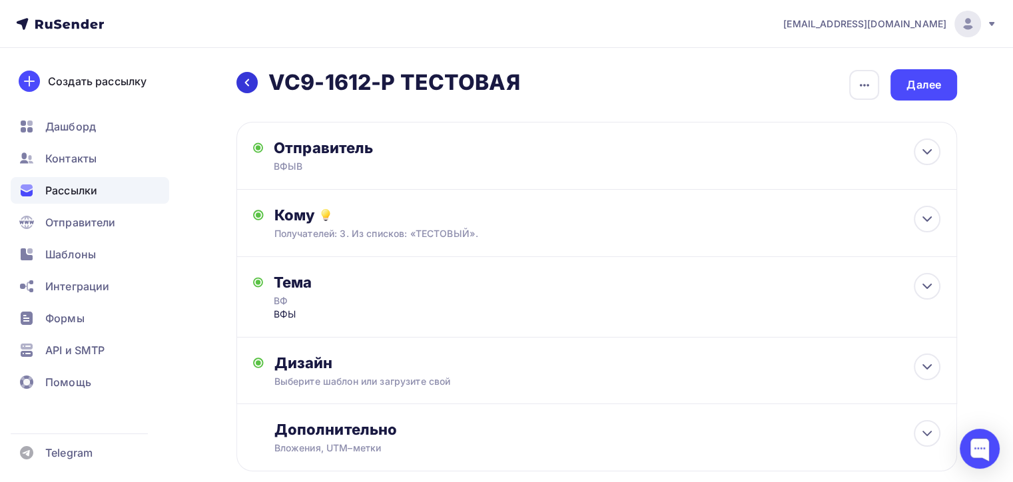
click at [244, 88] on div at bounding box center [246, 82] width 21 height 21
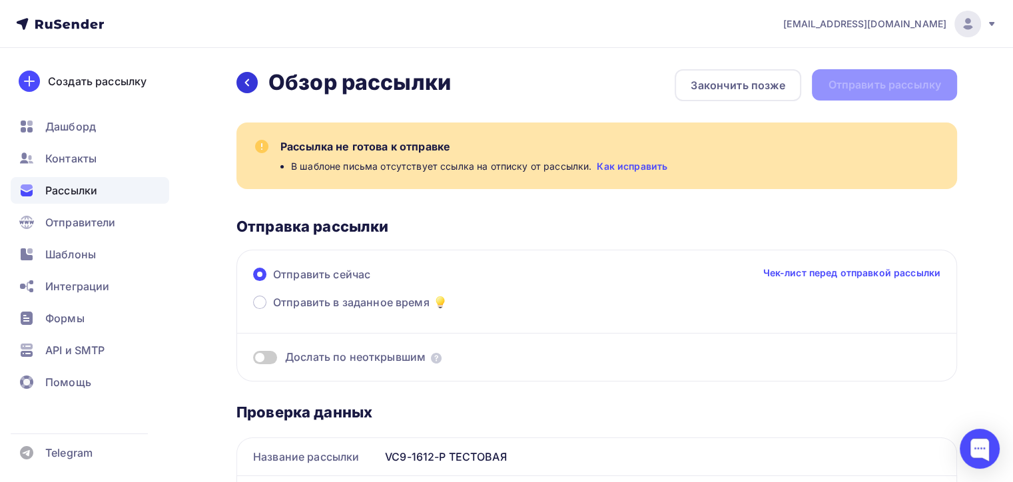
click at [243, 88] on div at bounding box center [246, 82] width 21 height 21
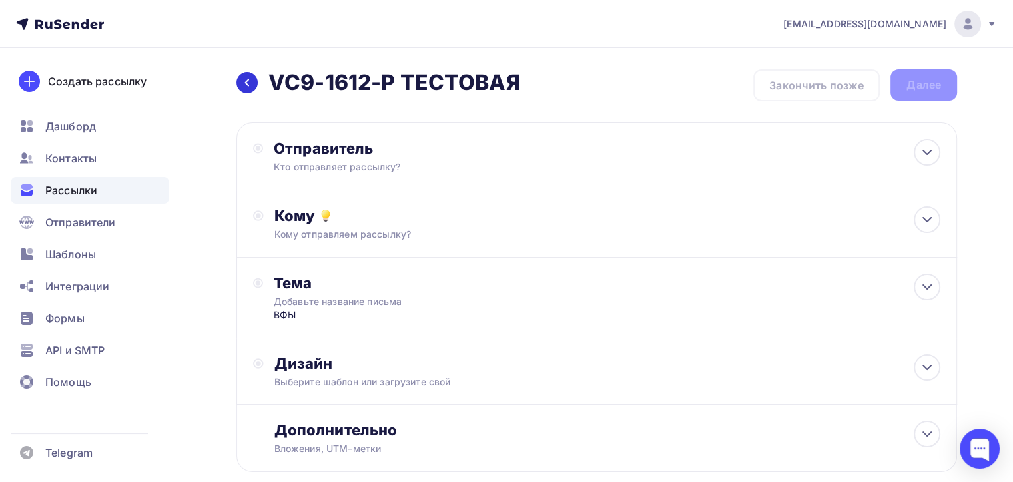
click at [244, 81] on icon at bounding box center [247, 82] width 11 height 11
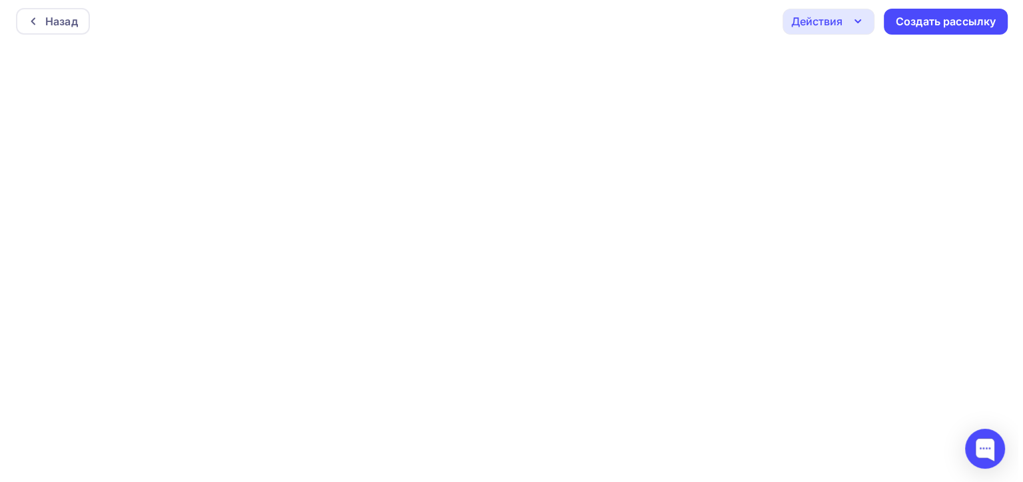
scroll to position [3, 0]
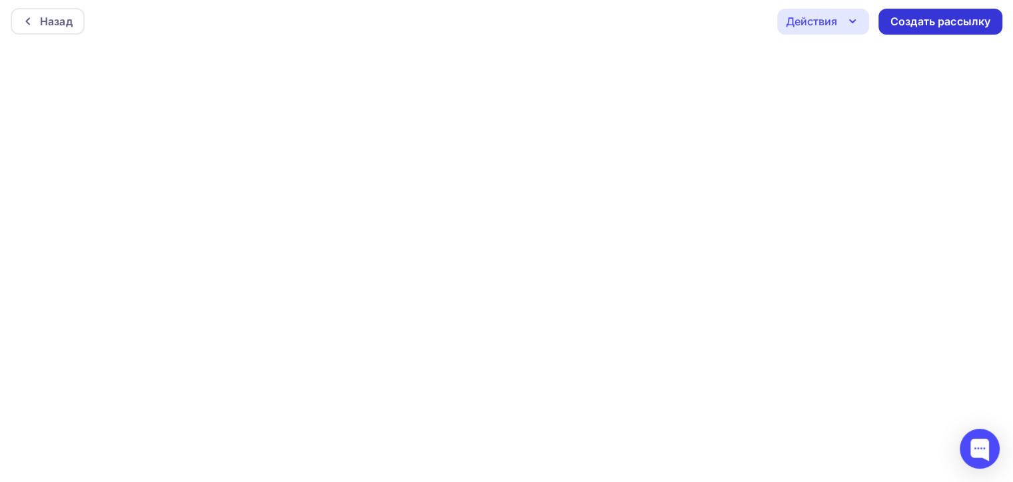
click at [924, 24] on div "Создать рассылку" at bounding box center [940, 21] width 100 height 15
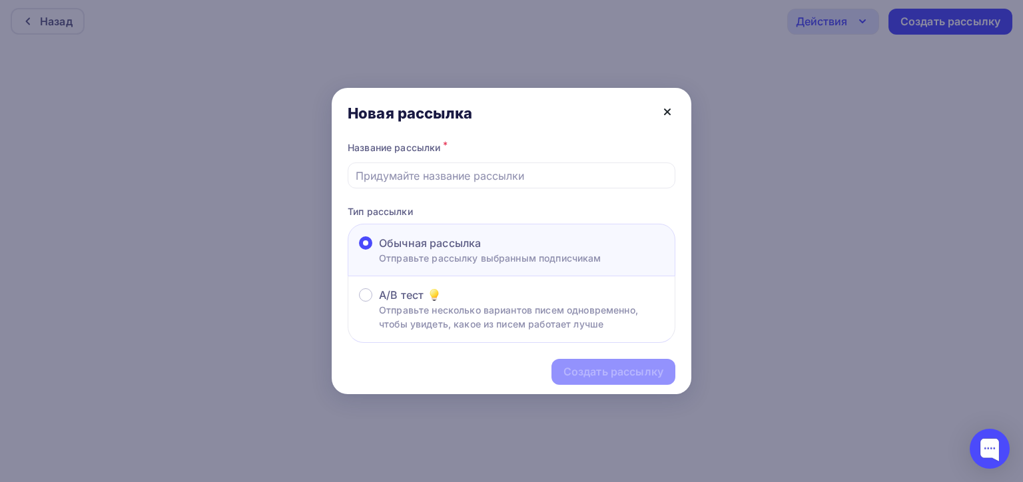
click at [668, 108] on icon at bounding box center [667, 112] width 16 height 16
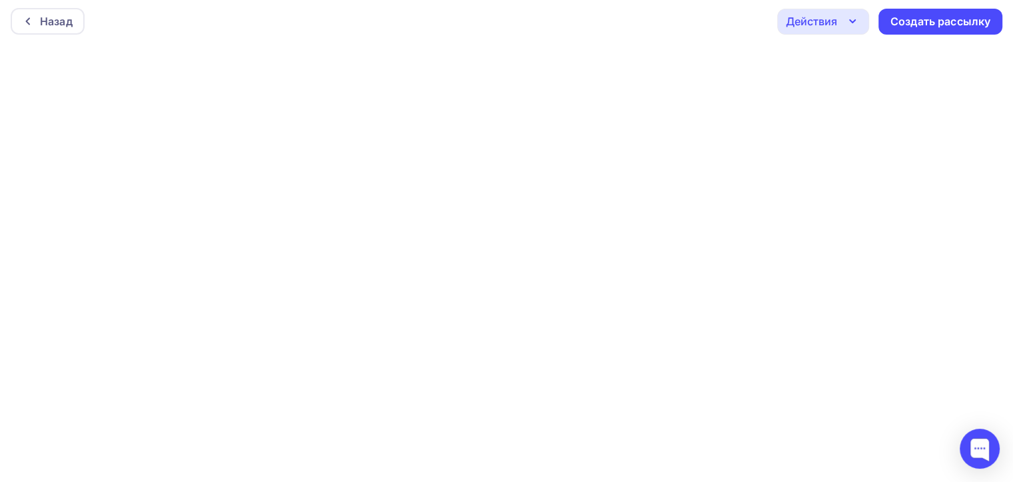
click at [838, 21] on div "Действия" at bounding box center [823, 22] width 92 height 26
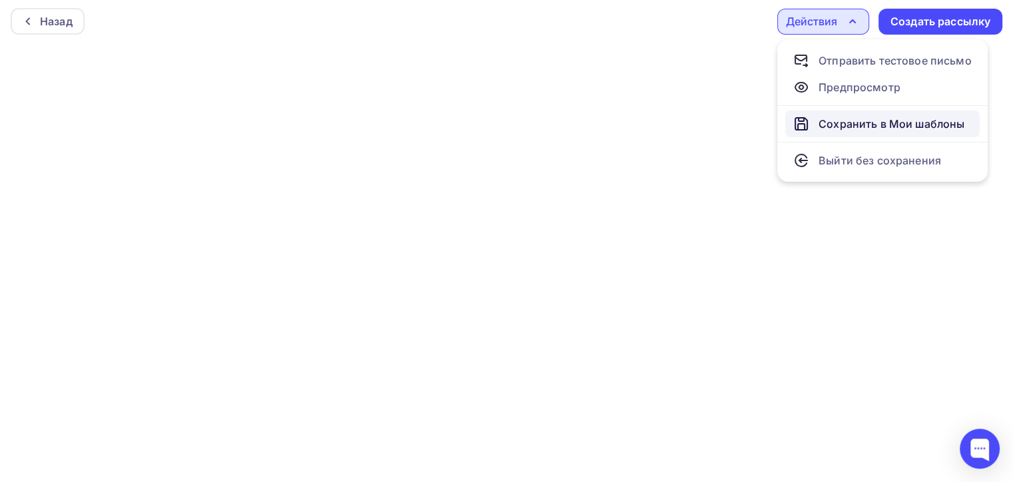
click at [868, 125] on div "Сохранить в Мои шаблоны" at bounding box center [891, 124] width 146 height 16
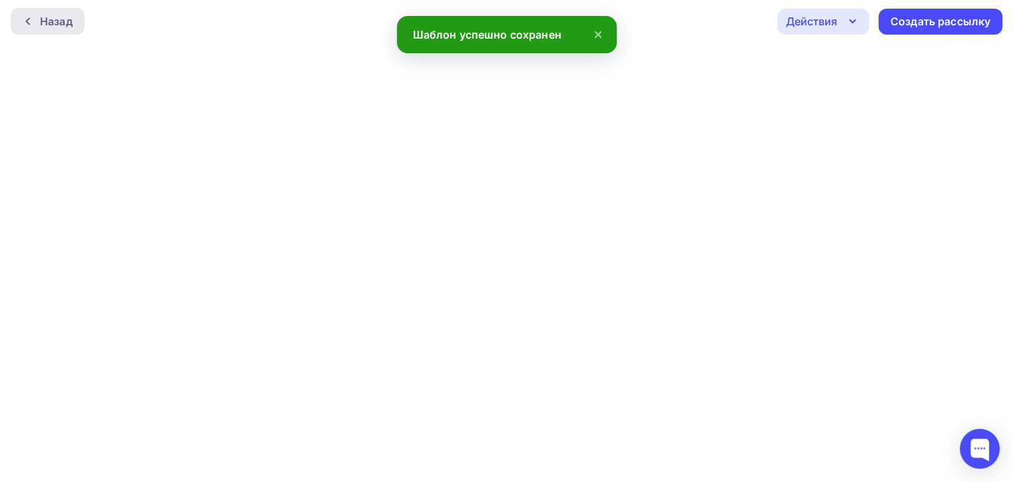
click at [28, 25] on icon at bounding box center [28, 21] width 11 height 11
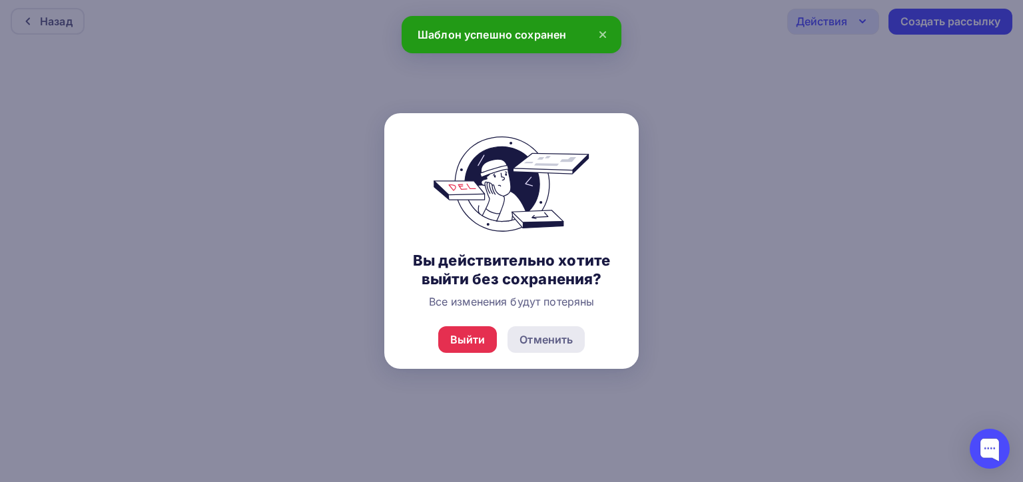
click at [519, 338] on div "Отменить" at bounding box center [545, 340] width 53 height 16
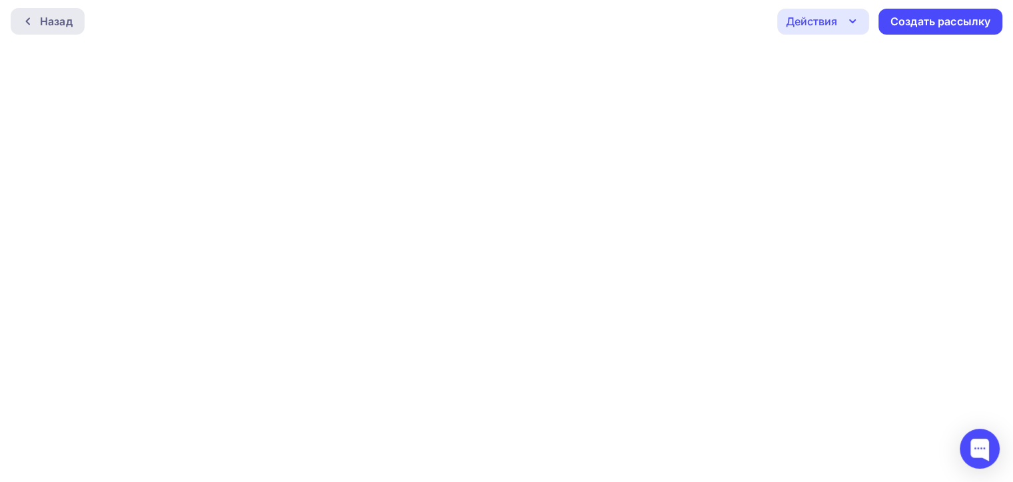
click at [37, 24] on div at bounding box center [31, 21] width 17 height 11
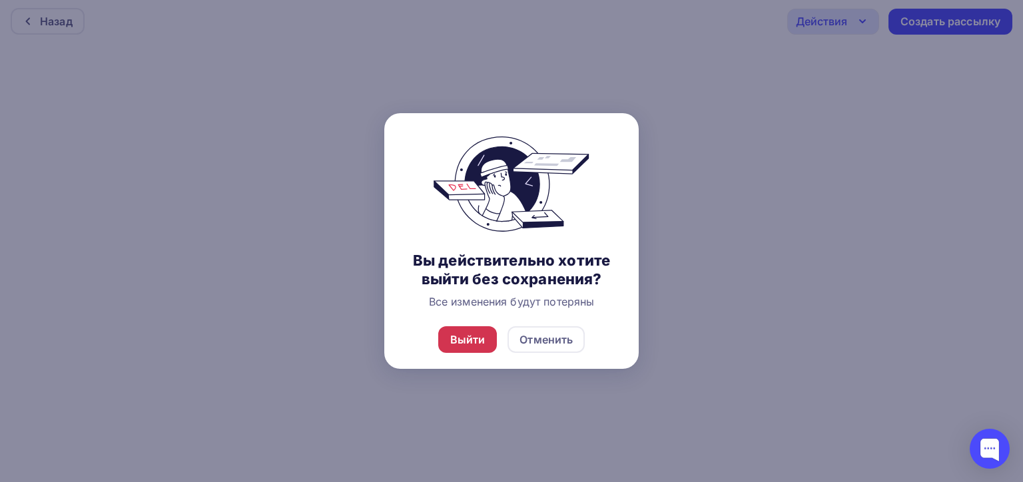
click at [447, 345] on div "Выйти" at bounding box center [467, 339] width 59 height 27
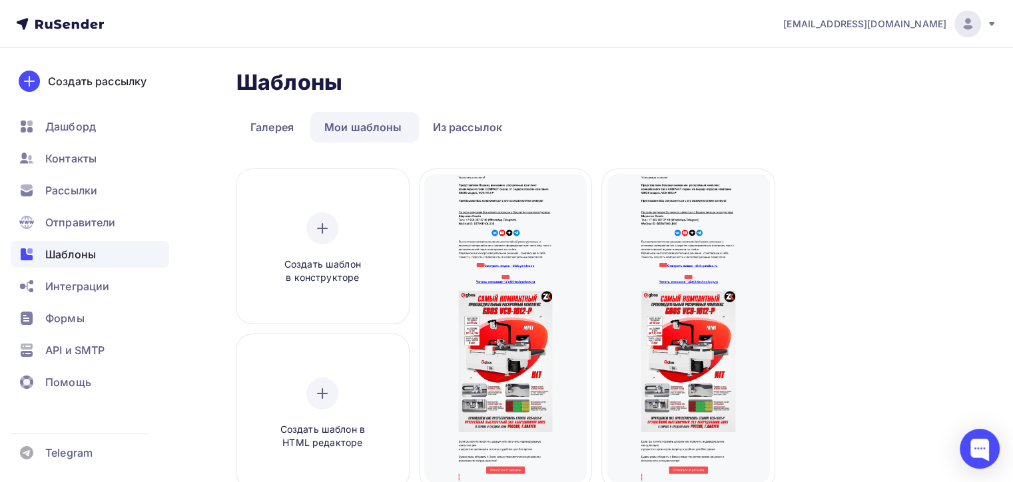
click at [81, 256] on span "Шаблоны" at bounding box center [70, 254] width 51 height 16
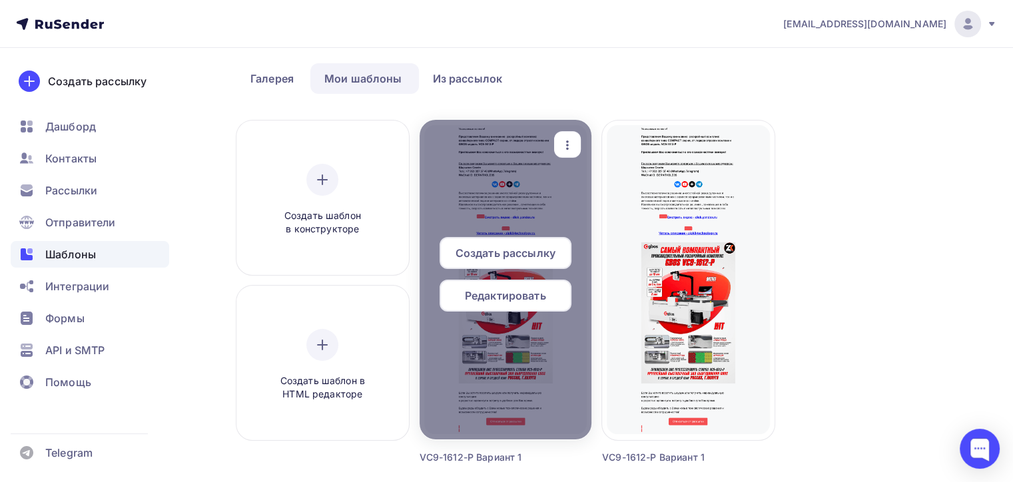
scroll to position [47, 0]
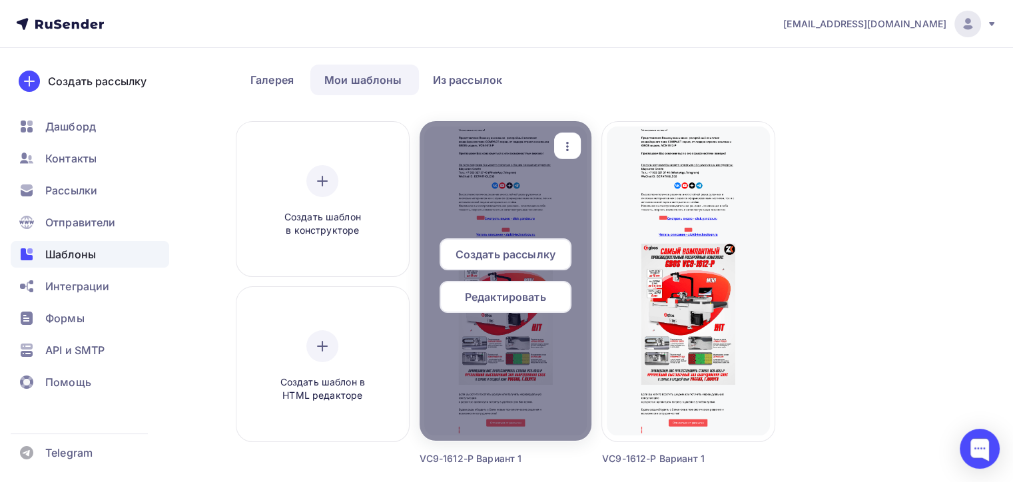
click at [562, 148] on icon "button" at bounding box center [567, 146] width 16 height 16
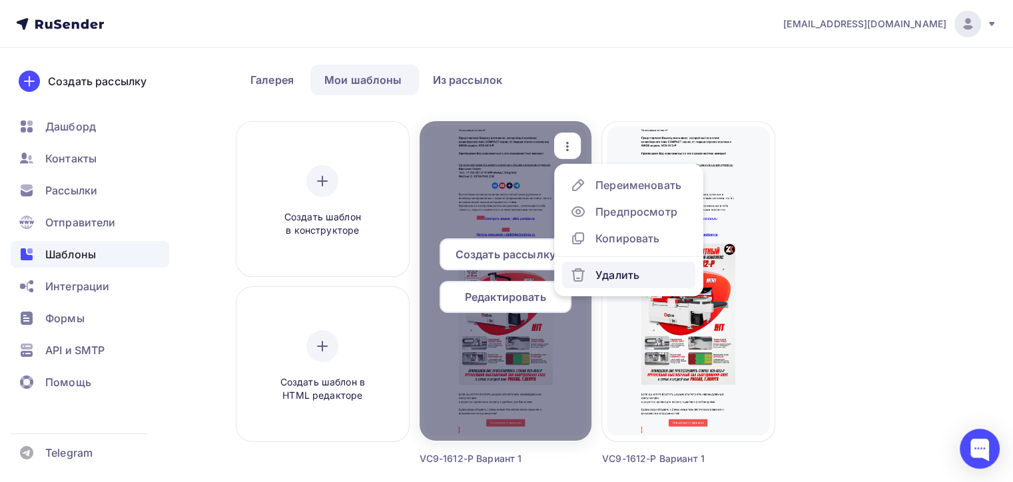
click at [633, 276] on div "Удалить" at bounding box center [617, 275] width 44 height 16
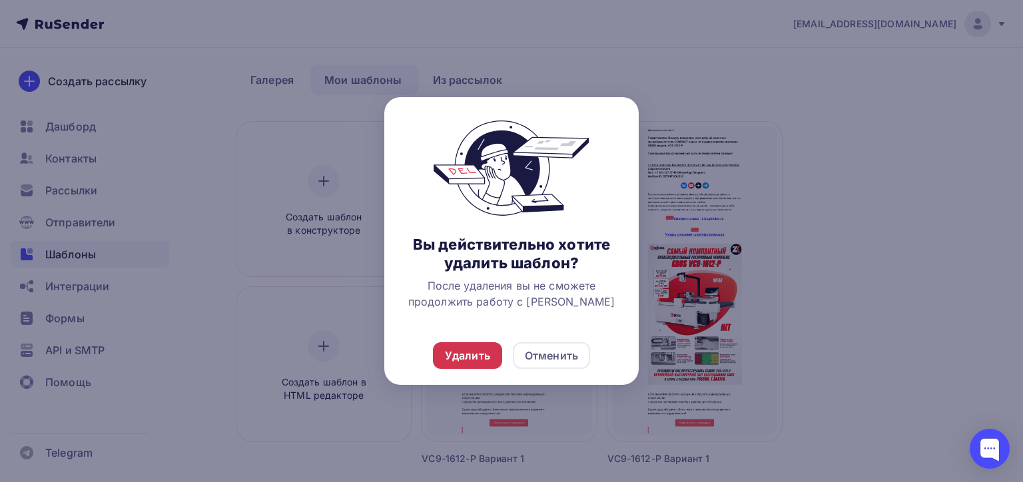
click at [439, 365] on div "Удалить" at bounding box center [467, 355] width 69 height 27
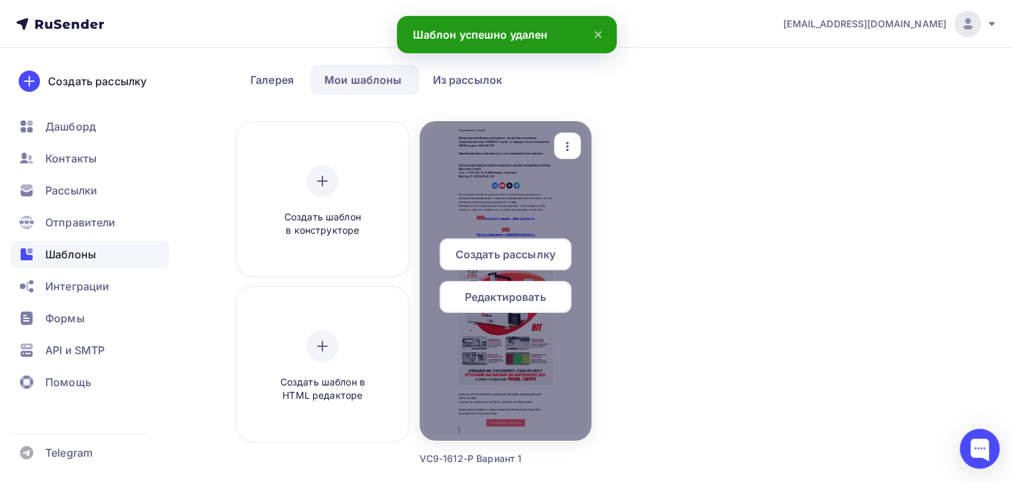
click at [565, 147] on icon "button" at bounding box center [567, 146] width 16 height 16
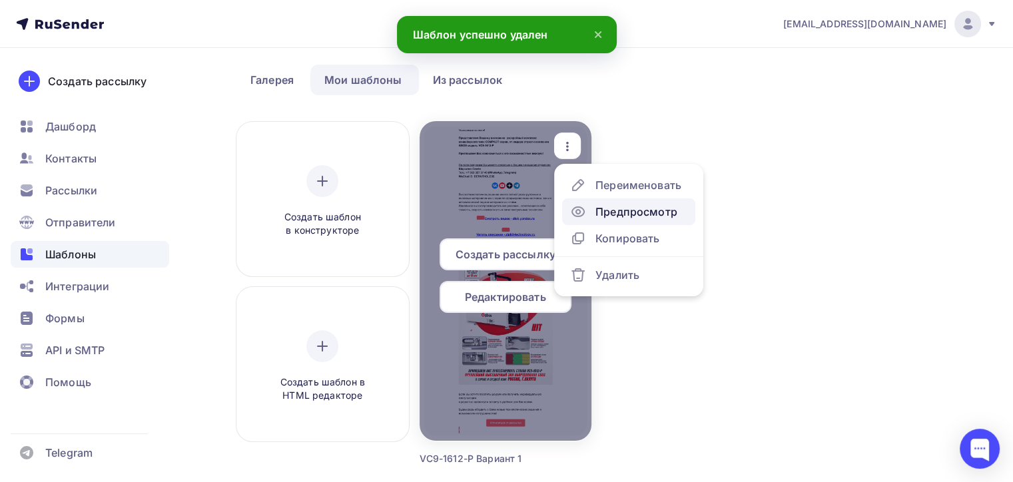
click at [618, 216] on div "Предпросмотр" at bounding box center [636, 212] width 82 height 16
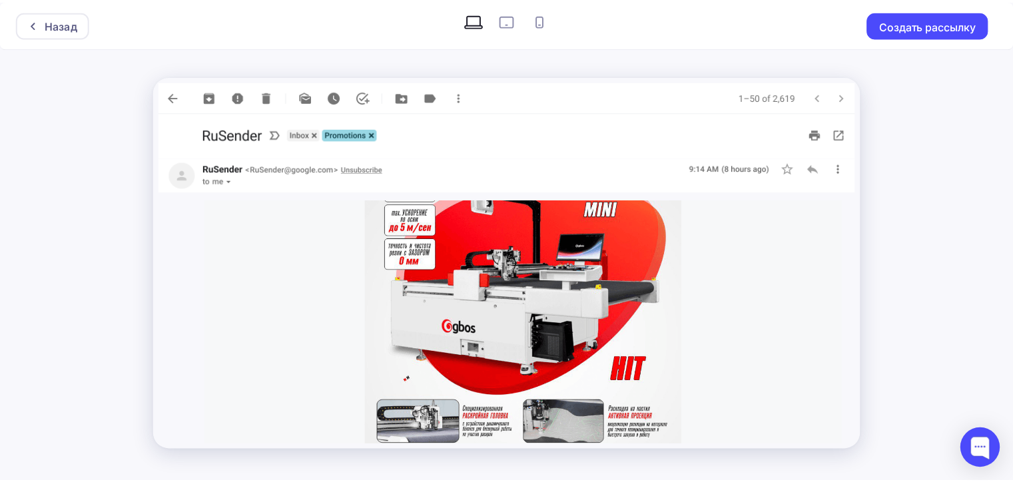
scroll to position [275, 0]
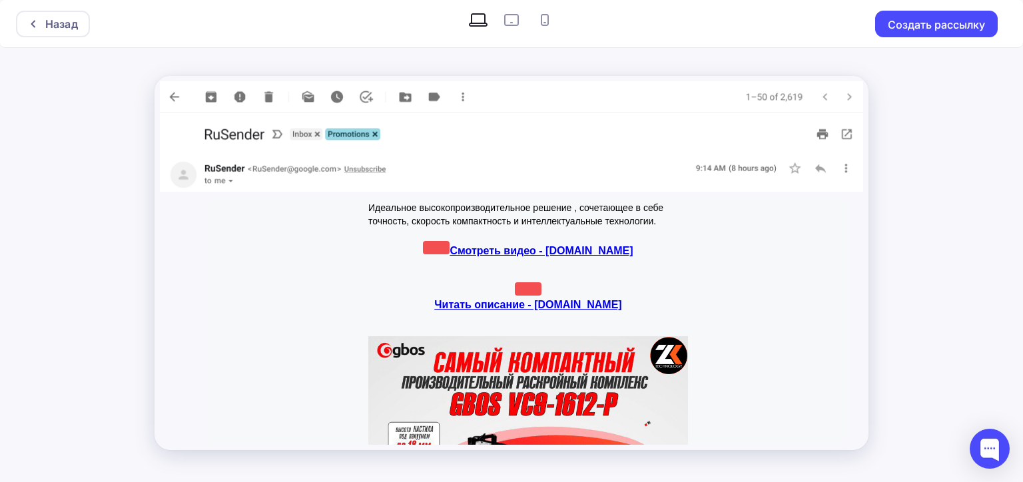
click at [178, 97] on img at bounding box center [511, 96] width 703 height 31
click at [166, 98] on img at bounding box center [511, 96] width 703 height 31
click at [180, 98] on img at bounding box center [511, 96] width 703 height 31
click at [69, 24] on div "Назад" at bounding box center [61, 24] width 33 height 16
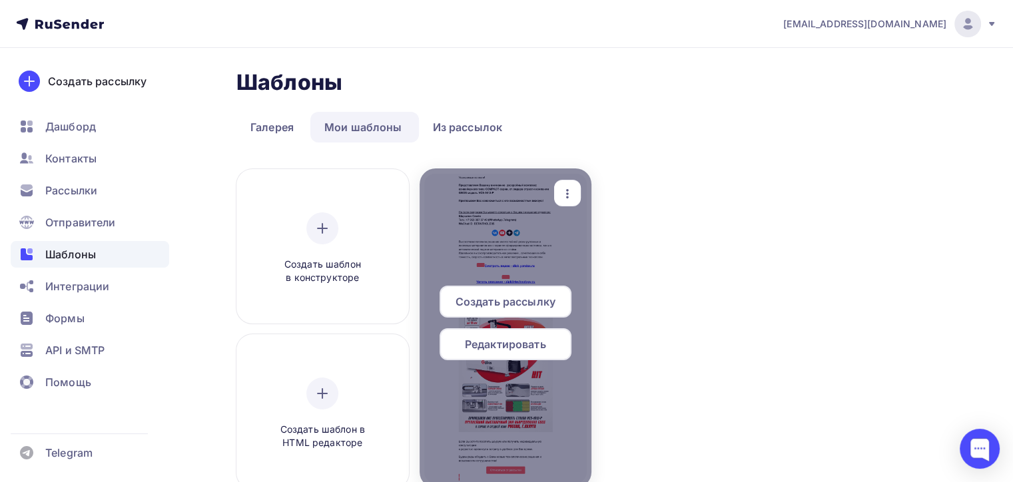
click at [528, 347] on span "Редактировать" at bounding box center [505, 344] width 81 height 16
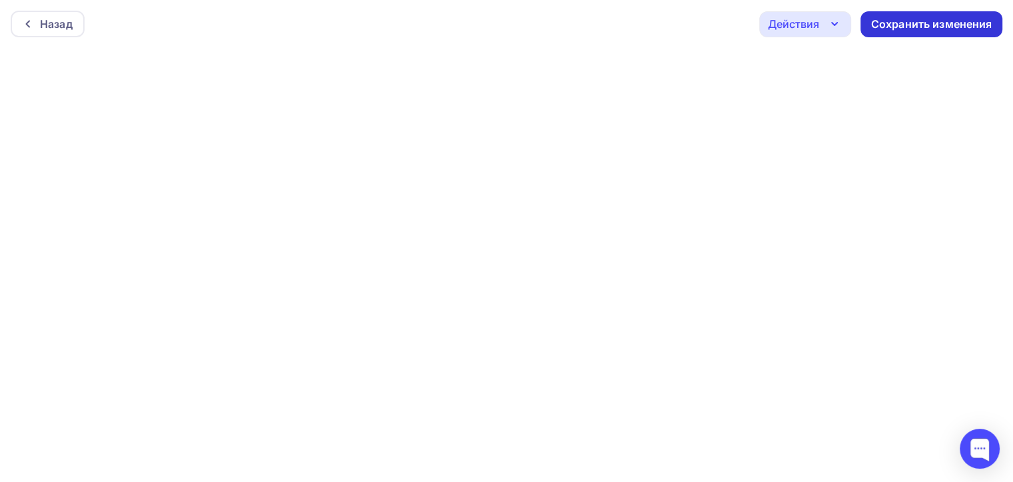
click at [917, 34] on div "Сохранить изменения" at bounding box center [931, 24] width 142 height 26
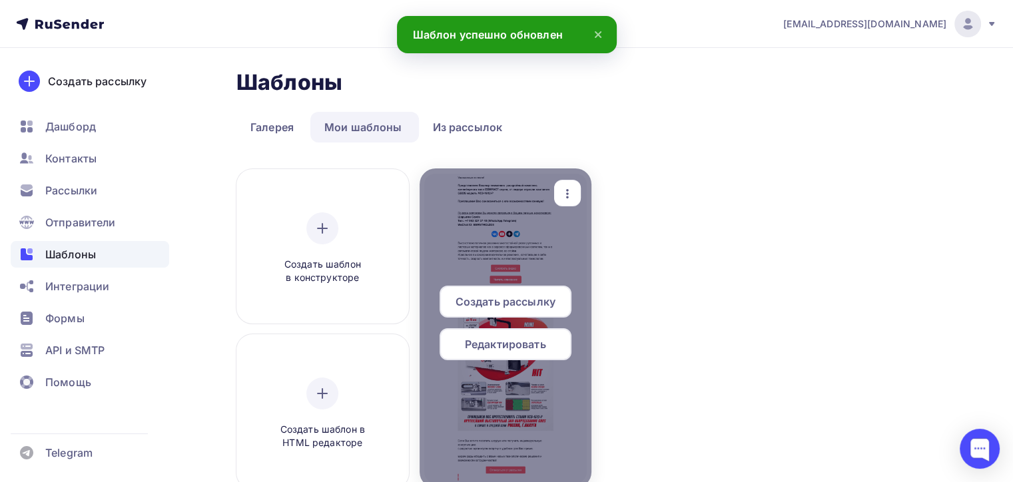
click at [511, 308] on span "Создать рассылку" at bounding box center [505, 302] width 100 height 16
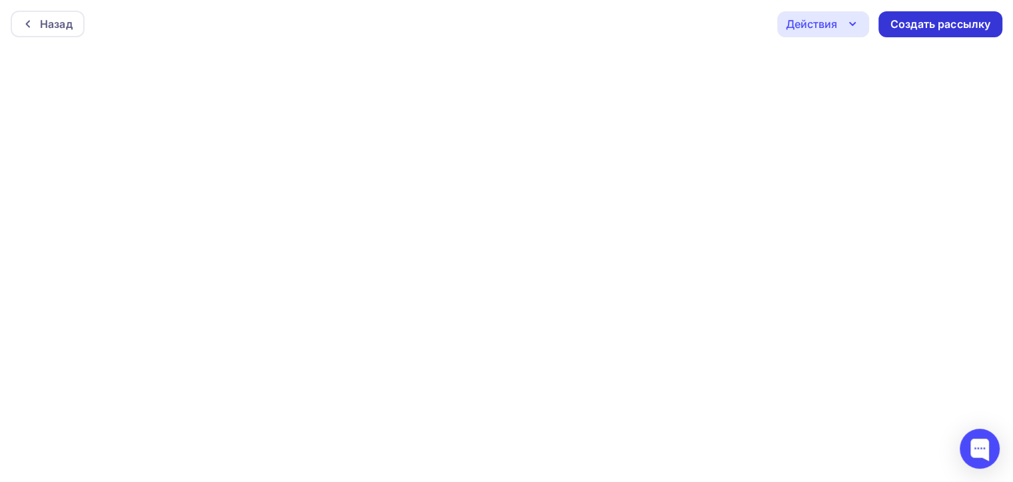
click at [937, 19] on div "Создать рассылку" at bounding box center [940, 24] width 100 height 15
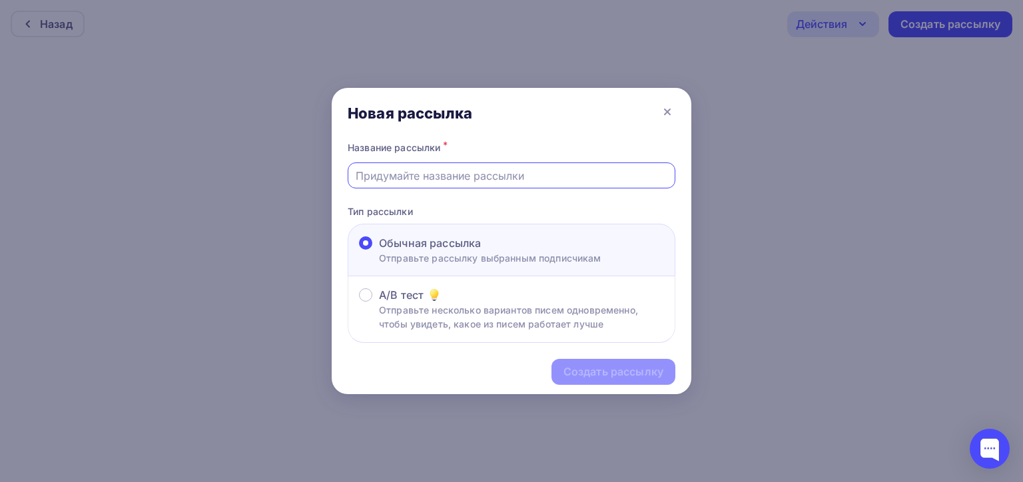
click at [439, 174] on input "text" at bounding box center [512, 176] width 312 height 16
type input "М"
type input "VC9-1612-P TЕСТОВАЯ"
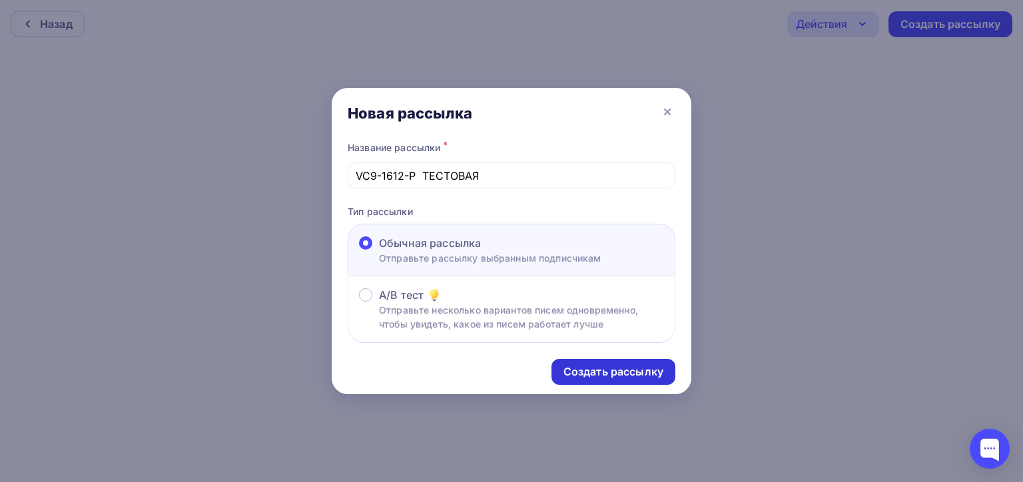
click at [619, 369] on div "Создать рассылку" at bounding box center [613, 371] width 100 height 15
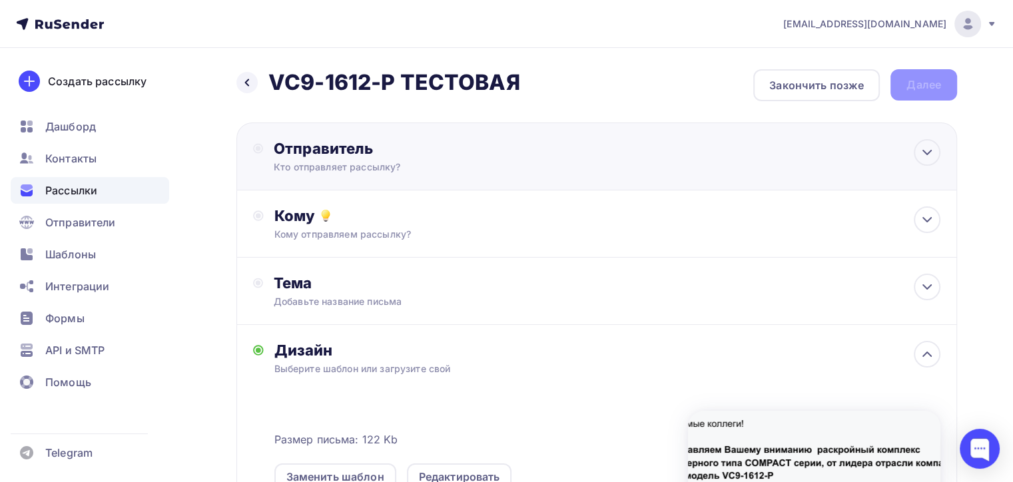
click at [380, 169] on div "Кто отправляет рассылку?" at bounding box center [404, 166] width 260 height 13
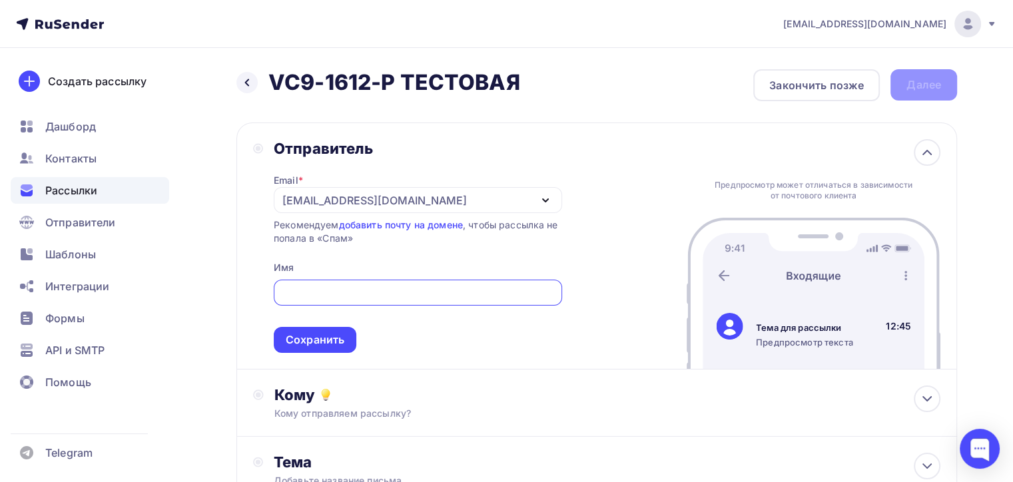
click at [325, 194] on div "[EMAIL_ADDRESS][DOMAIN_NAME]" at bounding box center [374, 200] width 184 height 16
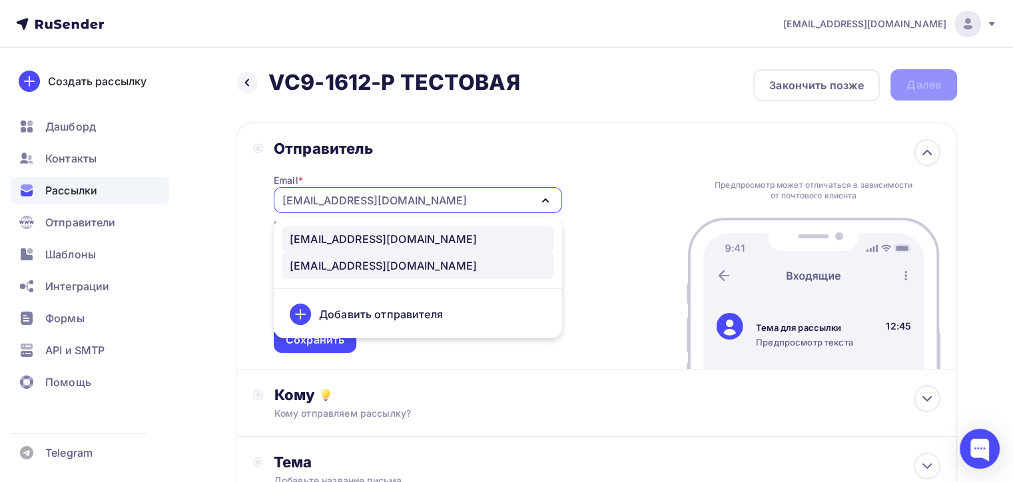
click at [321, 234] on div "100@zipkittech.ru" at bounding box center [383, 239] width 187 height 16
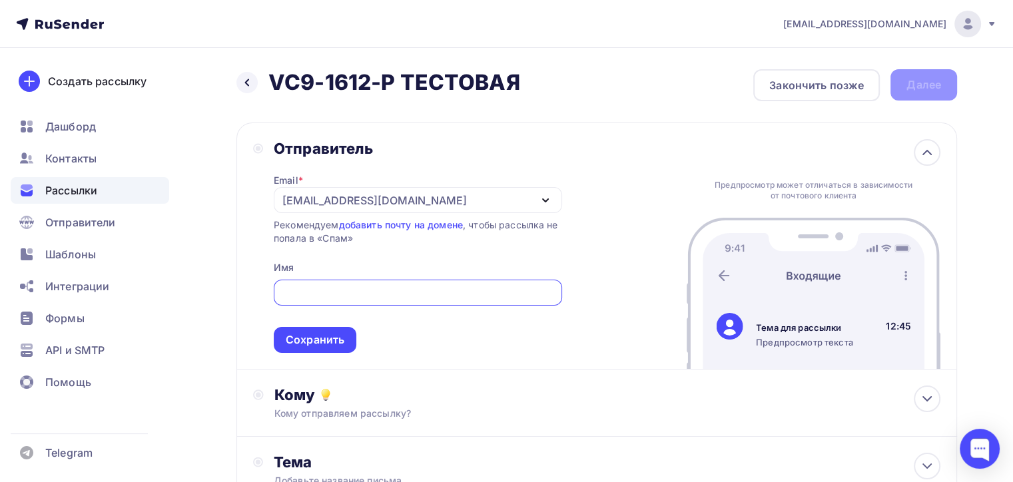
click at [333, 294] on input "text" at bounding box center [417, 293] width 273 height 16
type input "Z"
type input "zipkittech"
click at [345, 349] on div "Сохранить" at bounding box center [315, 340] width 83 height 26
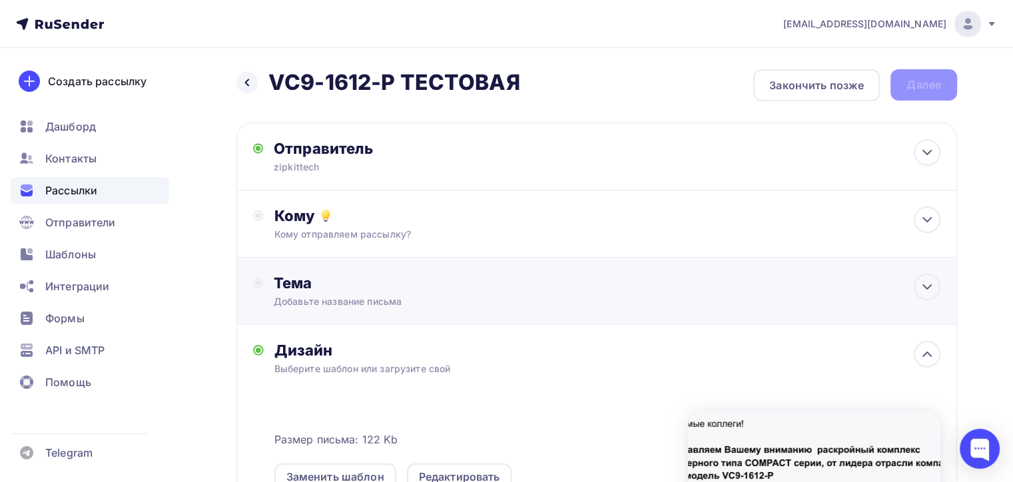
click at [392, 261] on div "Тема Добавьте название письма Тема * Рекомендуем использовать не более 150 симв…" at bounding box center [596, 291] width 720 height 67
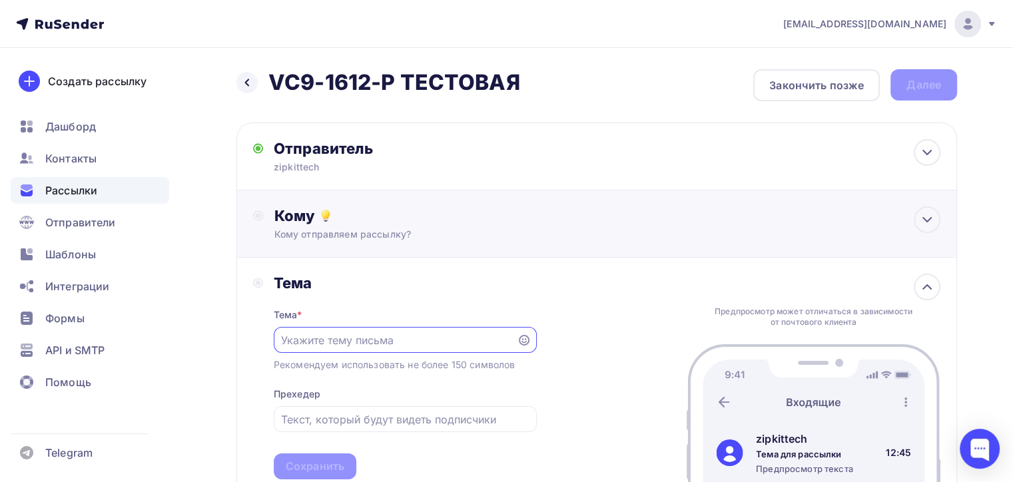
click at [392, 235] on div "Кому отправляем рассылку?" at bounding box center [573, 234] width 599 height 13
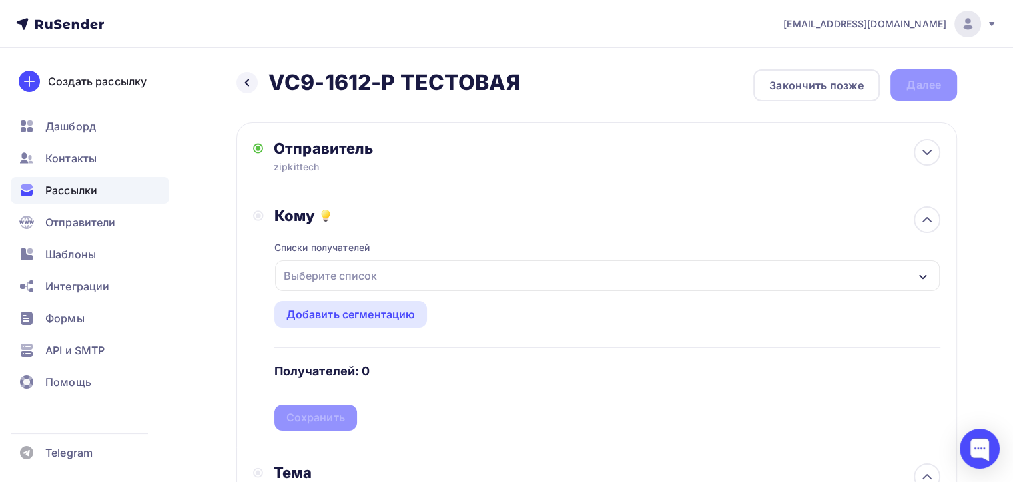
click at [427, 284] on div "Выберите список" at bounding box center [607, 275] width 665 height 31
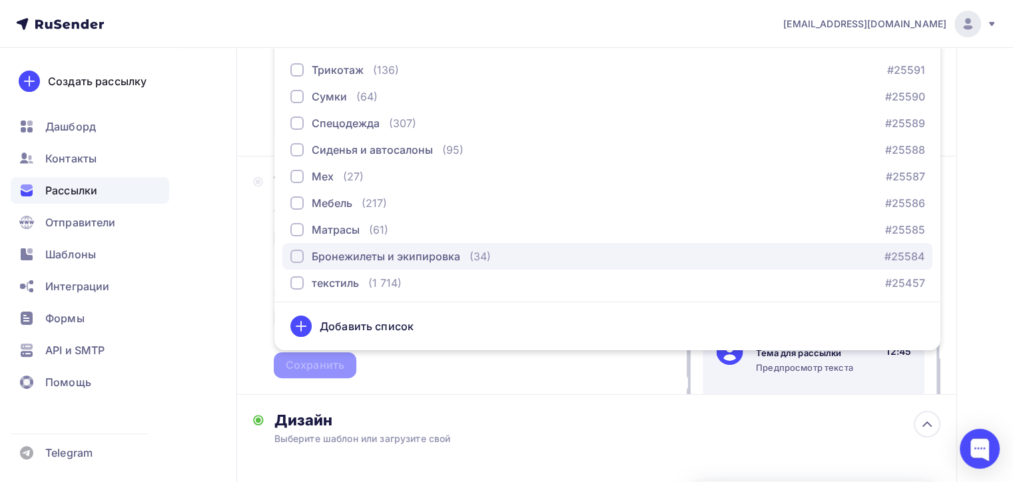
scroll to position [83, 0]
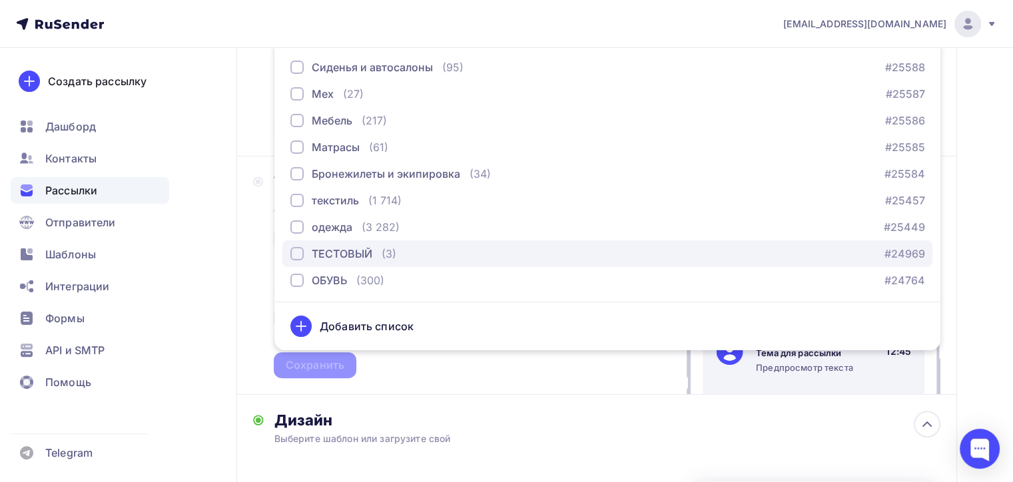
click at [293, 248] on div "button" at bounding box center [296, 253] width 13 height 13
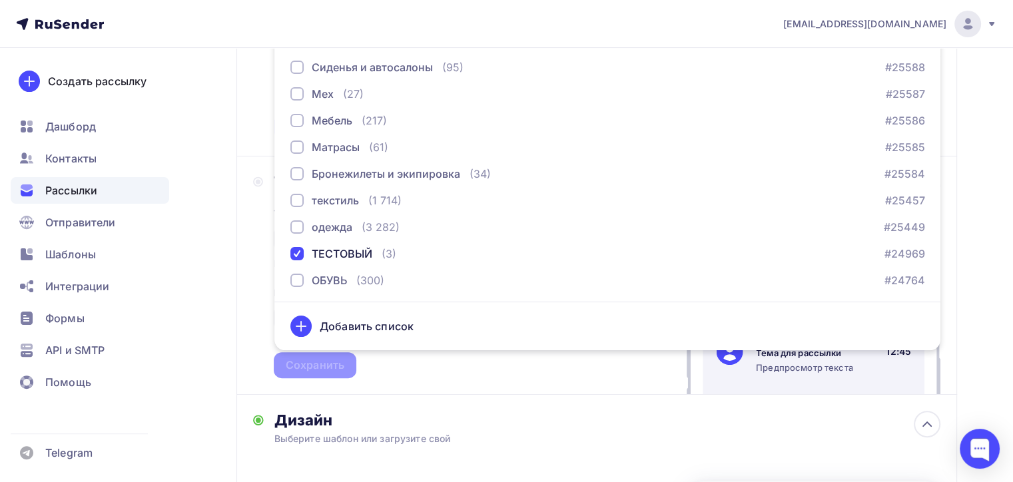
click at [272, 226] on div "Тема Тема * Рекомендуем использовать не более 150 символов Прехедер Сохранить" at bounding box center [395, 275] width 284 height 206
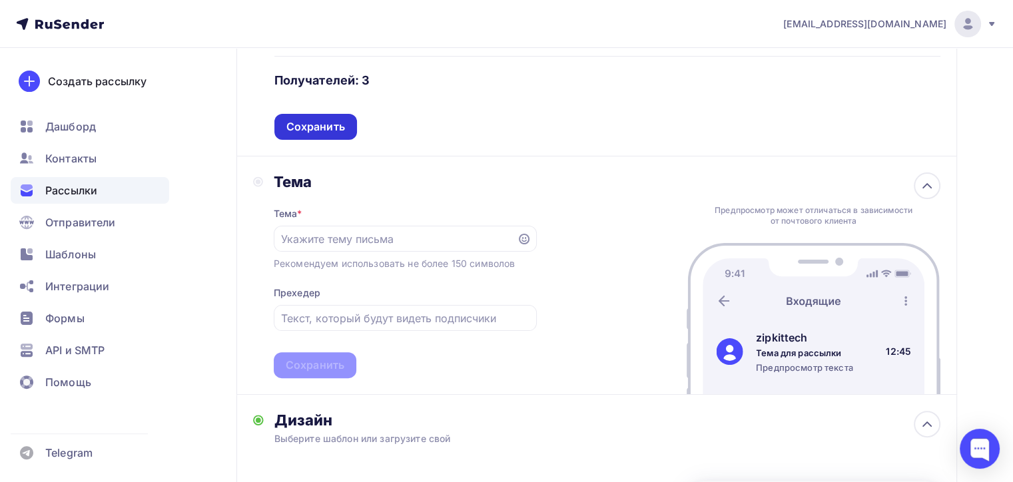
click at [309, 136] on div "Сохранить" at bounding box center [315, 127] width 83 height 26
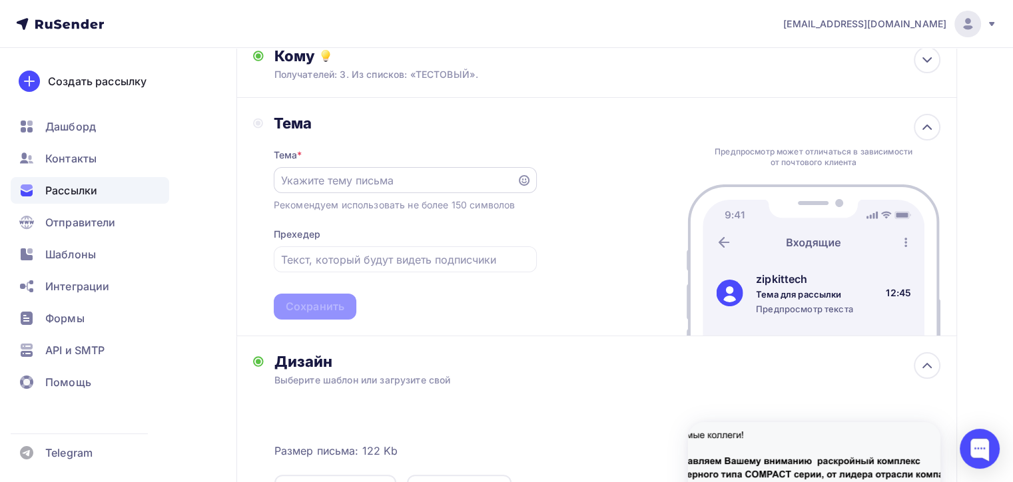
scroll to position [158, 0]
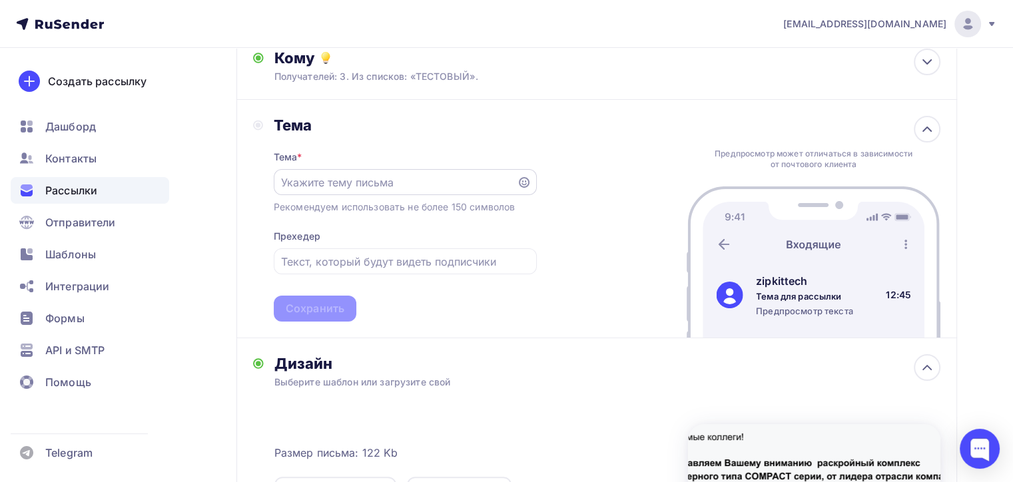
click at [328, 184] on input "text" at bounding box center [395, 182] width 228 height 16
type input "H"
type input "р"
type input "Раскройные системы"
click at [362, 239] on div "Тема * Раскройные системы Рекомендуем использовать не более 150 символов Прехед…" at bounding box center [405, 228] width 263 height 187
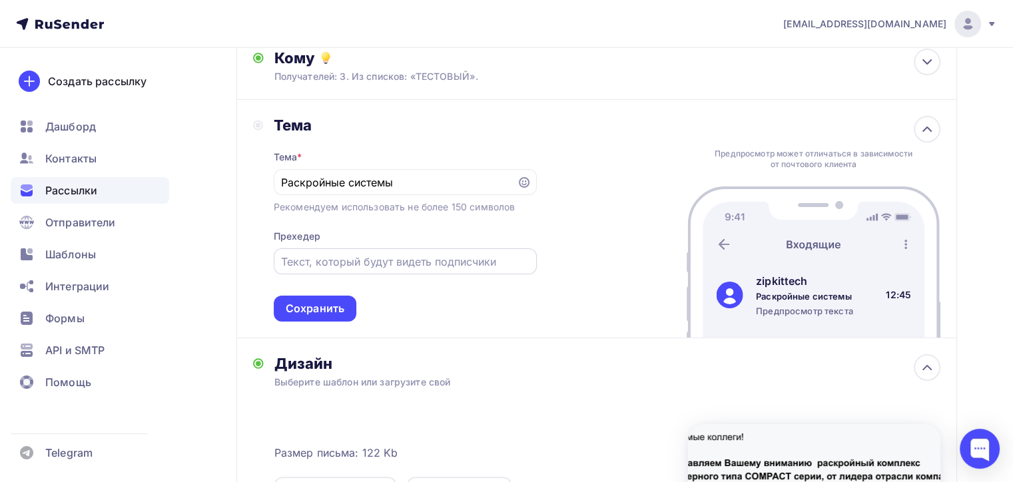
click at [373, 266] on input "text" at bounding box center [405, 262] width 248 height 16
type input "М"
type input "c"
type input "GBOS VC9-1612-P"
click at [557, 236] on div "Тема Тема * Раскройные системы Рекомендуем использовать не более 150 символов П…" at bounding box center [596, 219] width 720 height 238
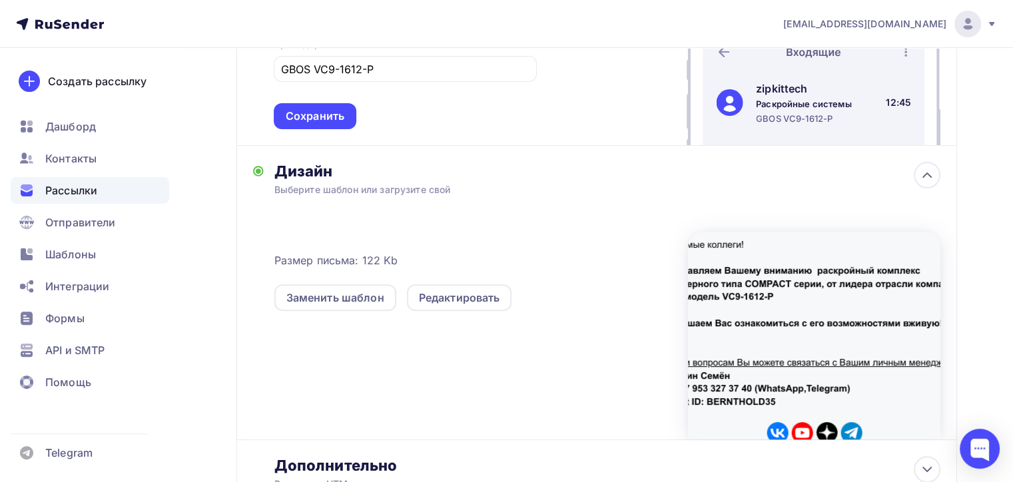
scroll to position [358, 0]
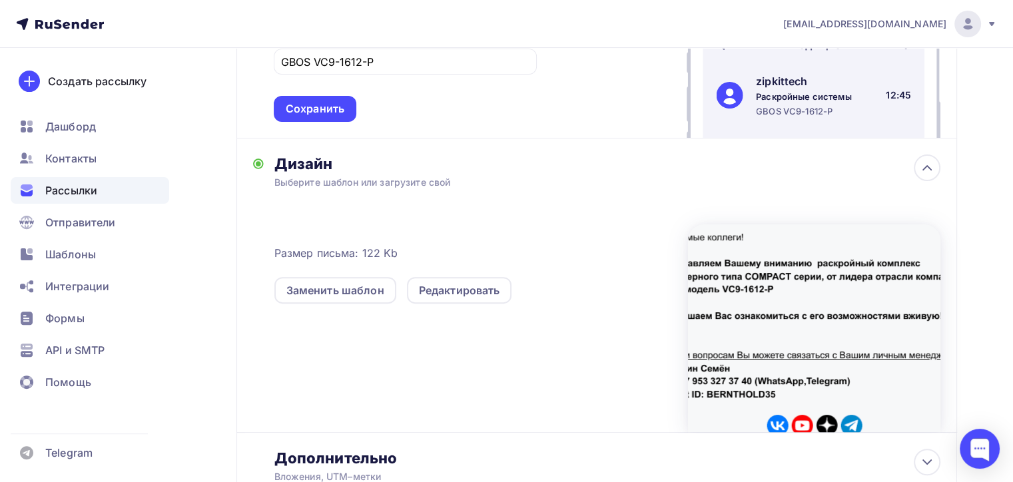
click at [312, 78] on div "Тема * Раскройные системы Рекомендуем использовать не более 150 символов Прехед…" at bounding box center [405, 28] width 263 height 187
click at [322, 96] on div "Сохранить" at bounding box center [315, 109] width 83 height 26
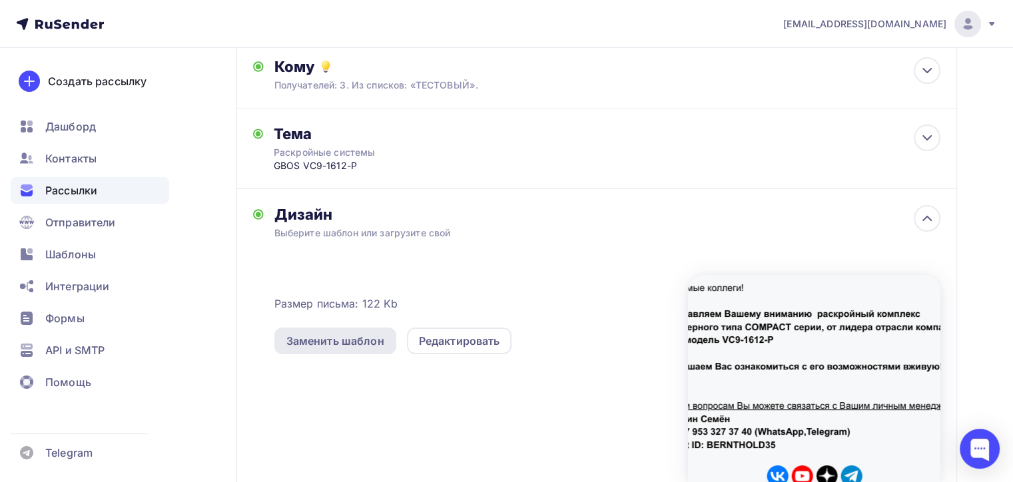
scroll to position [36, 0]
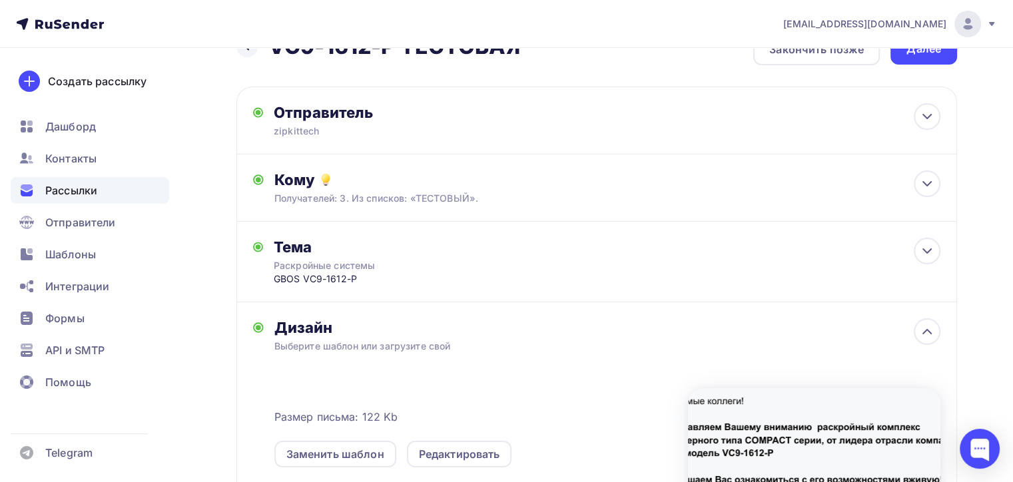
click at [920, 65] on div "Назад VC9-1612-P TЕСТОВАЯ VC9-1612-P TЕСТОВАЯ Закончить позже Далее Отправитель…" at bounding box center [596, 364] width 720 height 663
click at [918, 67] on div "Назад VC9-1612-P TЕСТОВАЯ VC9-1612-P TЕСТОВАЯ Закончить позже Далее Отправитель…" at bounding box center [596, 364] width 720 height 663
click at [920, 55] on div "Далее" at bounding box center [923, 48] width 35 height 15
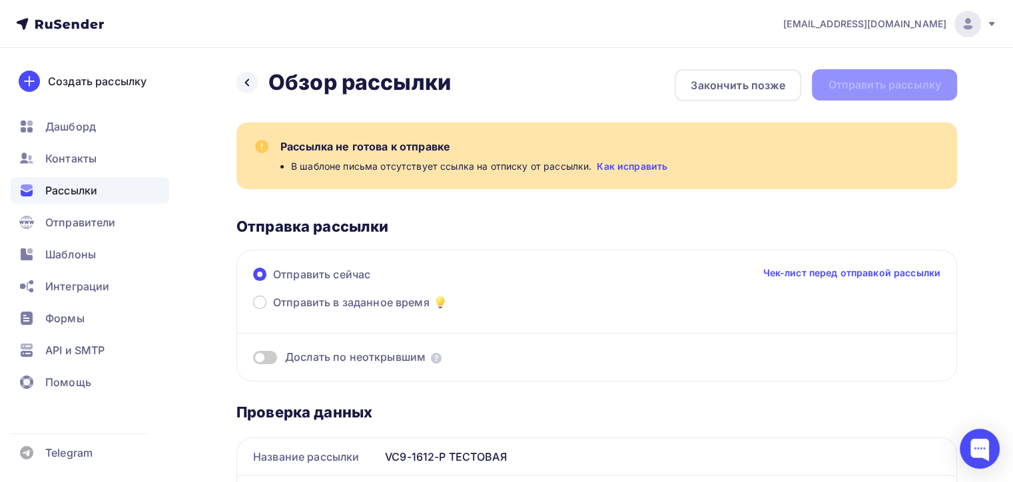
click at [486, 155] on div "Рассылка не готова к отправке В шаблоне письма отсутствует ссылка на отписку от…" at bounding box center [610, 155] width 661 height 35
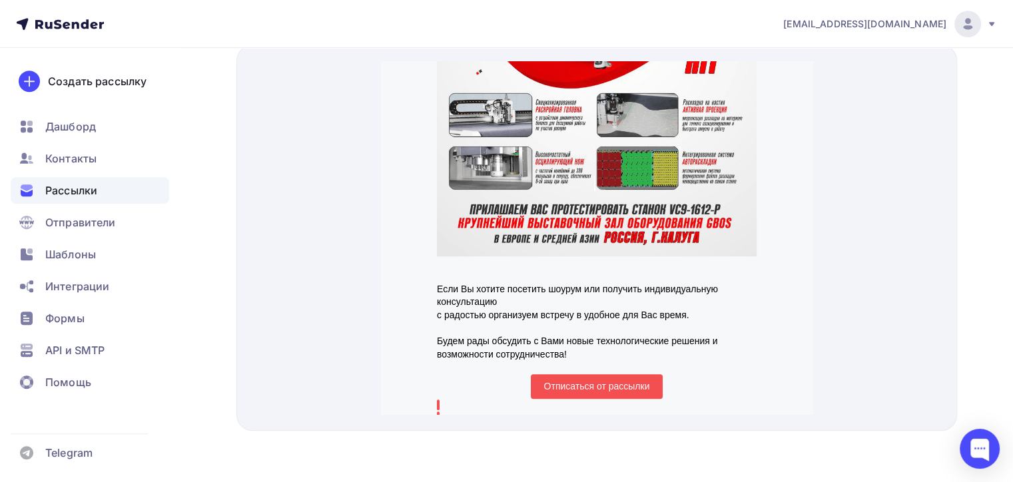
scroll to position [679, 0]
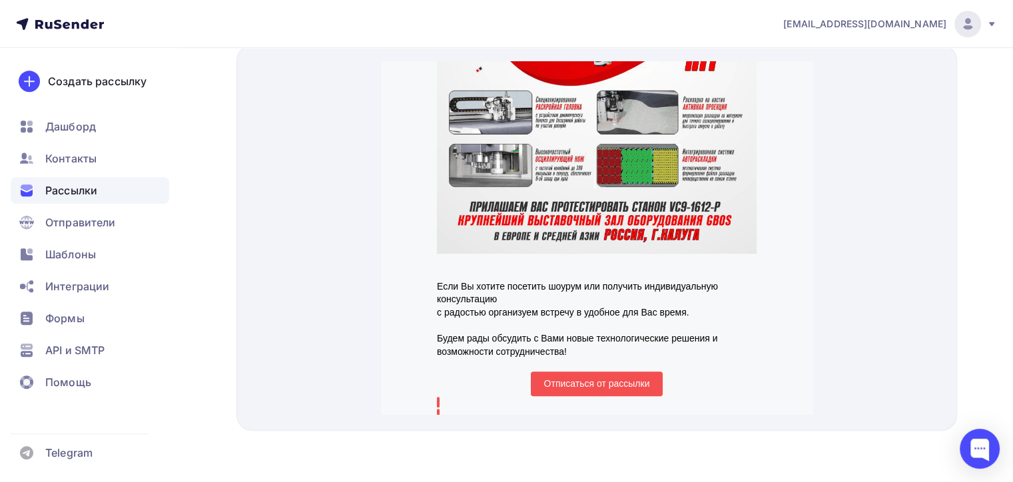
click at [605, 356] on span "Отписаться от рассылки" at bounding box center [597, 368] width 133 height 25
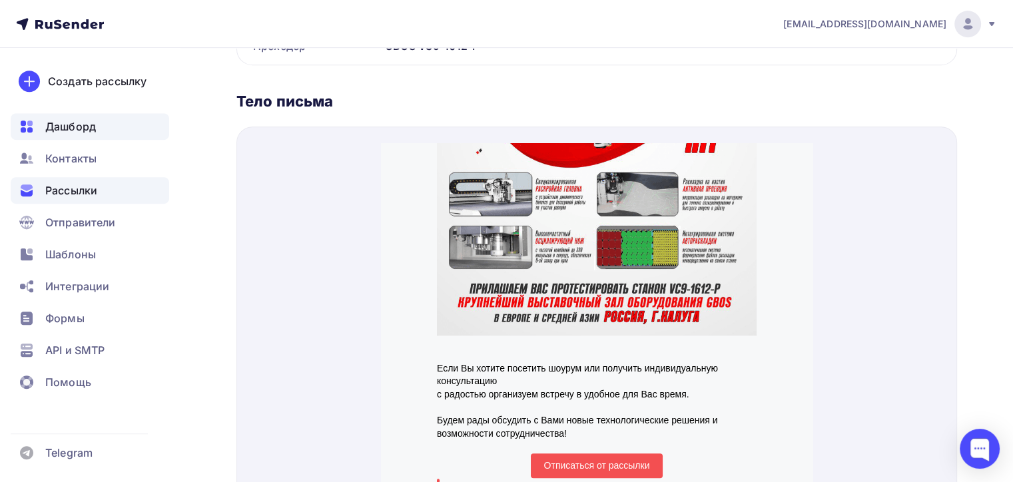
scroll to position [416, 0]
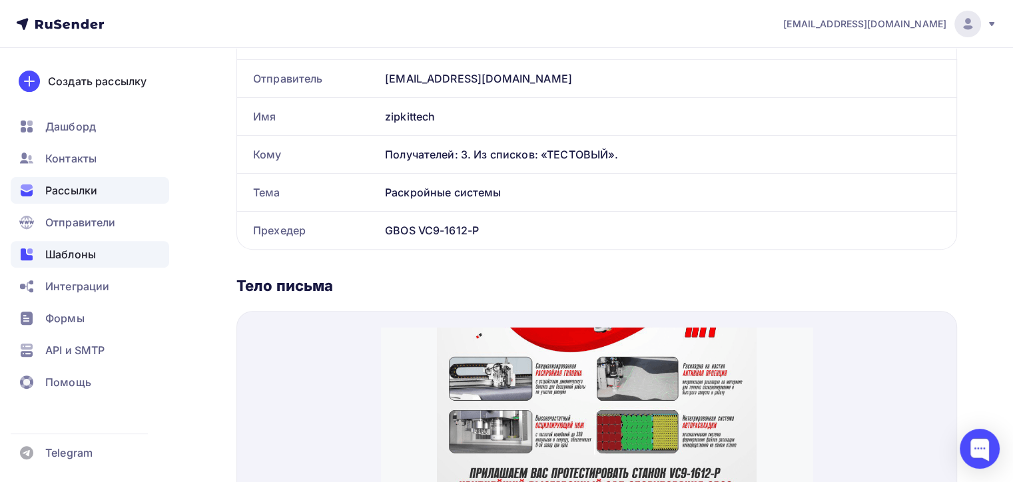
click at [96, 247] on div "Шаблоны" at bounding box center [90, 254] width 158 height 27
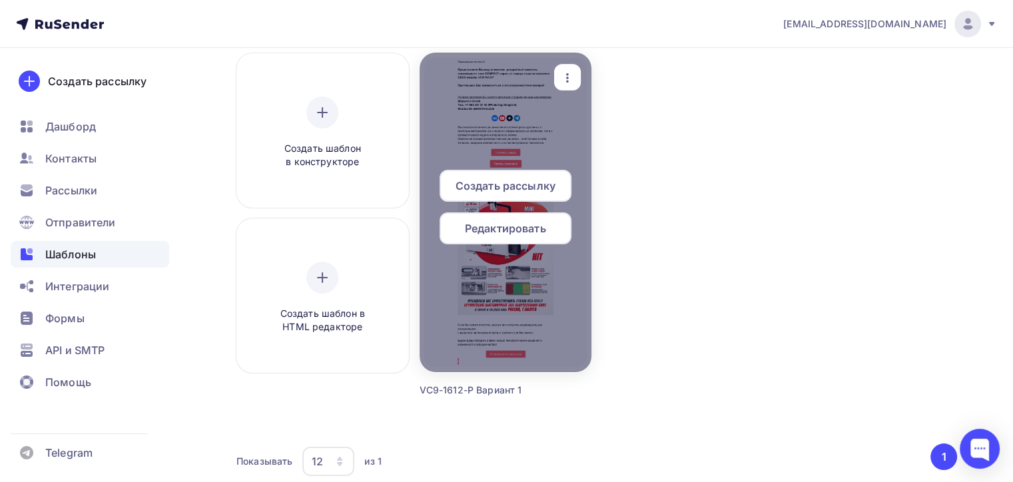
scroll to position [180, 0]
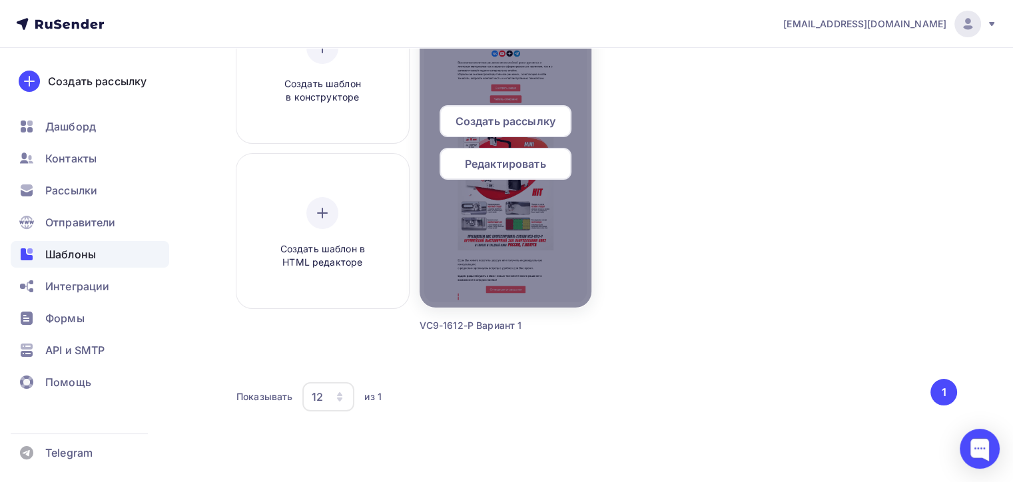
click at [531, 160] on span "Редактировать" at bounding box center [505, 164] width 81 height 16
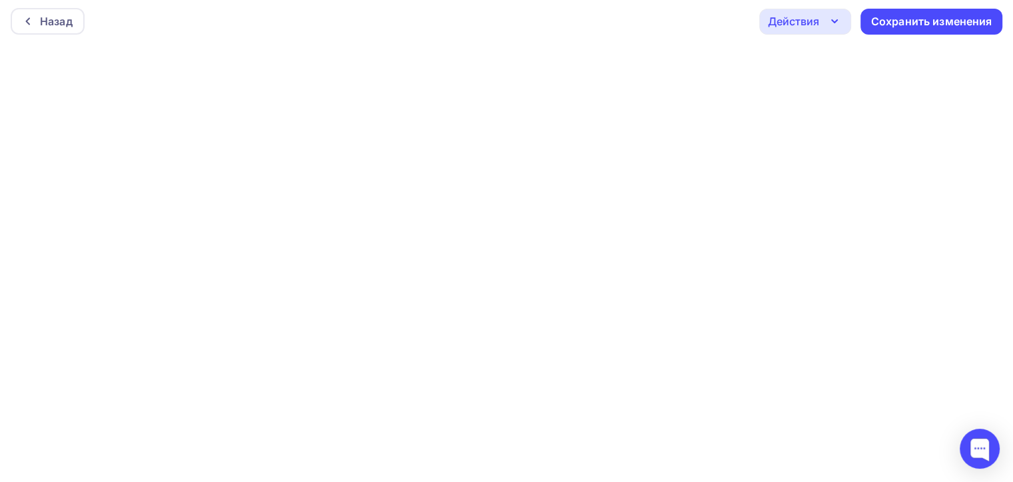
scroll to position [3, 0]
click at [914, 32] on div "Сохранить изменения" at bounding box center [931, 22] width 142 height 26
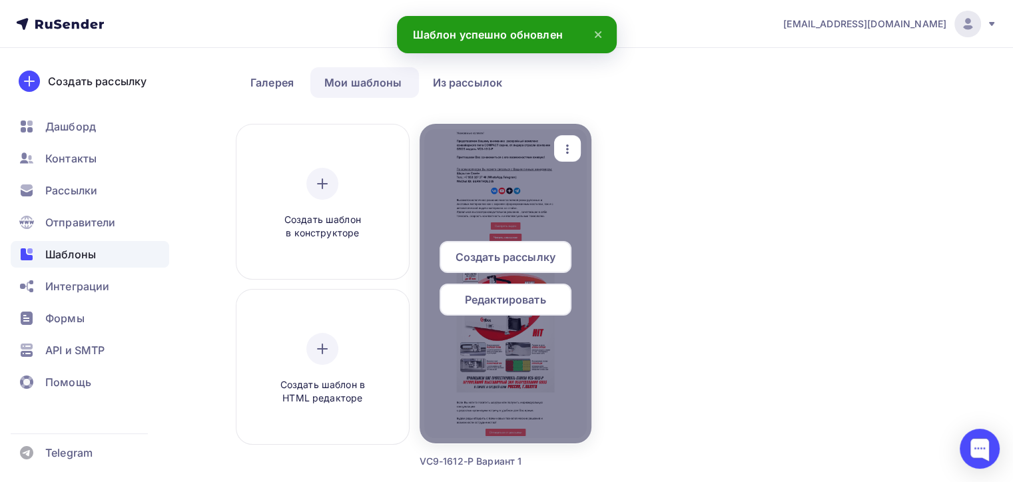
scroll to position [67, 0]
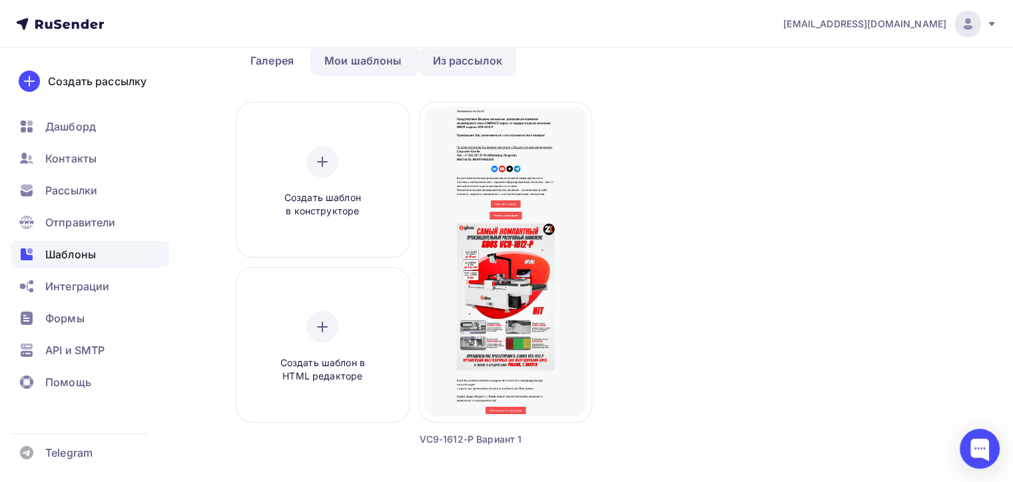
click at [442, 61] on link "Из рассылок" at bounding box center [468, 60] width 98 height 31
click at [456, 67] on link "Из рассылок" at bounding box center [468, 60] width 98 height 31
click at [439, 57] on link "Из рассылок" at bounding box center [468, 60] width 98 height 31
click at [370, 55] on link "Мои шаблоны" at bounding box center [363, 60] width 106 height 31
click at [253, 57] on link "Галерея" at bounding box center [271, 60] width 71 height 31
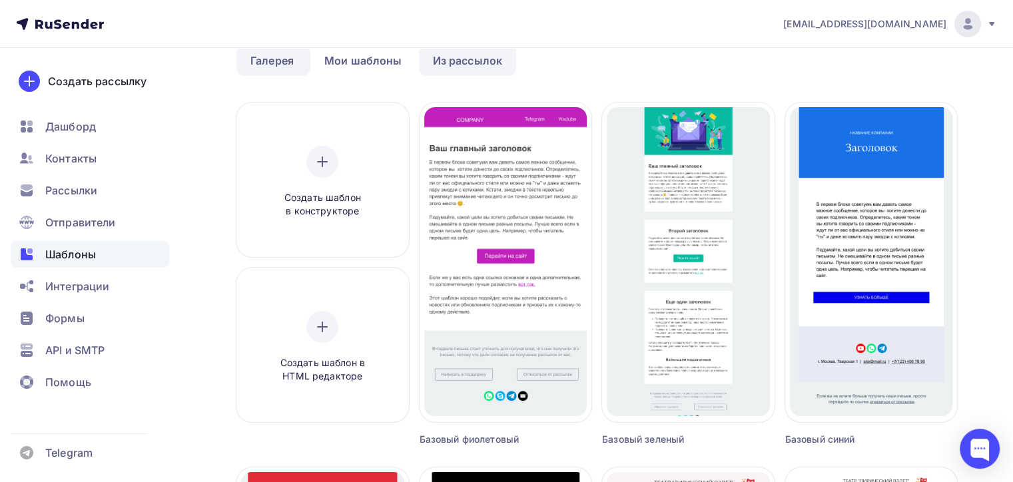
click at [481, 58] on link "Из рассылок" at bounding box center [468, 60] width 98 height 31
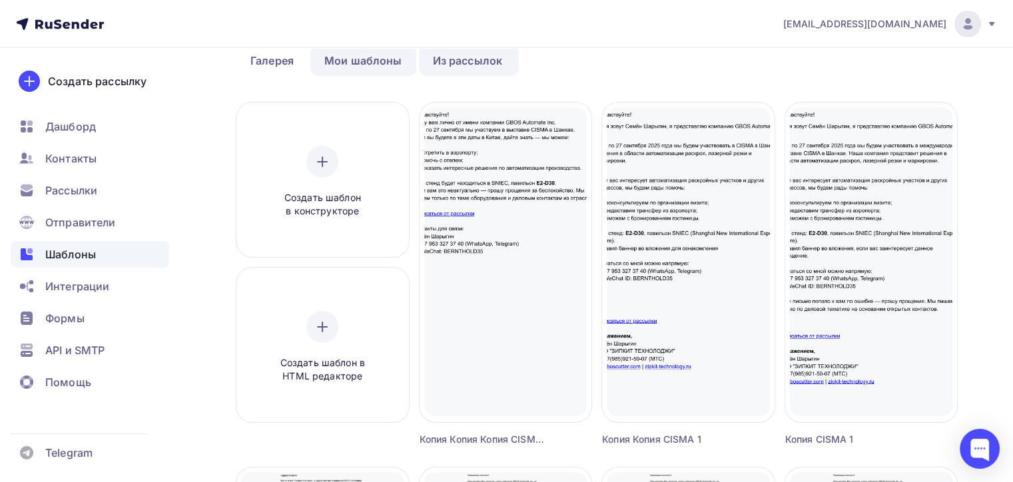
click at [376, 67] on link "Мои шаблоны" at bounding box center [363, 60] width 106 height 31
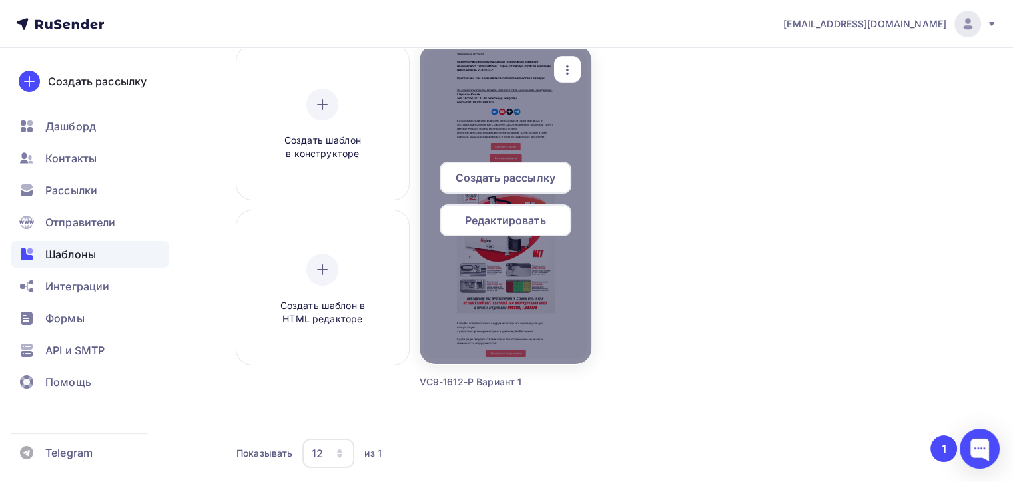
scroll to position [0, 0]
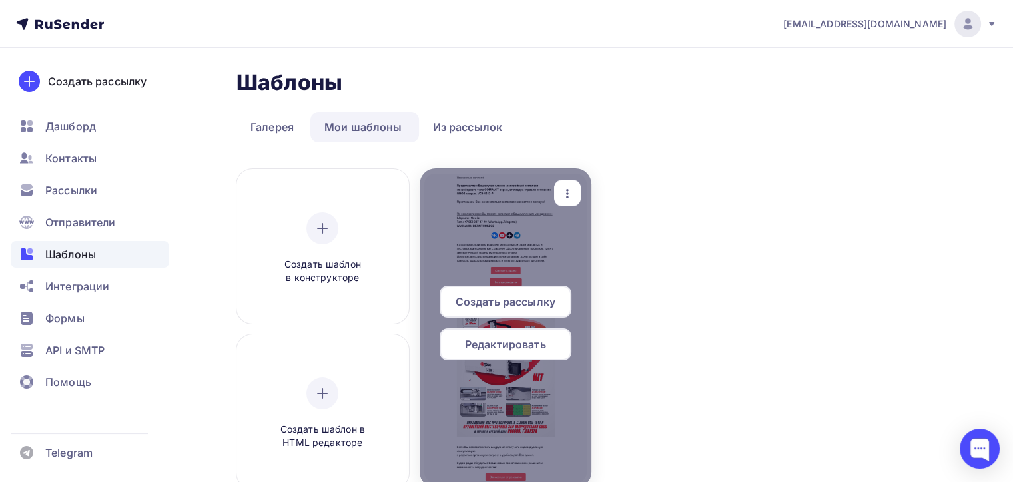
click at [491, 296] on span "Создать рассылку" at bounding box center [505, 302] width 100 height 16
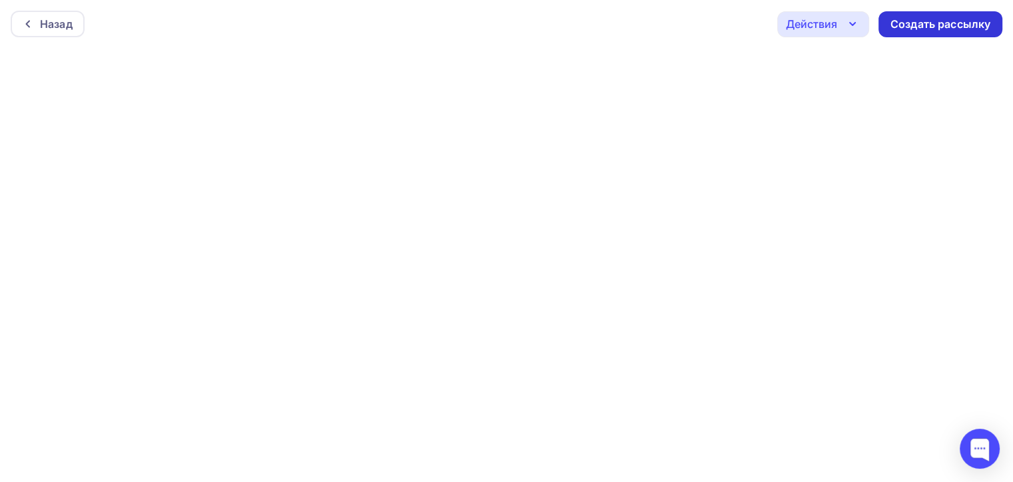
click at [946, 14] on div "Создать рассылку" at bounding box center [940, 24] width 124 height 26
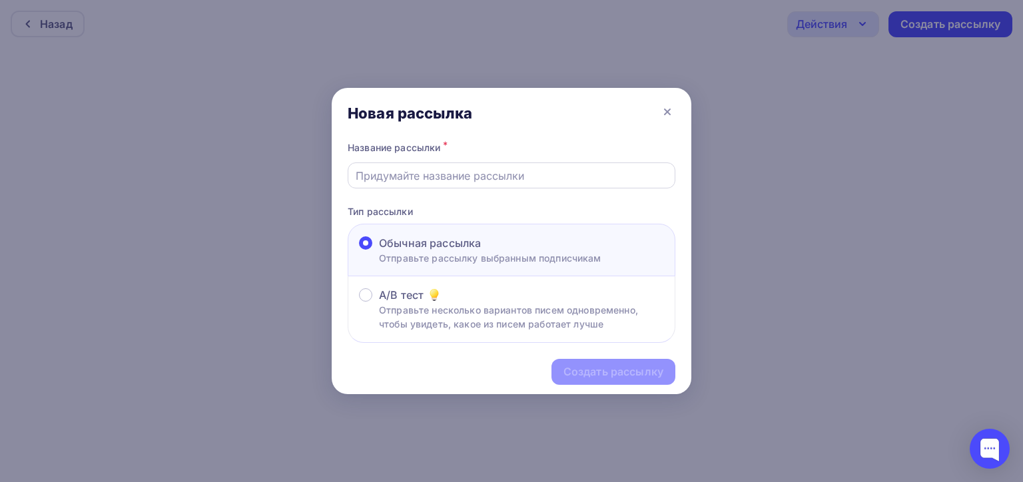
click at [475, 171] on input "text" at bounding box center [512, 176] width 312 height 16
type input "VC9-1612-P TЕСТОВАЯ"
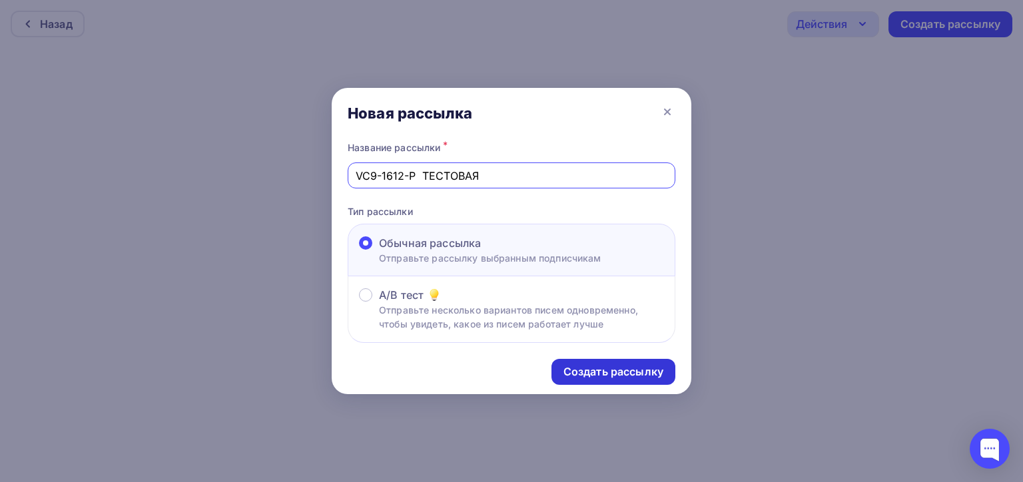
click at [588, 381] on div "Создать рассылку" at bounding box center [613, 372] width 124 height 26
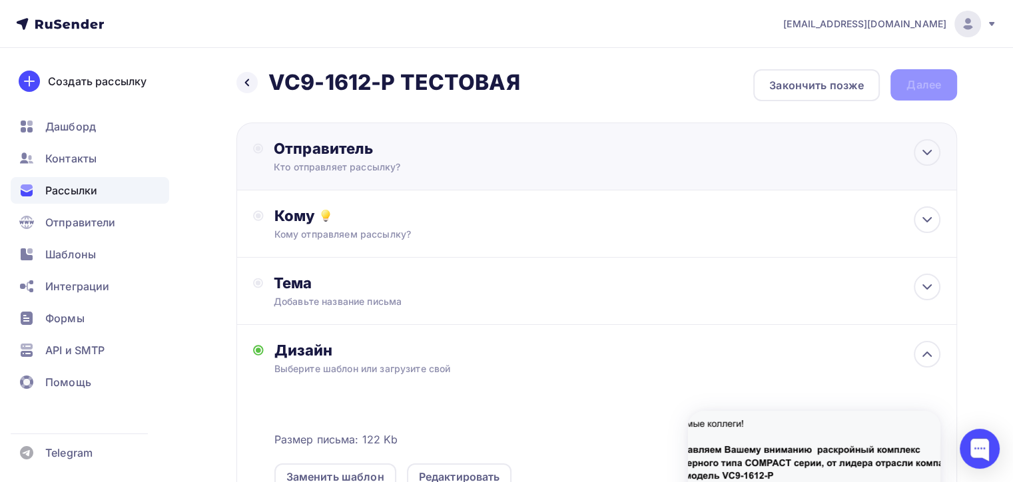
click at [501, 157] on div "Отправитель Кто отправляет рассылку? Email * naduvaev1@gmail.com 100@zipkittech…" at bounding box center [418, 156] width 288 height 35
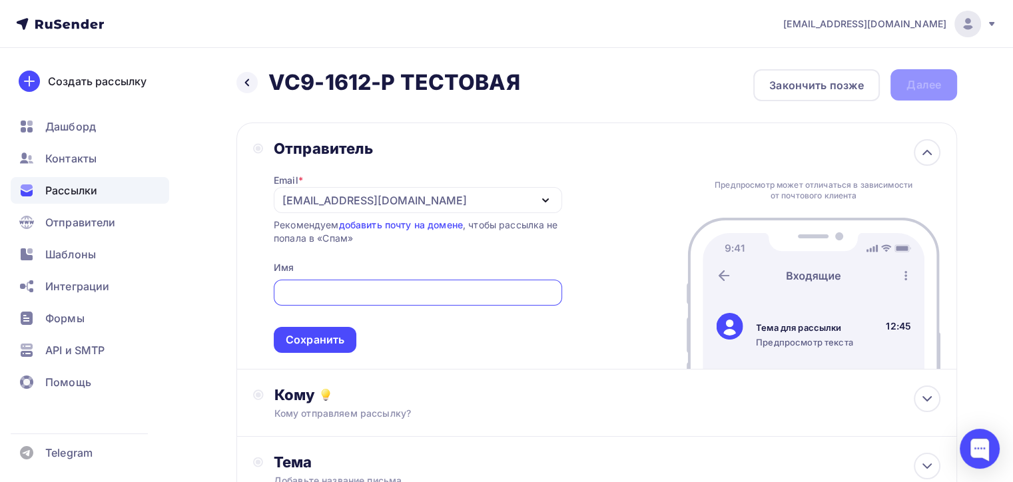
click at [312, 194] on div "[EMAIL_ADDRESS][DOMAIN_NAME]" at bounding box center [374, 200] width 184 height 16
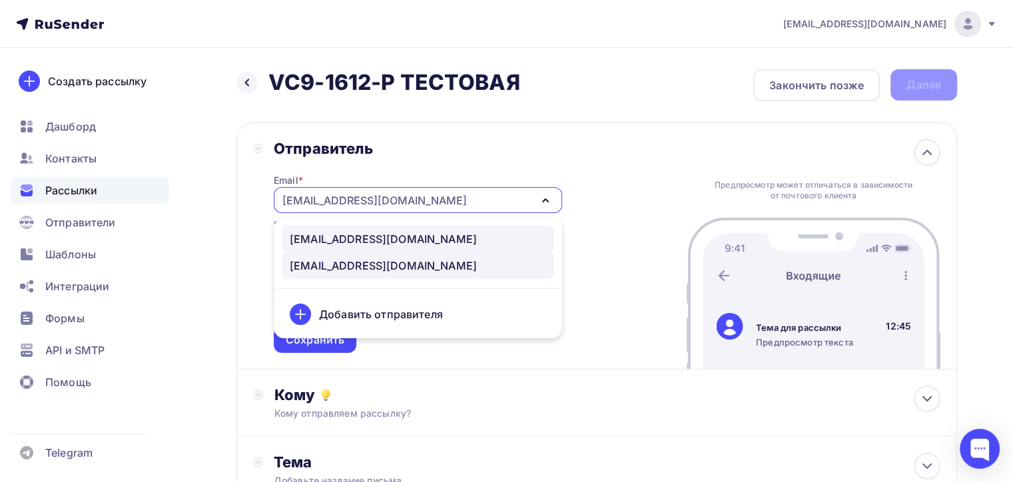
click at [345, 244] on div "100@zipkittech.ru" at bounding box center [383, 239] width 187 height 16
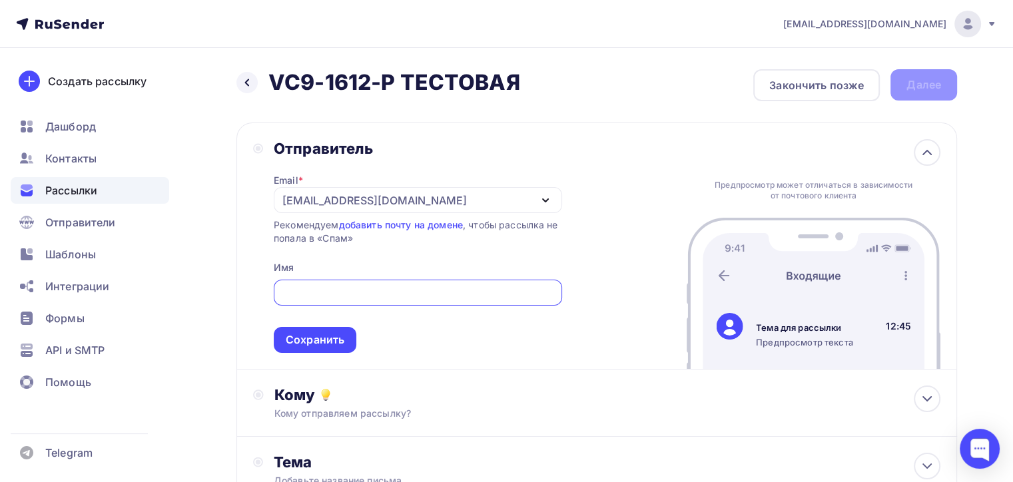
click at [328, 295] on input "text" at bounding box center [417, 293] width 273 height 16
type input "Я"
type input "я"
type input "zipkittech"
click at [335, 334] on div "Сохранить" at bounding box center [315, 339] width 59 height 15
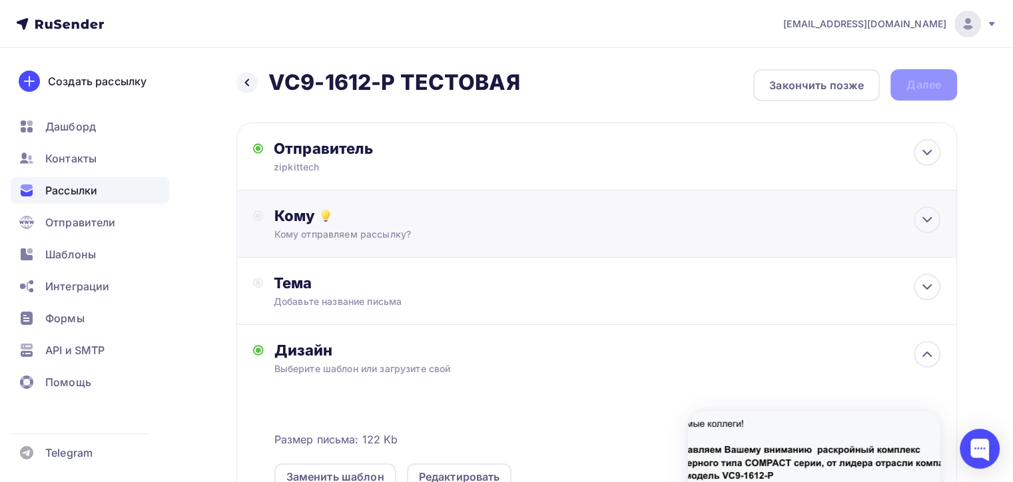
click at [357, 232] on div "Кому отправляем рассылку?" at bounding box center [573, 234] width 599 height 13
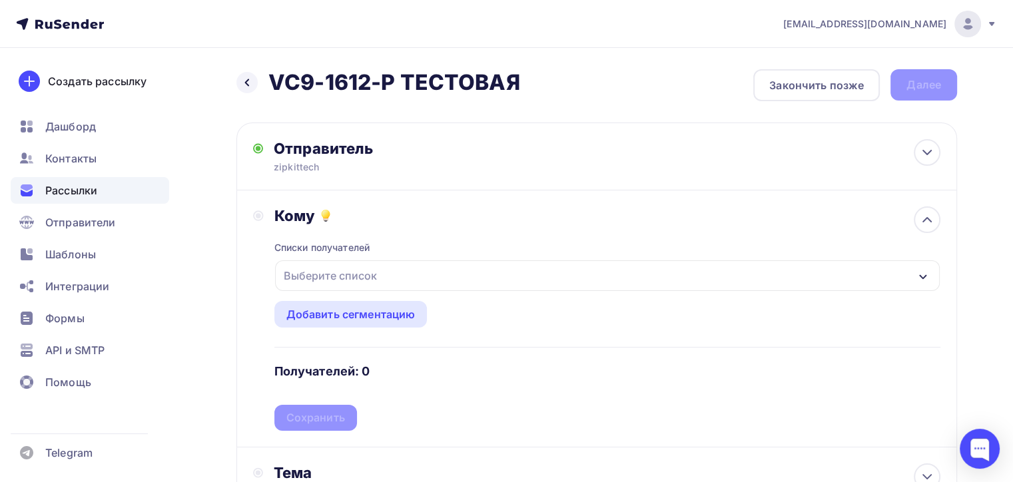
click at [360, 269] on div "Выберите список" at bounding box center [330, 276] width 104 height 24
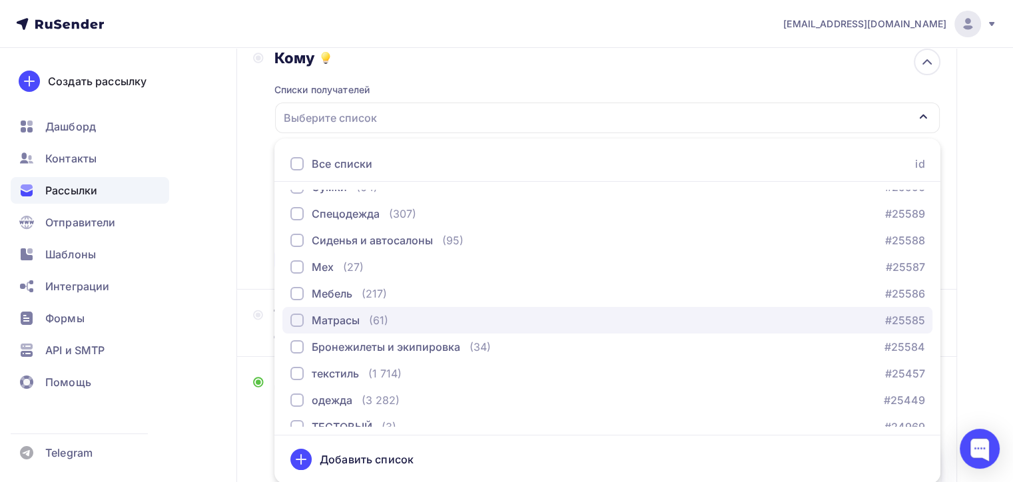
scroll to position [83, 0]
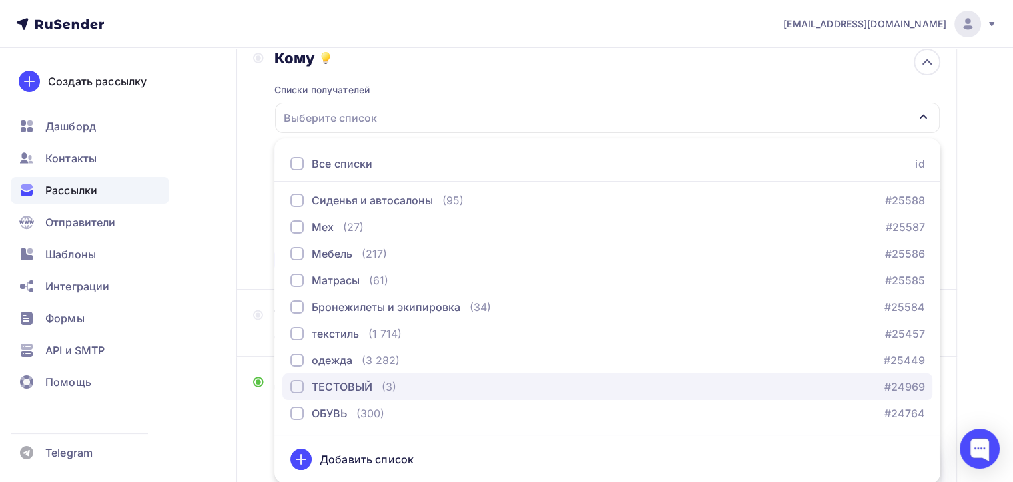
click at [316, 382] on div "ТЕСТОВЫЙ" at bounding box center [342, 387] width 61 height 16
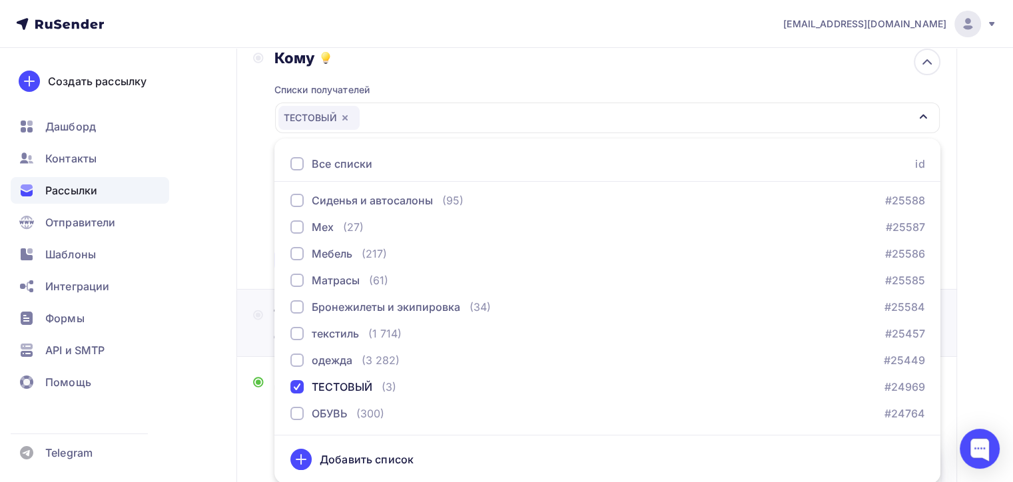
click at [256, 333] on div "Тема Добавьте название письма Тема * Рекомендуем использовать не более 150 симв…" at bounding box center [395, 323] width 284 height 35
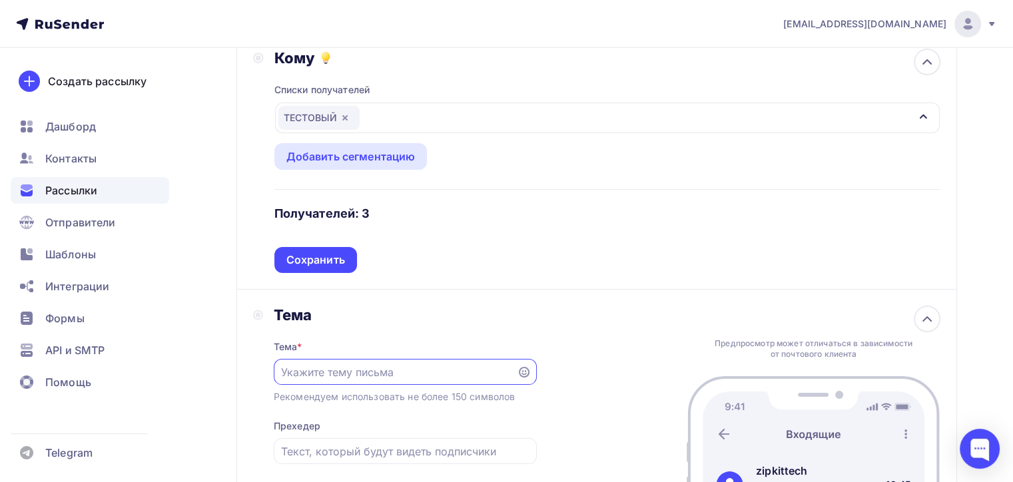
scroll to position [0, 0]
click at [328, 261] on div "Сохранить" at bounding box center [315, 259] width 59 height 15
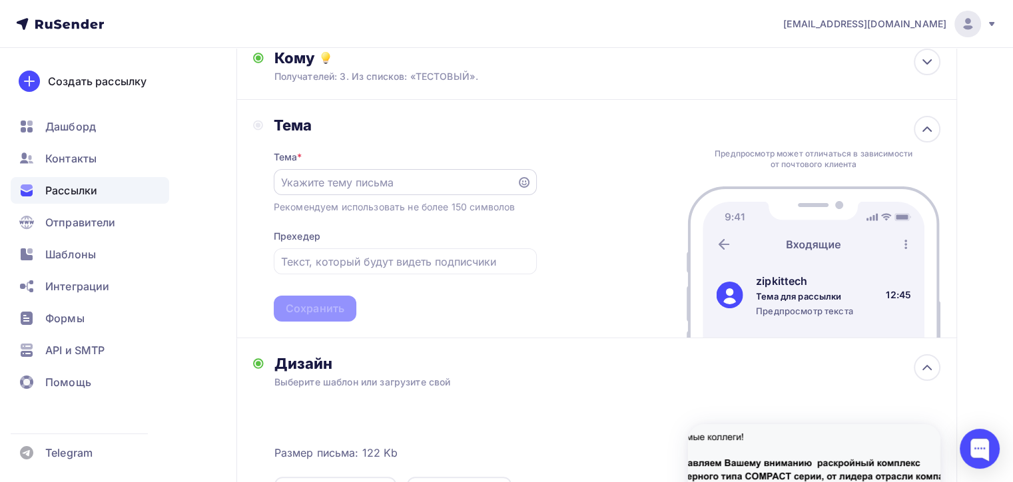
click at [356, 178] on input "text" at bounding box center [395, 182] width 228 height 16
type input "H"
type input "р"
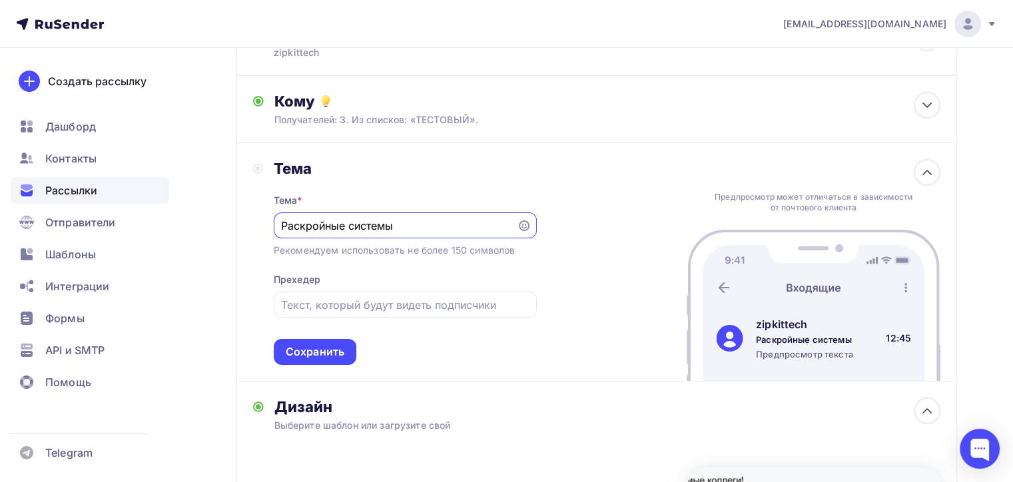
scroll to position [91, 0]
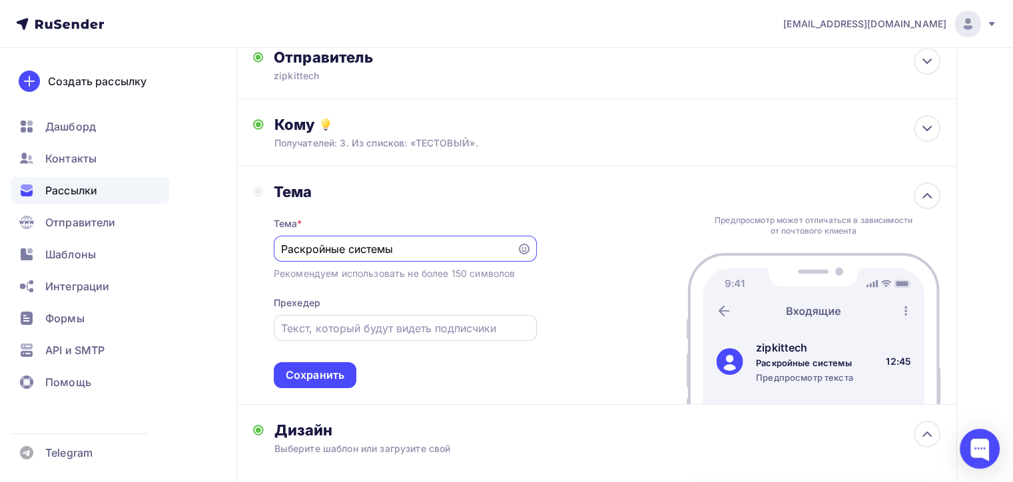
type input "Раскройные системы"
click at [356, 328] on input "text" at bounding box center [405, 328] width 248 height 16
type input "М"
type input "V"
type input "H"
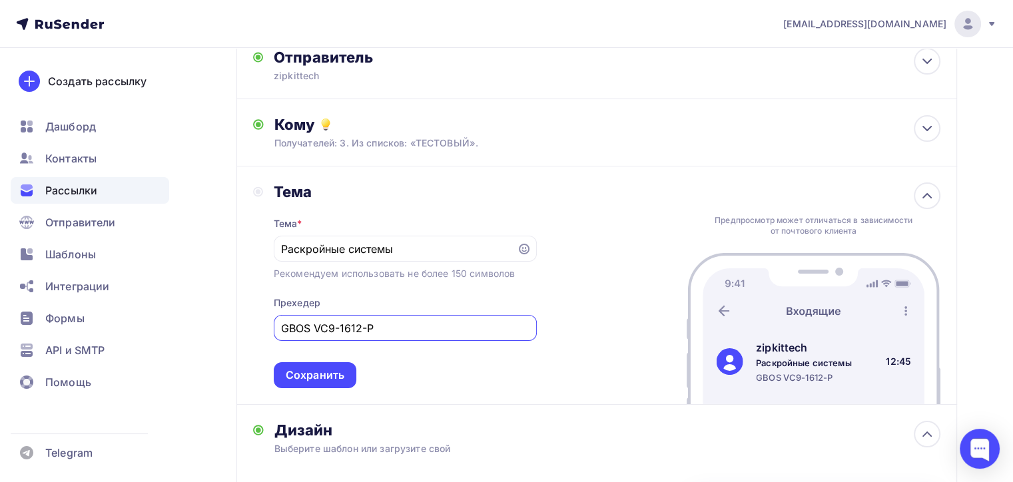
type input "GBOS VC9-1612-P"
click at [317, 386] on div "Тема Тема * Раскройные системы Рекомендуем использовать не более 150 символов П…" at bounding box center [596, 285] width 720 height 238
click at [336, 363] on div "Сохранить" at bounding box center [315, 375] width 83 height 26
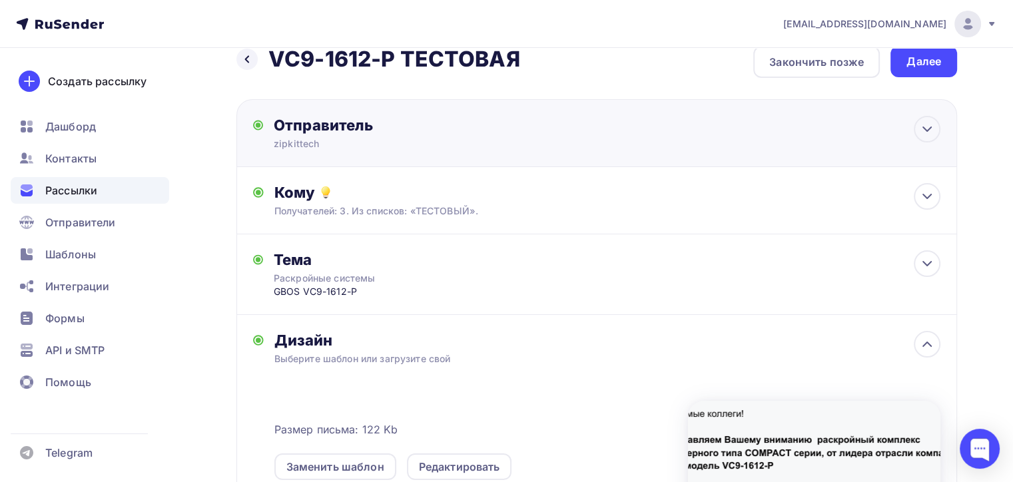
scroll to position [0, 0]
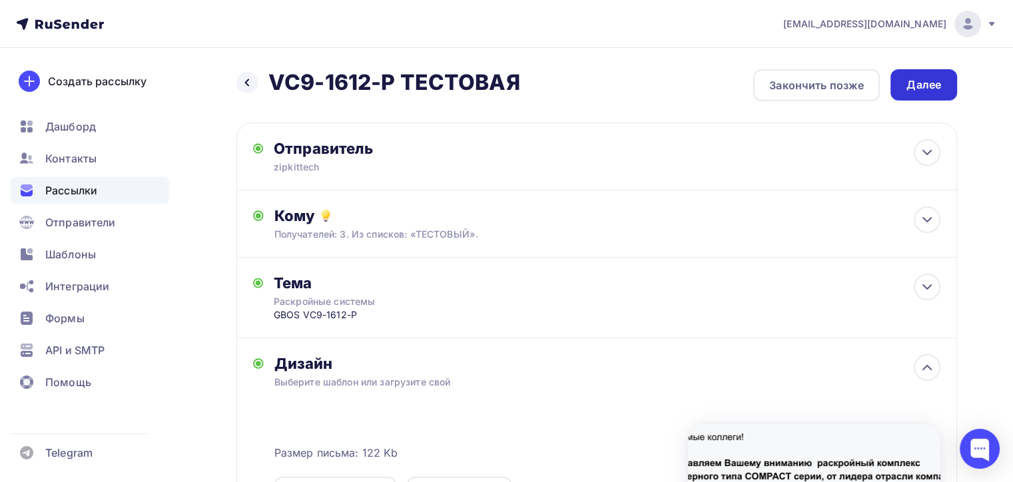
click at [907, 88] on div "Далее" at bounding box center [923, 84] width 35 height 15
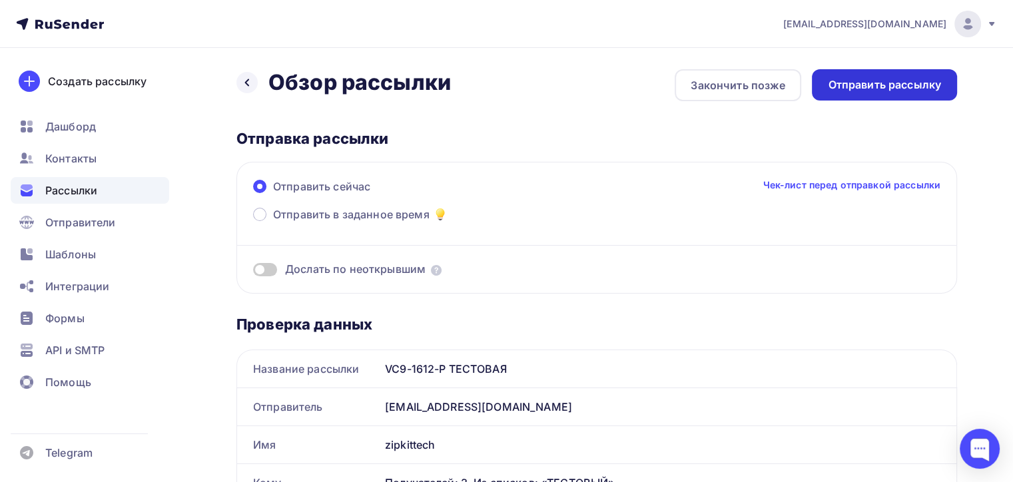
click at [894, 80] on div "Отправить рассылку" at bounding box center [884, 84] width 113 height 15
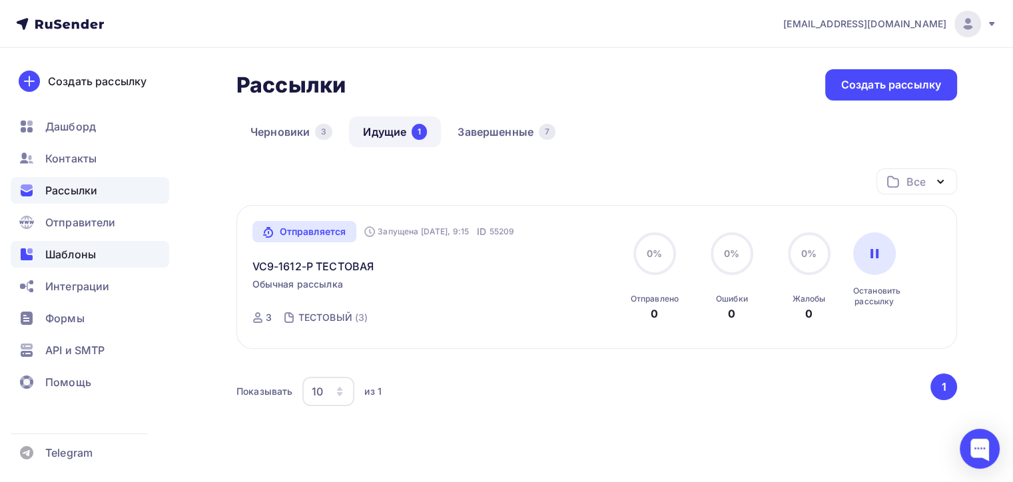
click at [95, 246] on span "Шаблоны" at bounding box center [70, 254] width 51 height 16
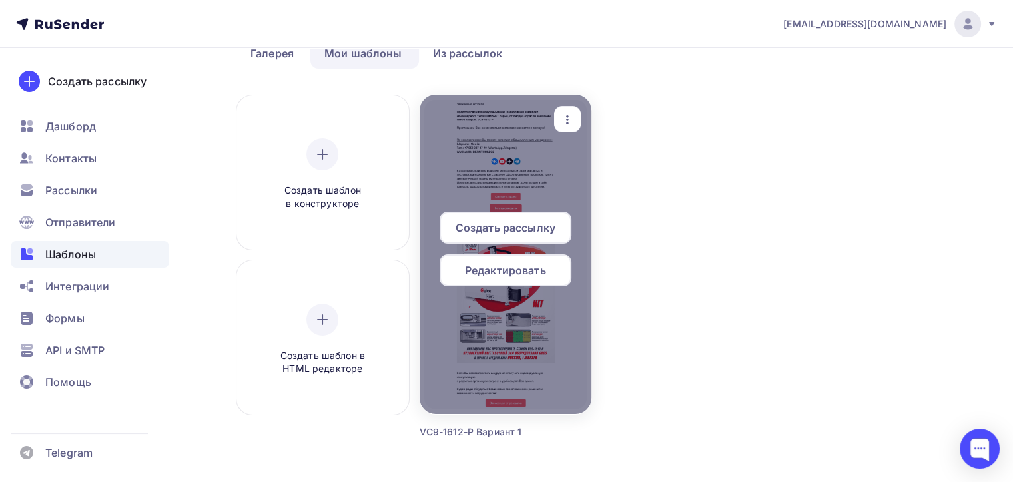
scroll to position [180, 0]
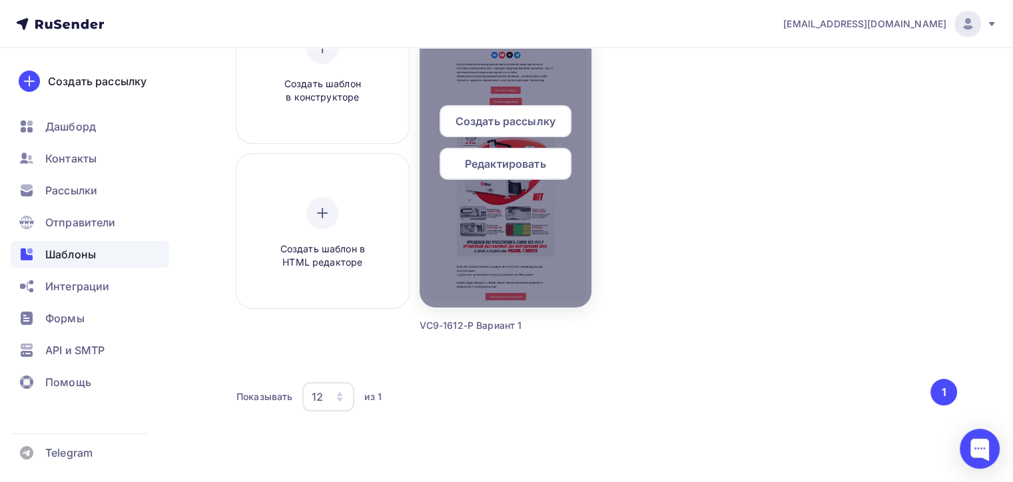
click at [515, 168] on span "Редактировать" at bounding box center [505, 164] width 81 height 16
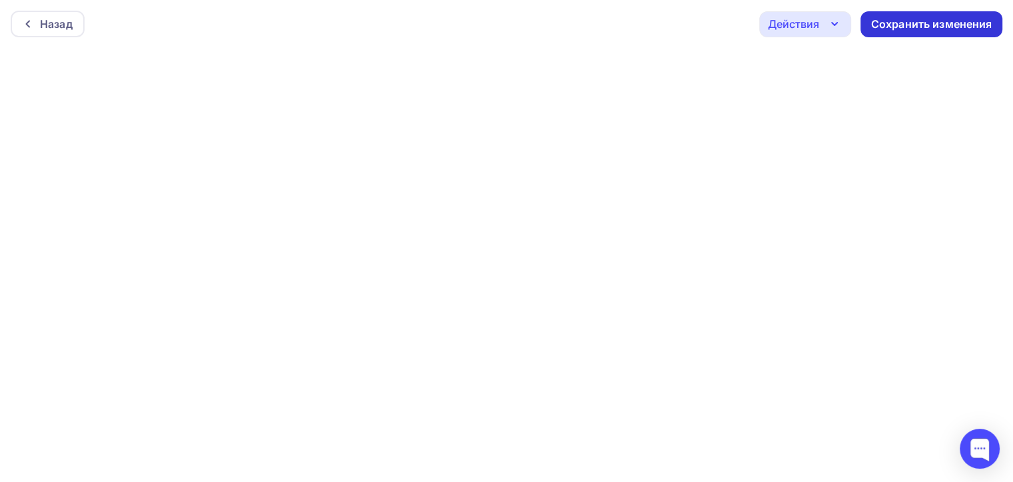
click at [929, 37] on div "Сохранить изменения" at bounding box center [931, 24] width 142 height 26
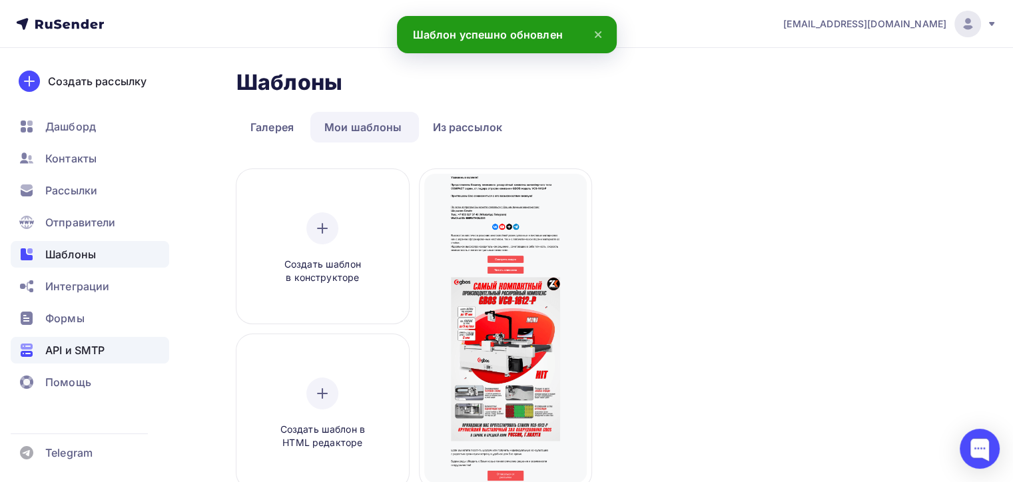
click at [53, 347] on span "API и SMTP" at bounding box center [74, 350] width 59 height 16
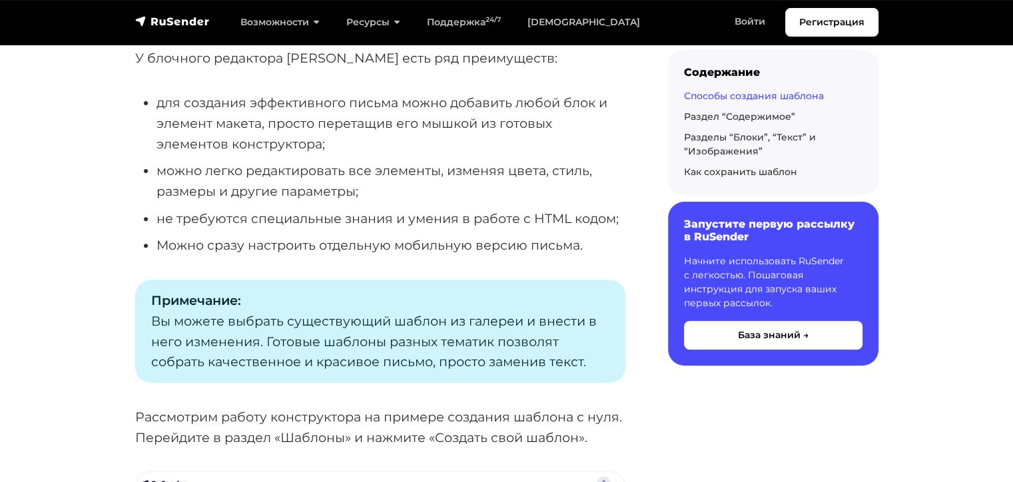
scroll to position [466, 0]
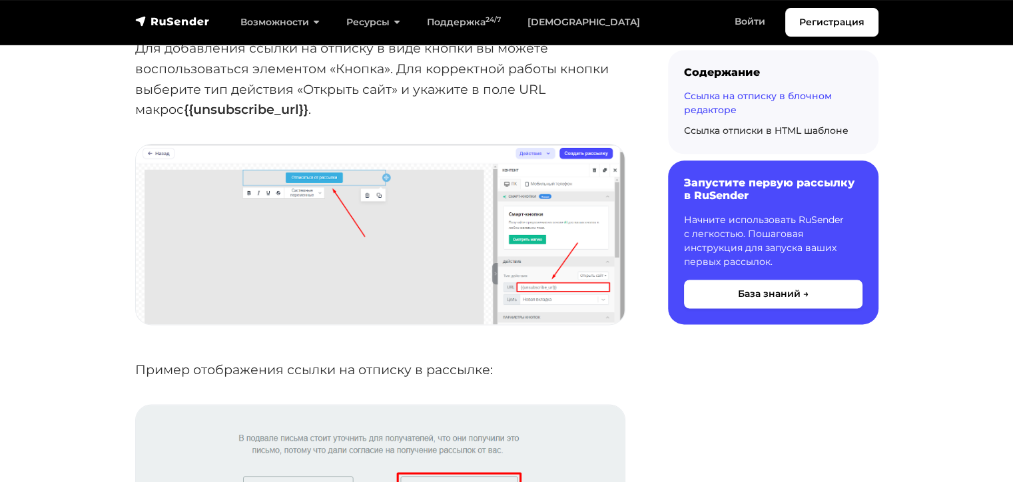
scroll to position [1598, 0]
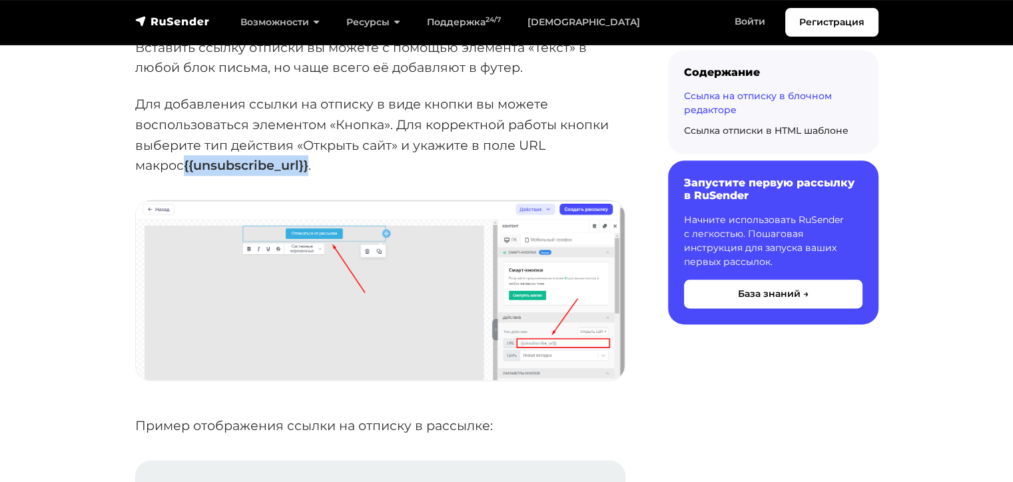
drag, startPoint x: 130, startPoint y: 169, endPoint x: 258, endPoint y: 169, distance: 128.5
click at [258, 169] on div "Ссылка на отписку в блочном редакторе При редактировании или создании шаблона п…" at bounding box center [380, 346] width 506 height 3377
copy strong "{{unsubscribe_url}}"
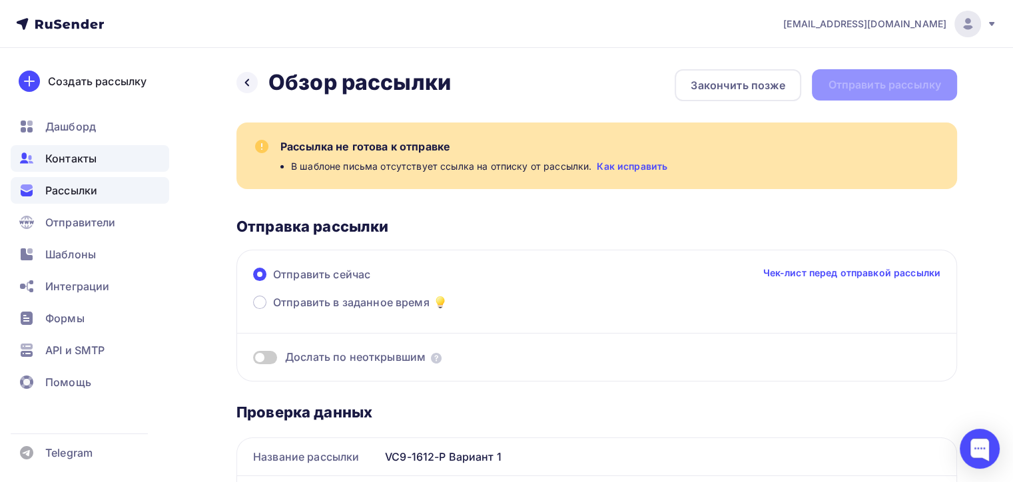
click at [96, 157] on div "Контакты" at bounding box center [90, 158] width 158 height 27
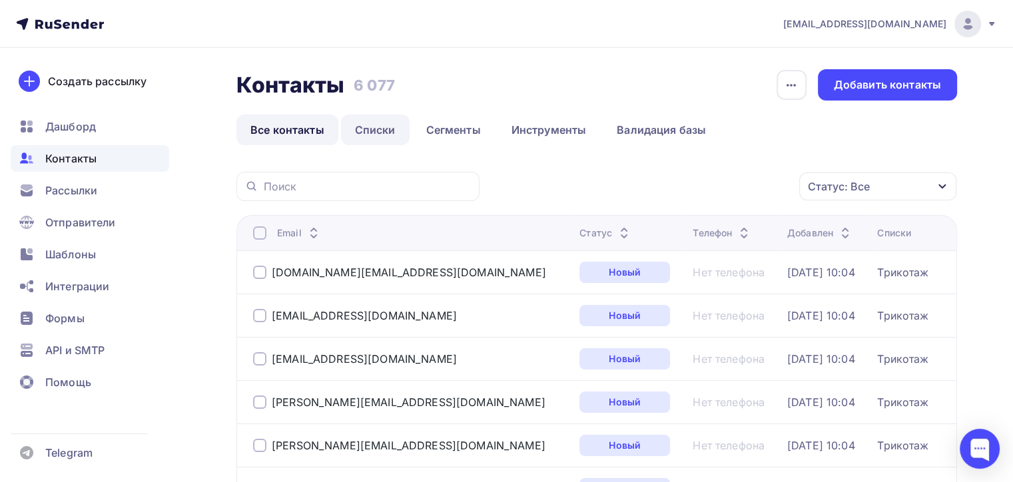
click at [384, 127] on link "Списки" at bounding box center [375, 130] width 69 height 31
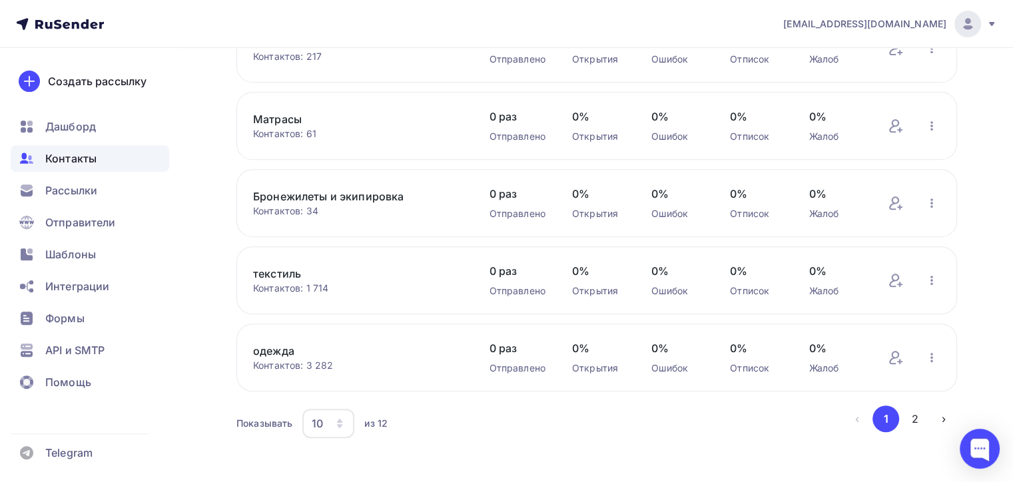
scroll to position [548, 0]
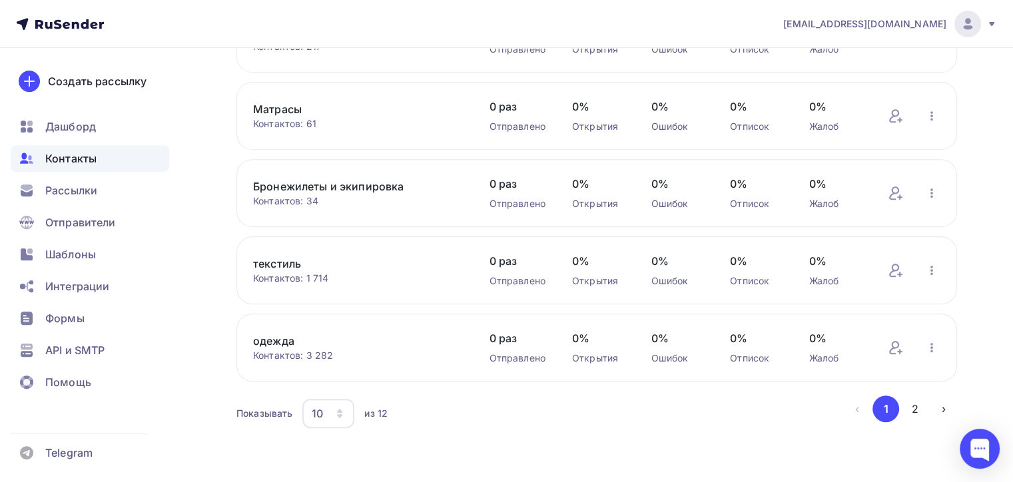
click at [338, 424] on div "10" at bounding box center [328, 413] width 52 height 29
click at [338, 320] on div "20" at bounding box center [382, 317] width 128 height 16
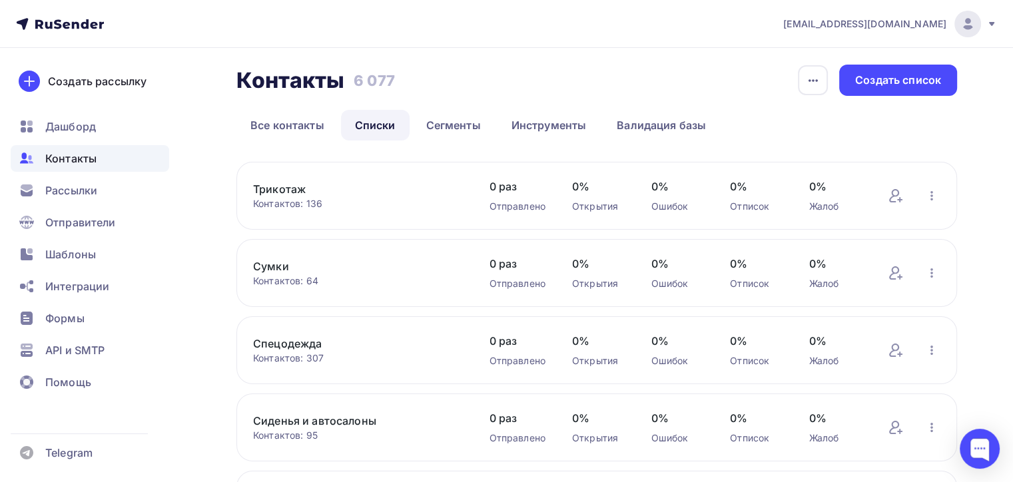
scroll to position [0, 0]
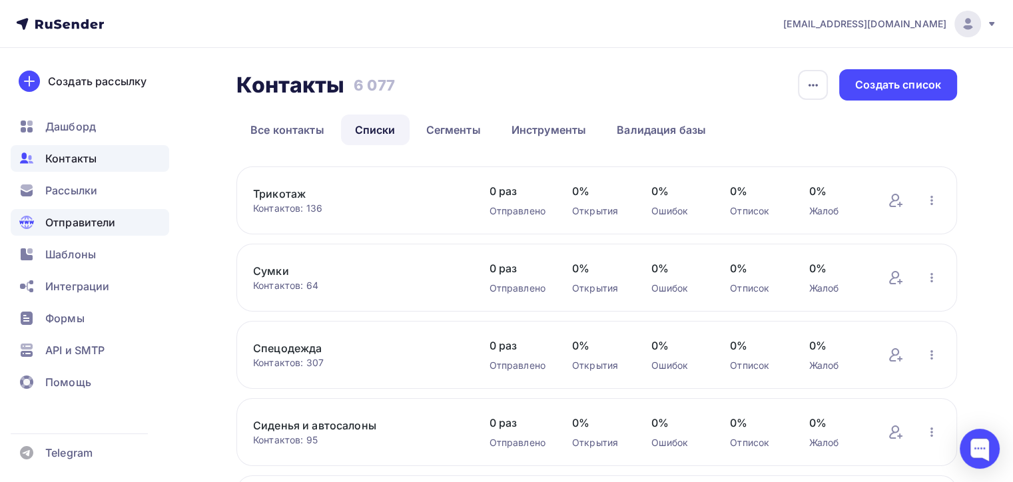
click at [117, 228] on div "Отправители" at bounding box center [90, 222] width 158 height 27
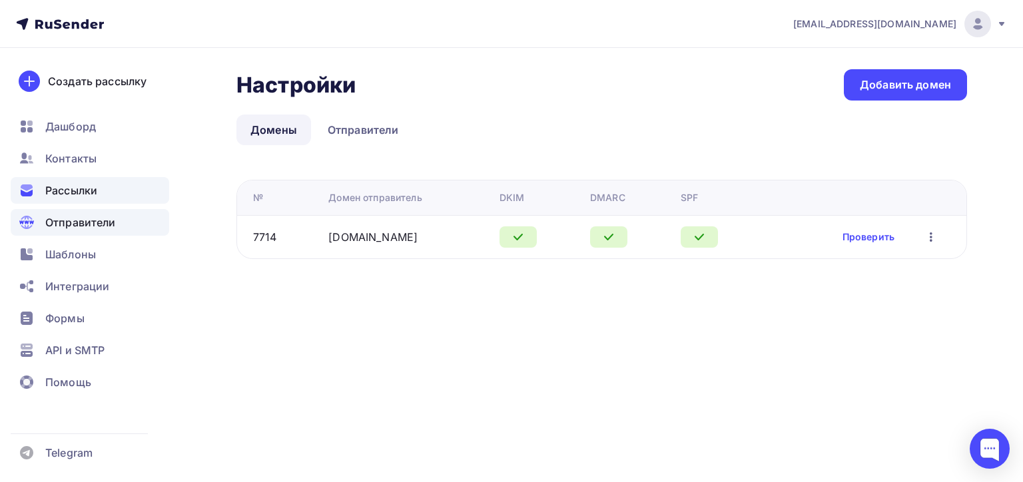
click at [104, 199] on div "Рассылки" at bounding box center [90, 190] width 158 height 27
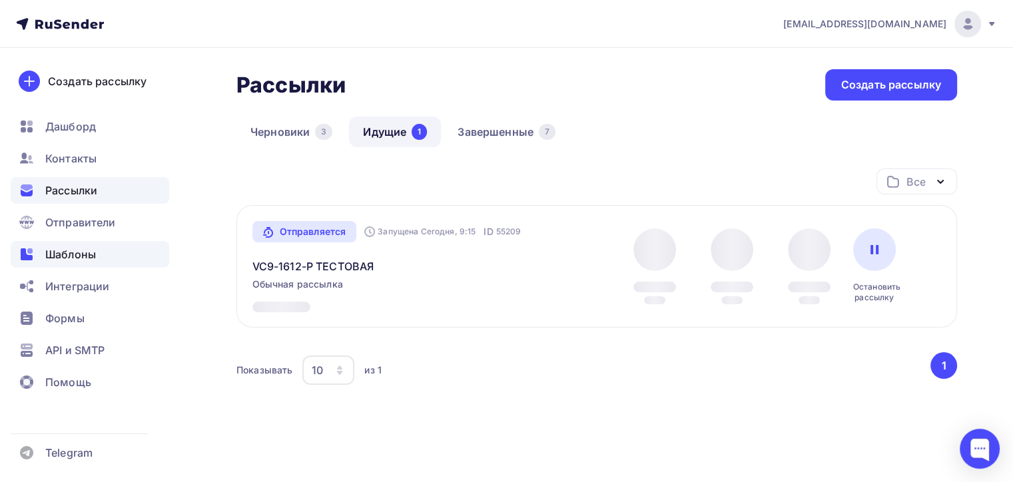
click at [96, 255] on div "Шаблоны" at bounding box center [90, 254] width 158 height 27
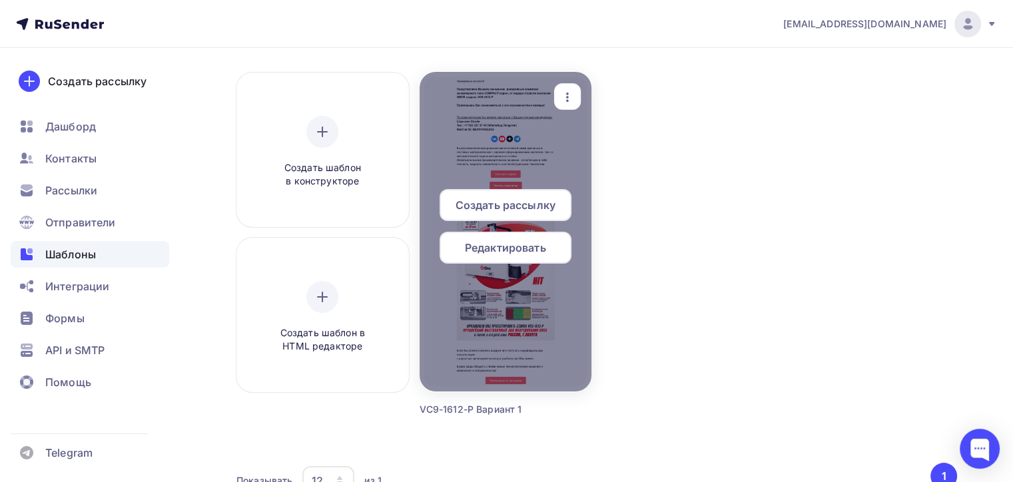
scroll to position [67, 0]
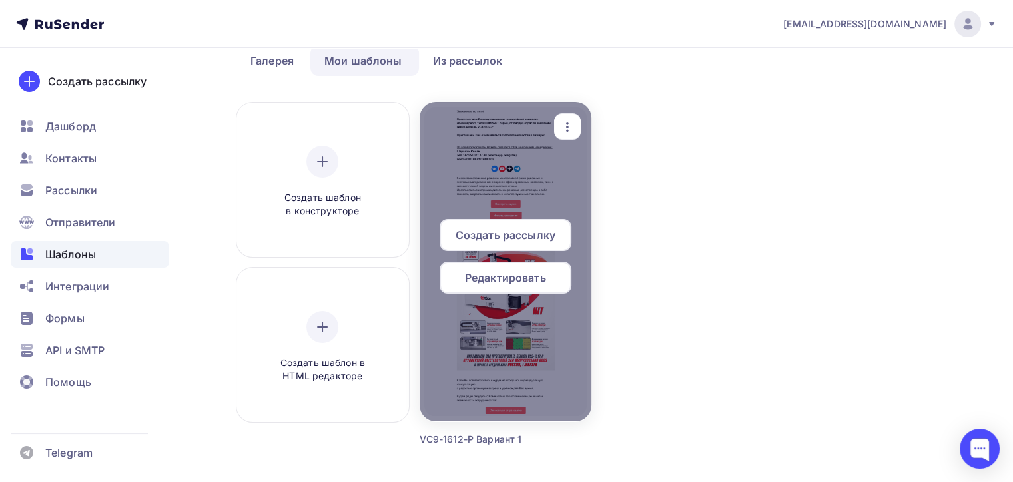
click at [562, 125] on icon "button" at bounding box center [567, 127] width 16 height 16
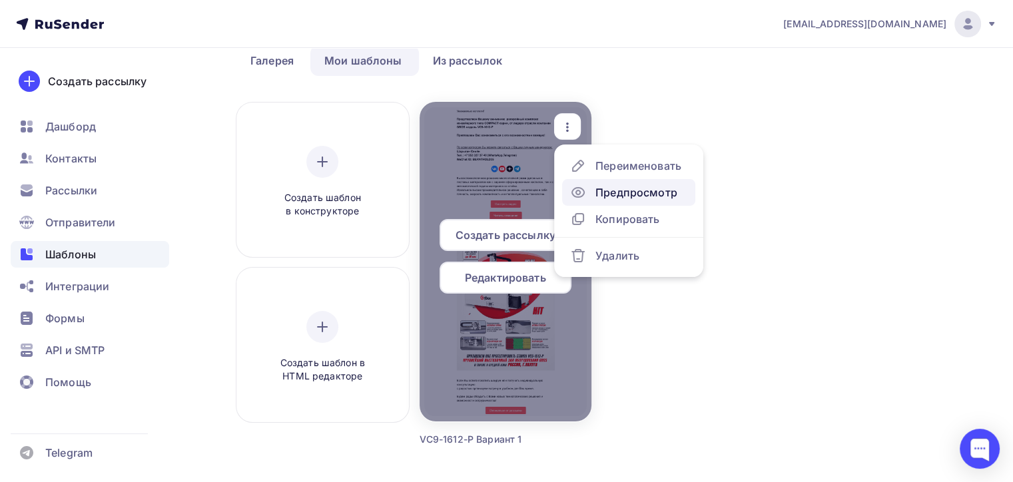
click at [633, 192] on div "Предпросмотр" at bounding box center [636, 192] width 82 height 16
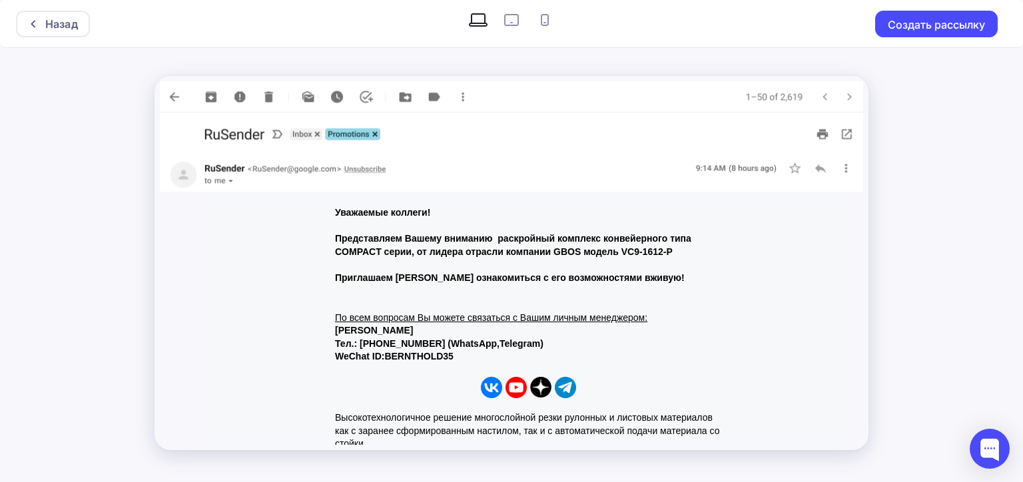
click at [850, 131] on img at bounding box center [511, 135] width 703 height 45
click at [844, 134] on img at bounding box center [511, 135] width 703 height 45
click at [844, 137] on img at bounding box center [511, 135] width 703 height 45
click at [545, 26] on icon at bounding box center [544, 19] width 21 height 21
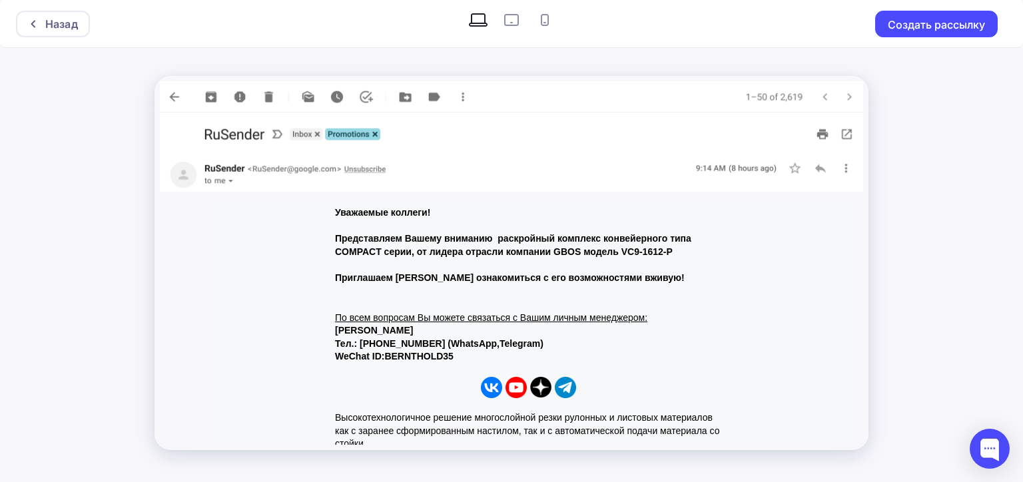
radio input "true"
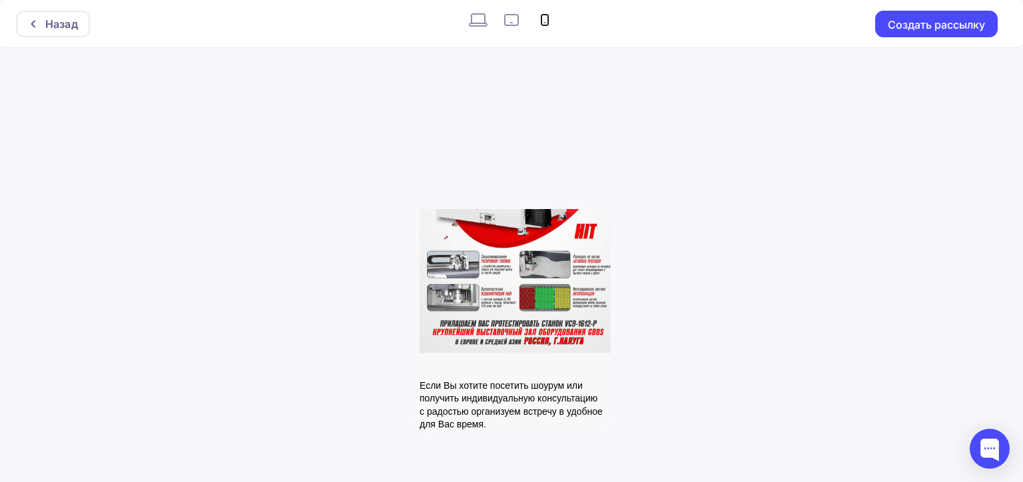
scroll to position [796, 0]
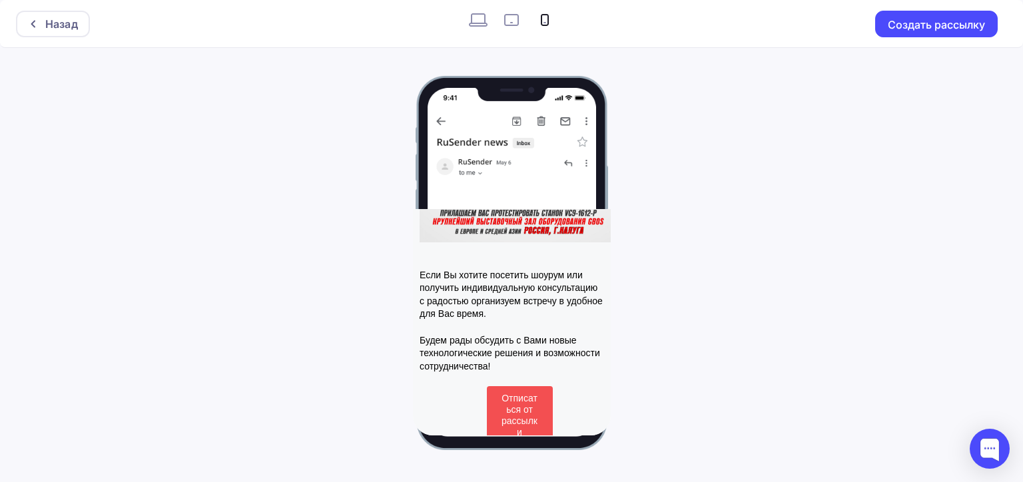
click at [506, 20] on icon at bounding box center [511, 19] width 21 height 21
radio input "true"
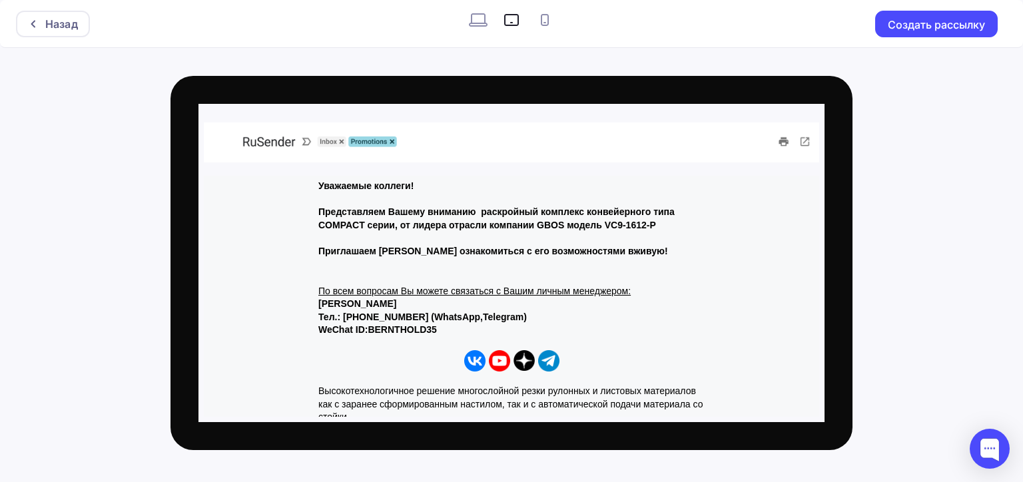
scroll to position [0, 0]
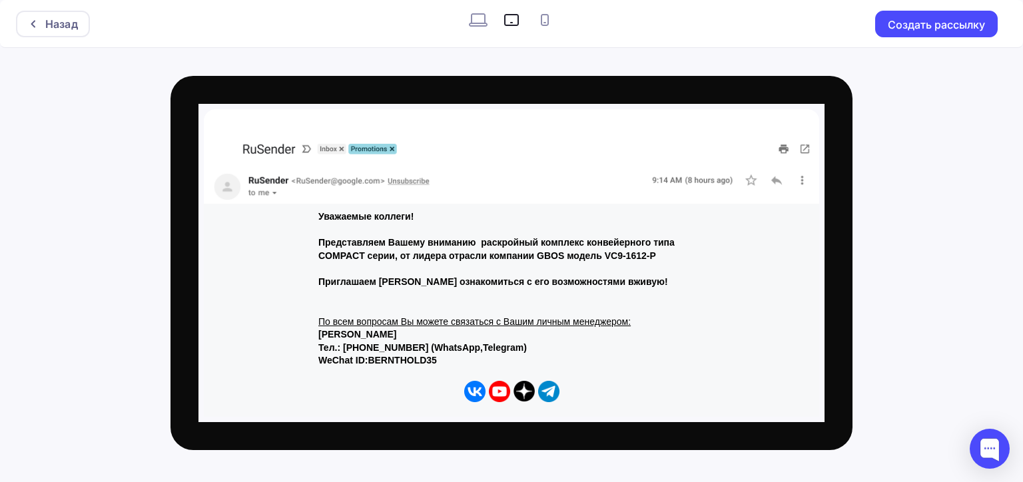
click at [485, 19] on icon at bounding box center [478, 19] width 19 height 13
radio input "true"
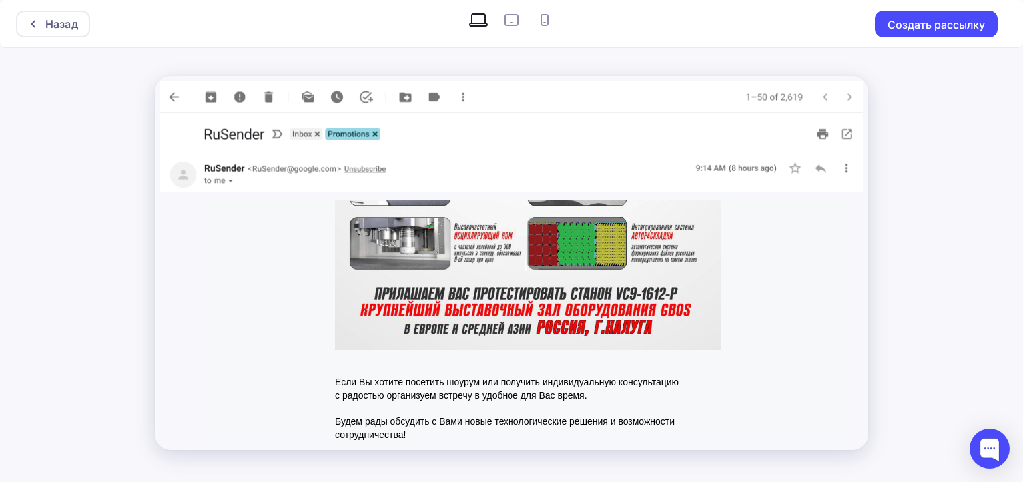
scroll to position [848, 0]
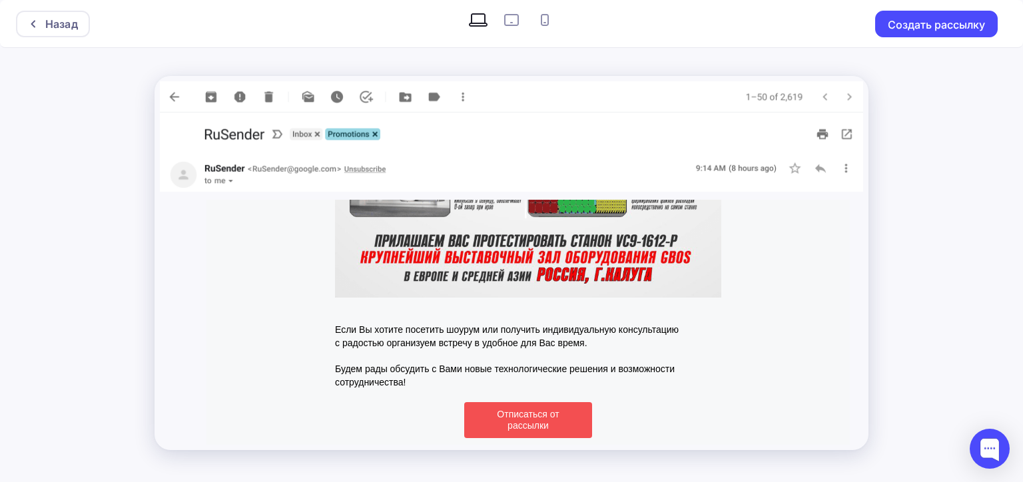
click at [535, 21] on icon at bounding box center [544, 19] width 21 height 21
radio input "true"
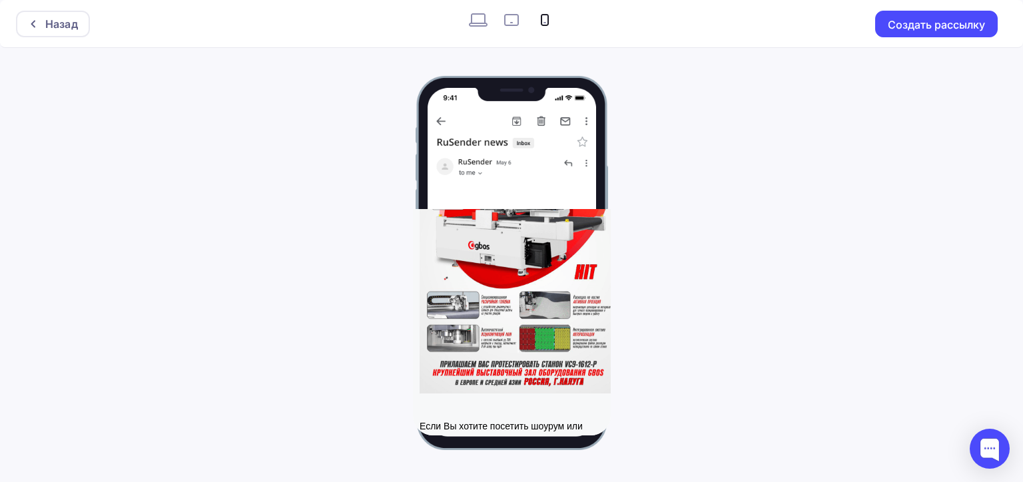
scroll to position [397, 0]
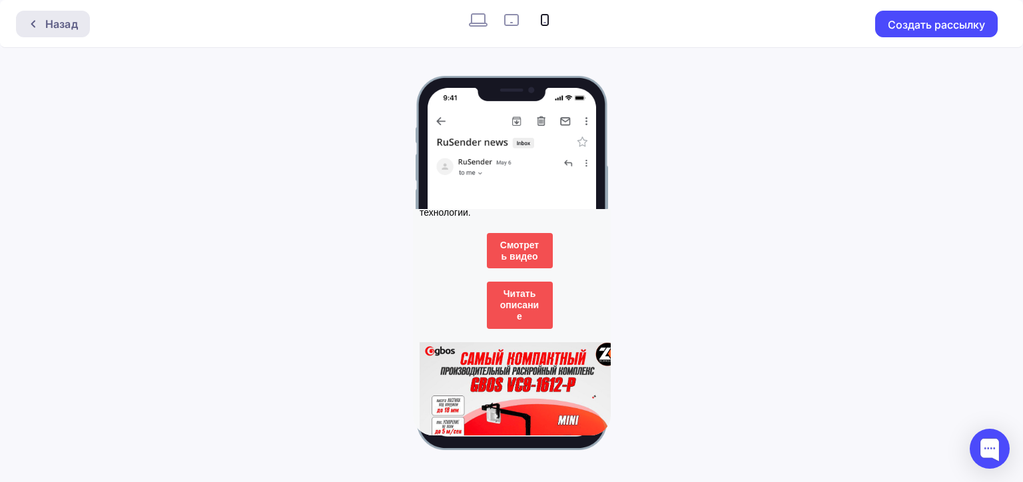
click at [61, 24] on div "Назад" at bounding box center [61, 24] width 33 height 16
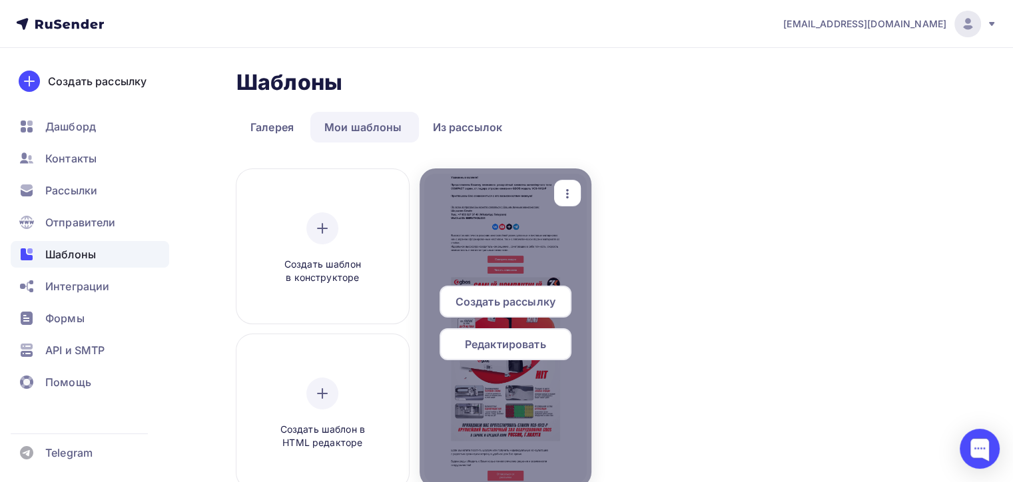
click at [517, 335] on div "Редактировать" at bounding box center [505, 344] width 132 height 32
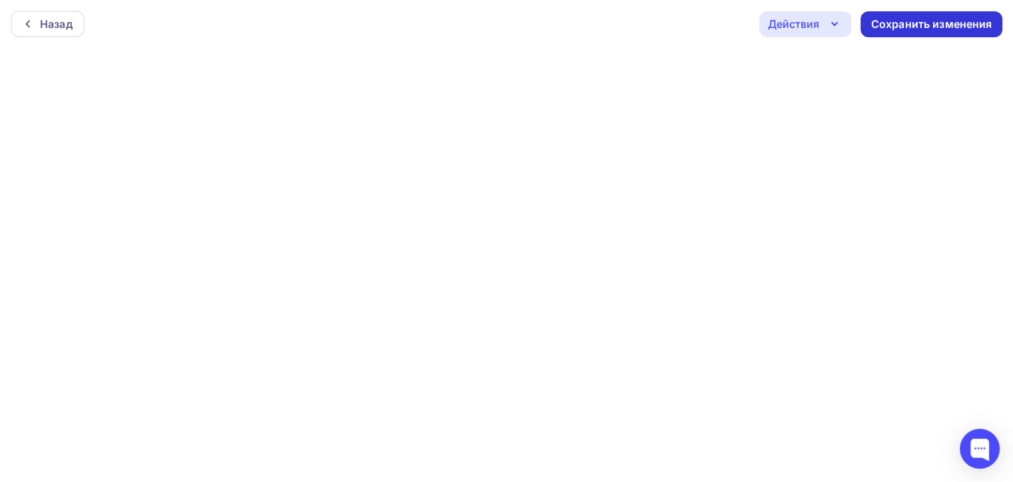
click at [921, 19] on div "Сохранить изменения" at bounding box center [931, 24] width 121 height 15
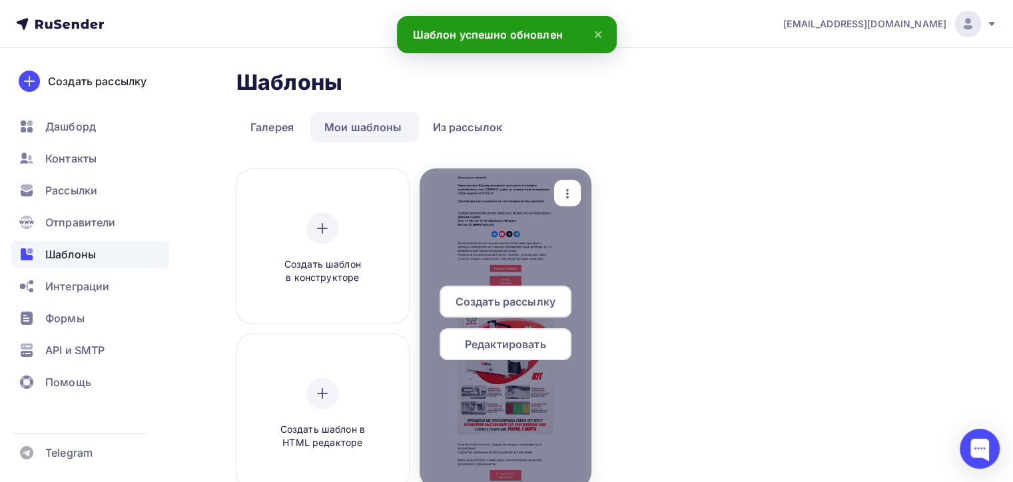
click at [567, 194] on icon "button" at bounding box center [567, 194] width 16 height 16
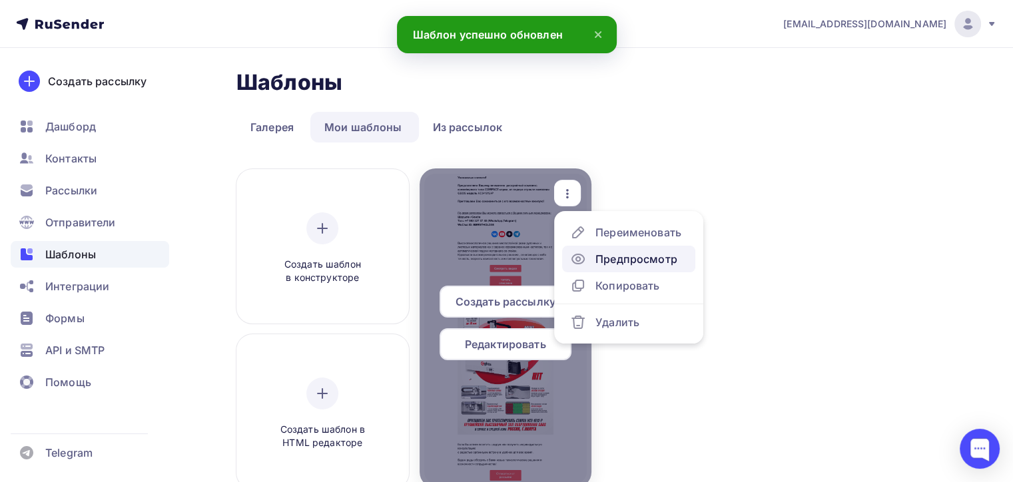
click at [615, 262] on div "Предпросмотр" at bounding box center [636, 259] width 82 height 16
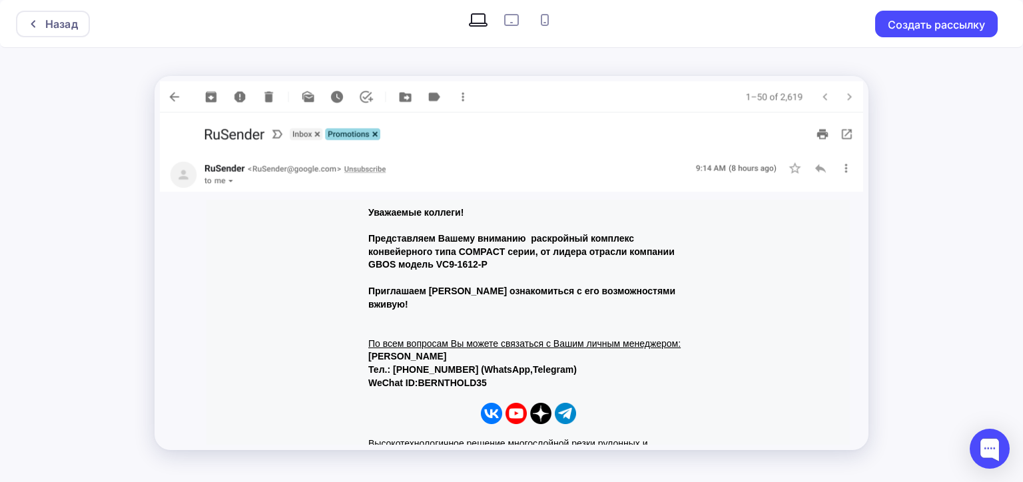
drag, startPoint x: 191, startPoint y: 105, endPoint x: 181, endPoint y: 96, distance: 13.7
click at [189, 105] on img at bounding box center [511, 96] width 703 height 31
click at [181, 96] on img at bounding box center [511, 96] width 703 height 31
click at [1001, 457] on div at bounding box center [989, 449] width 40 height 40
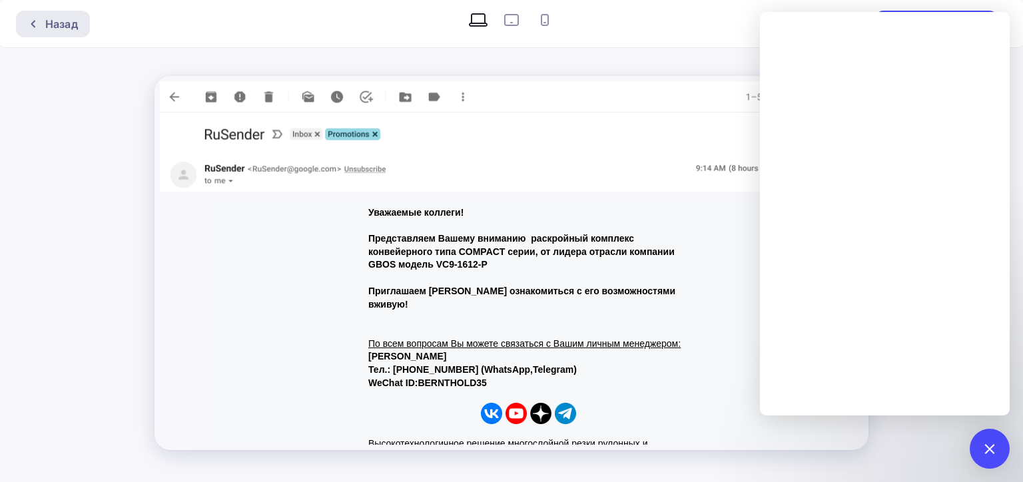
click at [61, 27] on div "Назад" at bounding box center [61, 24] width 33 height 16
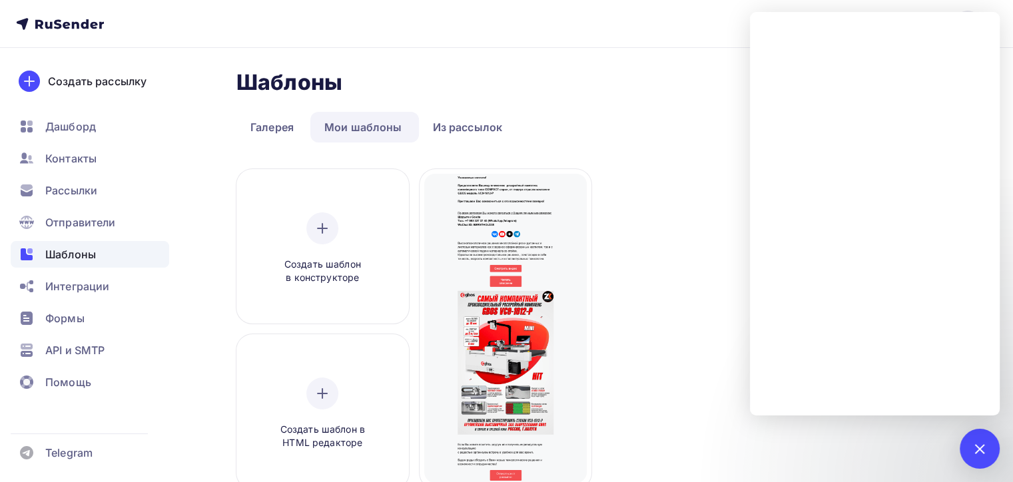
click at [473, 105] on div "Шаблоны Шаблоны Галерея Мои шаблоны Из рассылок Создать шаблон в конструкторе С…" at bounding box center [596, 339] width 720 height 540
click at [980, 459] on div at bounding box center [980, 449] width 40 height 40
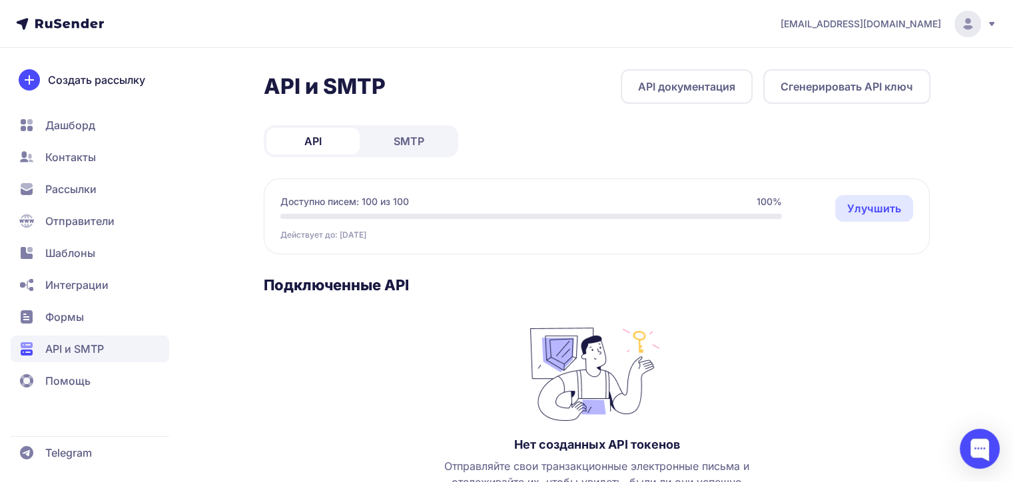
click at [77, 140] on nav "Дашборд Контакты Рассылки Отправители Шаблоны Интеграции Формы API и SMTP Помощь" at bounding box center [90, 253] width 158 height 282
click at [79, 128] on span "Дашборд" at bounding box center [70, 125] width 50 height 16
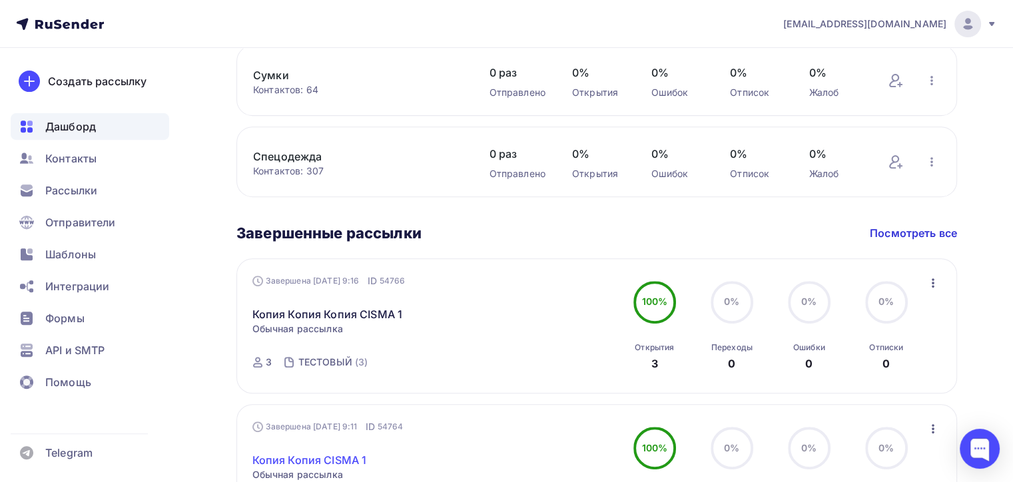
scroll to position [666, 0]
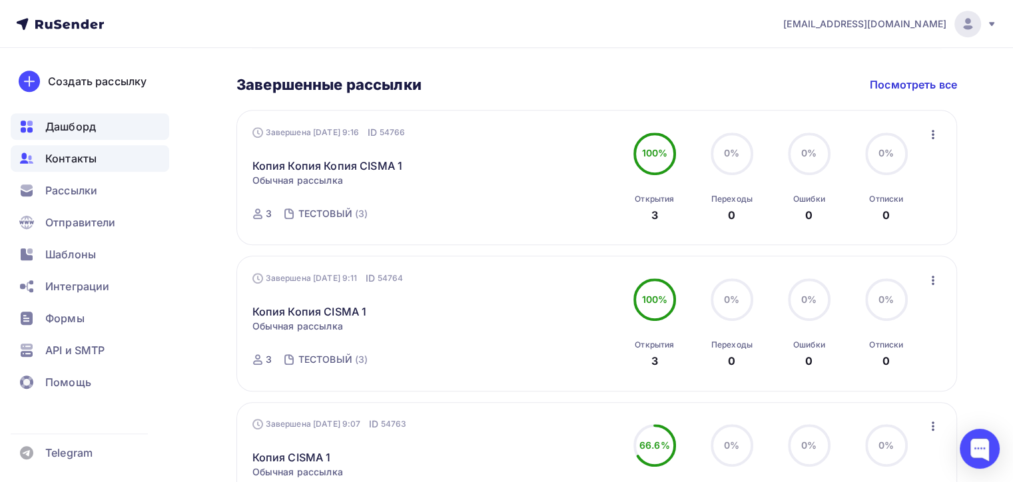
click at [121, 162] on div "Контакты" at bounding box center [90, 158] width 158 height 27
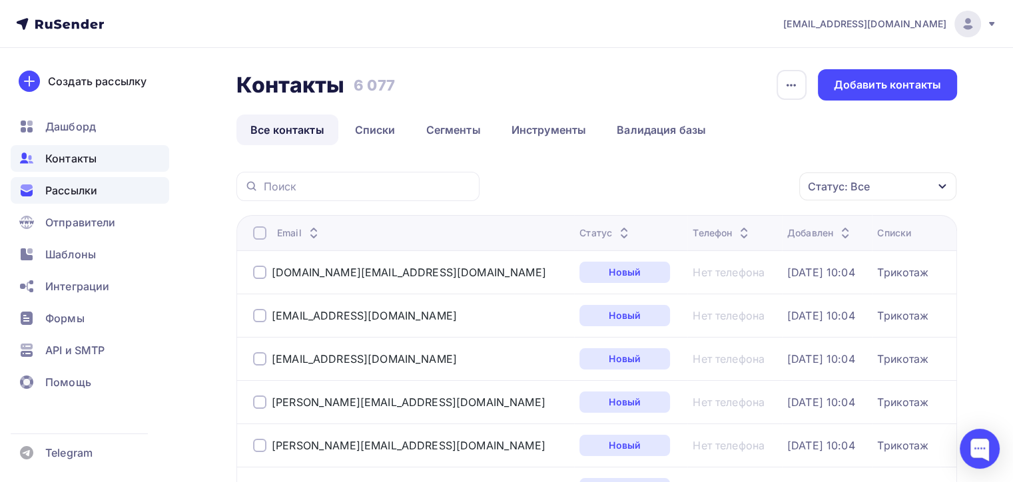
click at [93, 195] on span "Рассылки" at bounding box center [71, 190] width 52 height 16
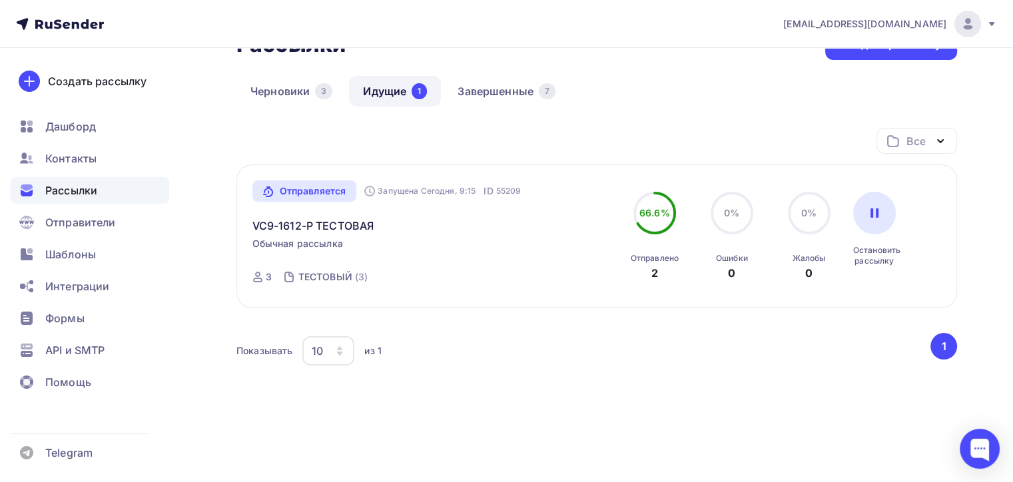
scroll to position [59, 0]
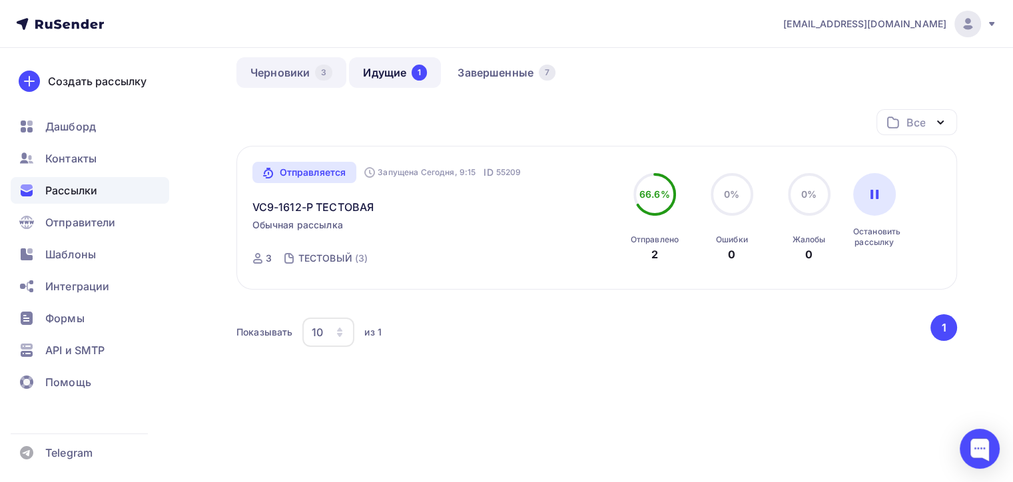
click at [293, 77] on link "Черновики 3" at bounding box center [291, 72] width 110 height 31
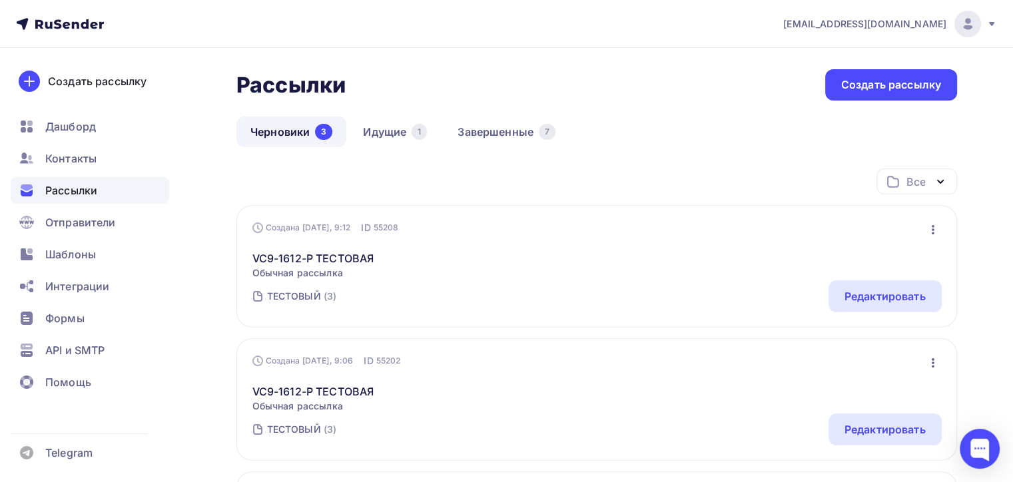
click at [932, 228] on icon "button" at bounding box center [933, 229] width 3 height 9
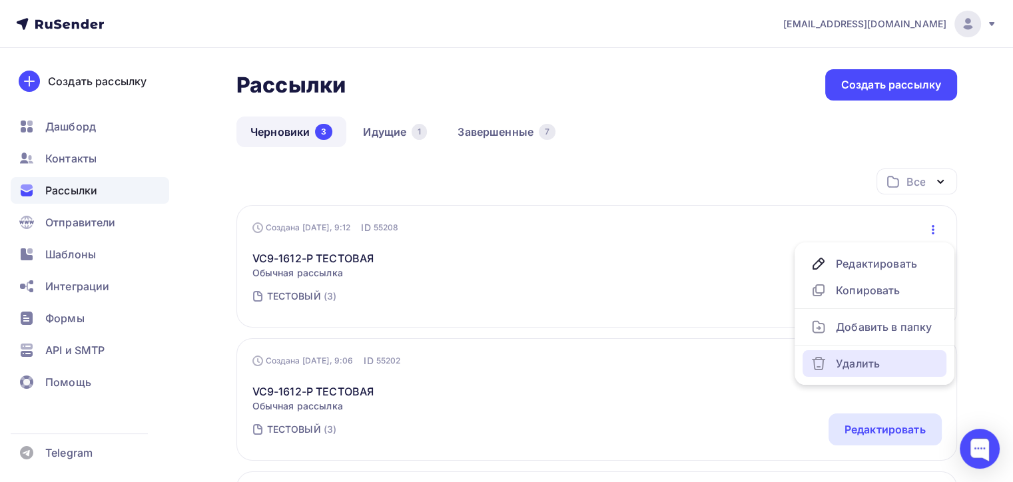
click at [840, 361] on div "Удалить" at bounding box center [874, 364] width 128 height 16
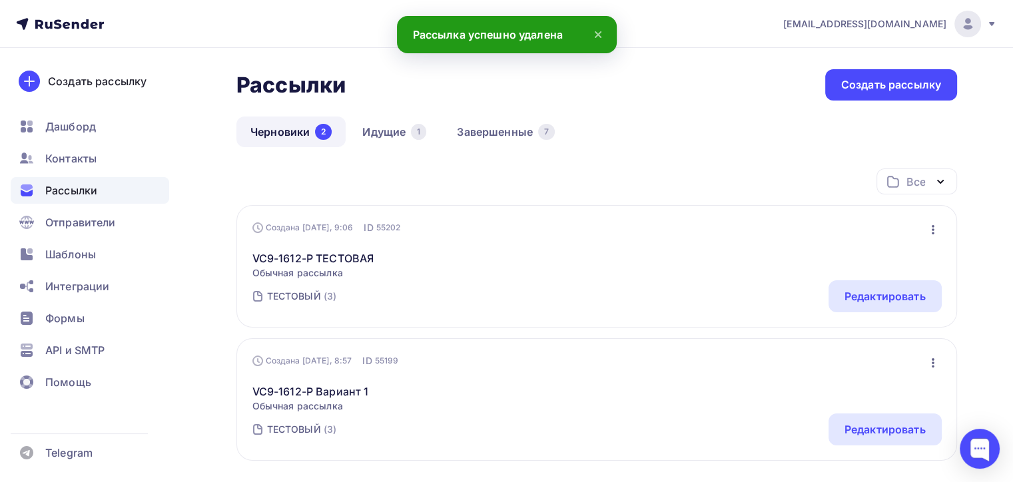
click at [930, 230] on icon "button" at bounding box center [933, 230] width 16 height 16
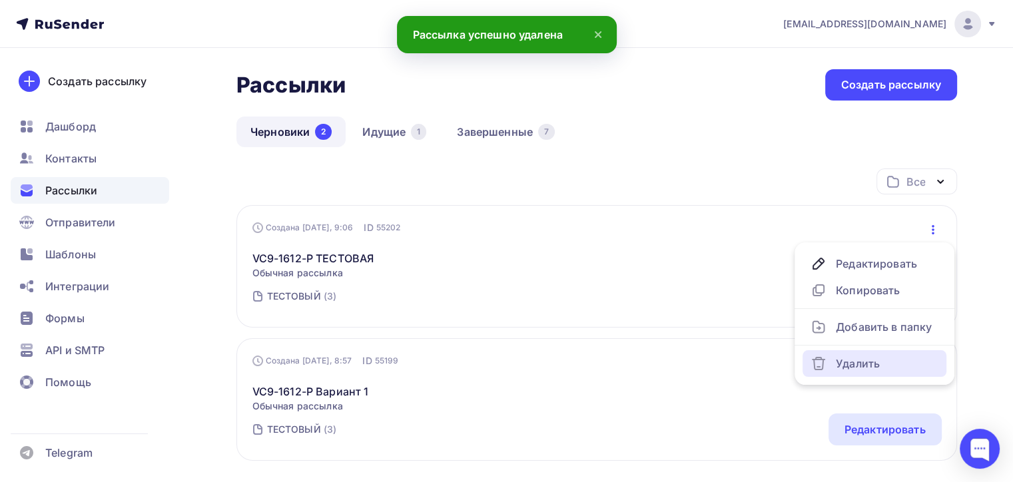
click at [871, 366] on div "Удалить" at bounding box center [874, 364] width 128 height 16
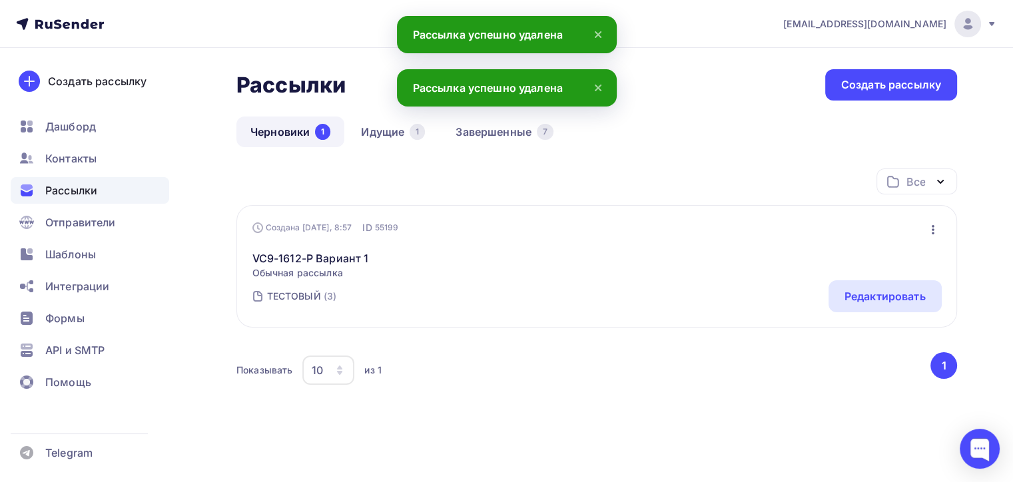
click at [936, 228] on icon "button" at bounding box center [933, 230] width 16 height 16
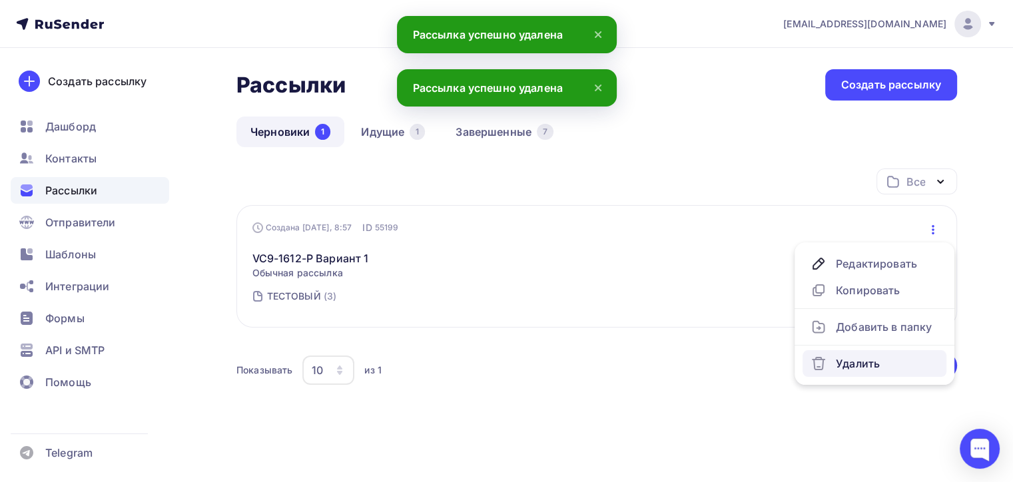
click at [866, 366] on div "Удалить" at bounding box center [874, 364] width 128 height 16
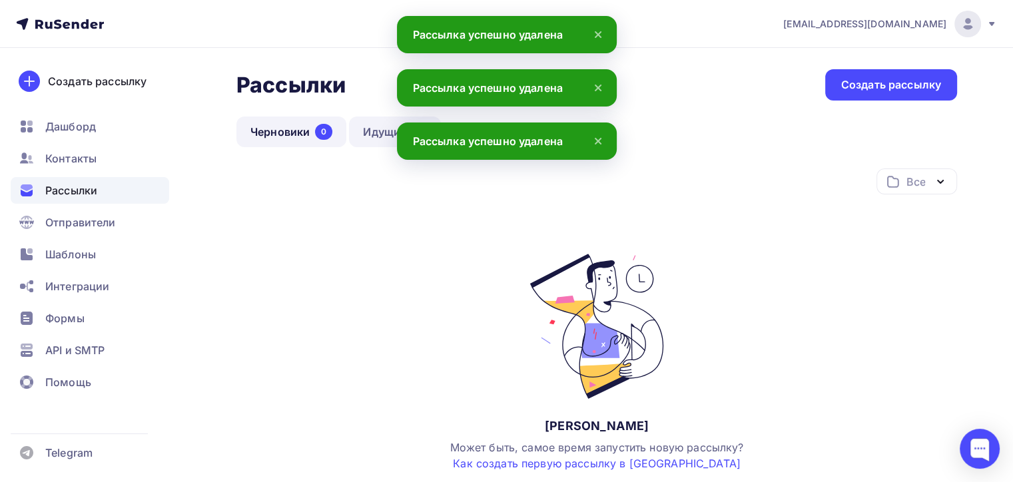
click at [374, 119] on link "Идущие 1" at bounding box center [395, 132] width 92 height 31
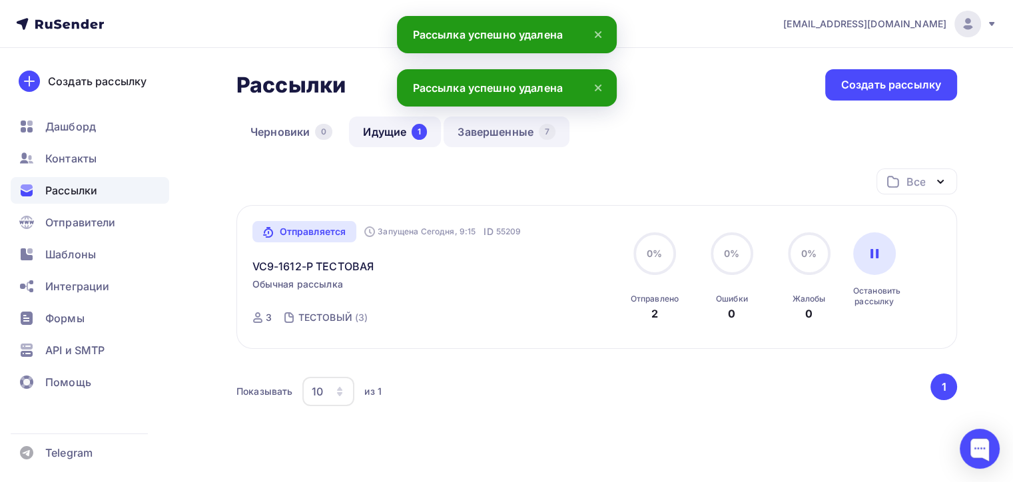
click at [476, 131] on link "Завершенные 7" at bounding box center [506, 132] width 126 height 31
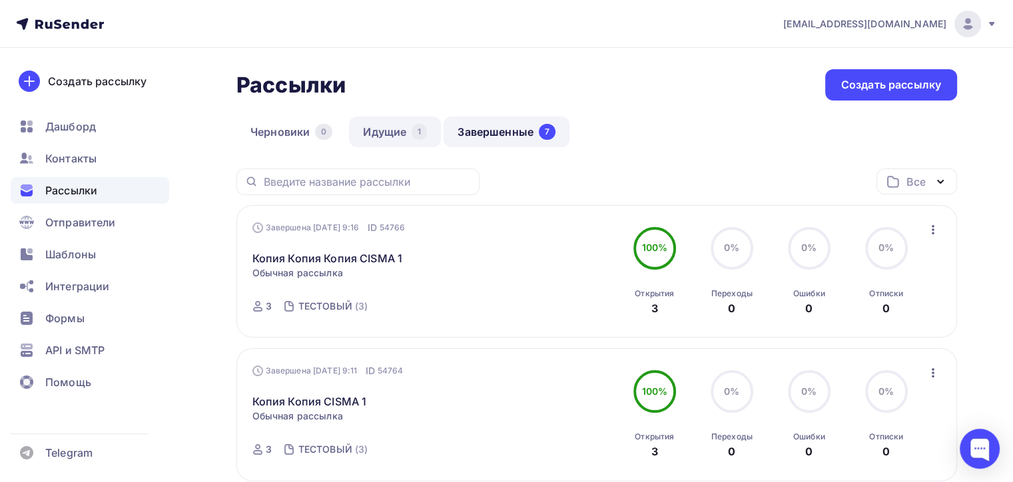
click at [378, 142] on link "Идущие 1" at bounding box center [395, 132] width 92 height 31
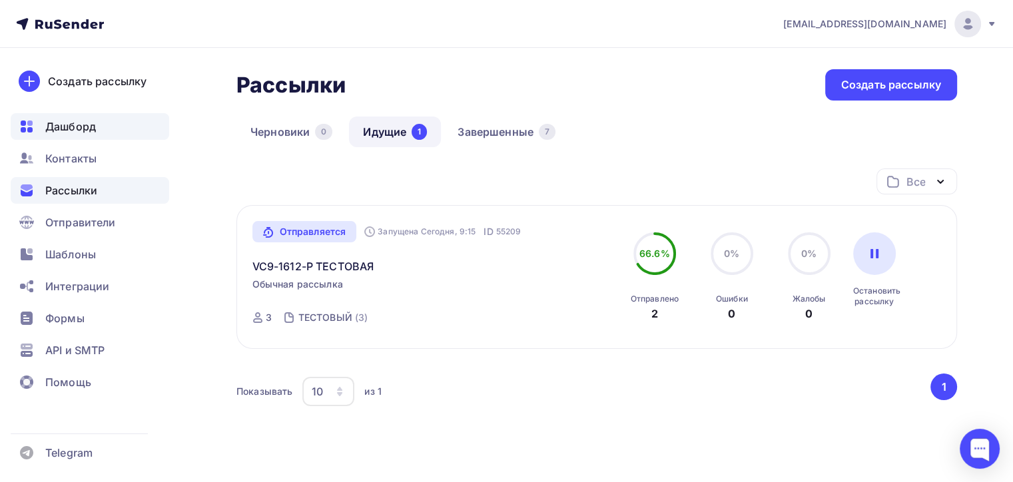
click at [41, 126] on div "Дашборд" at bounding box center [90, 126] width 158 height 27
